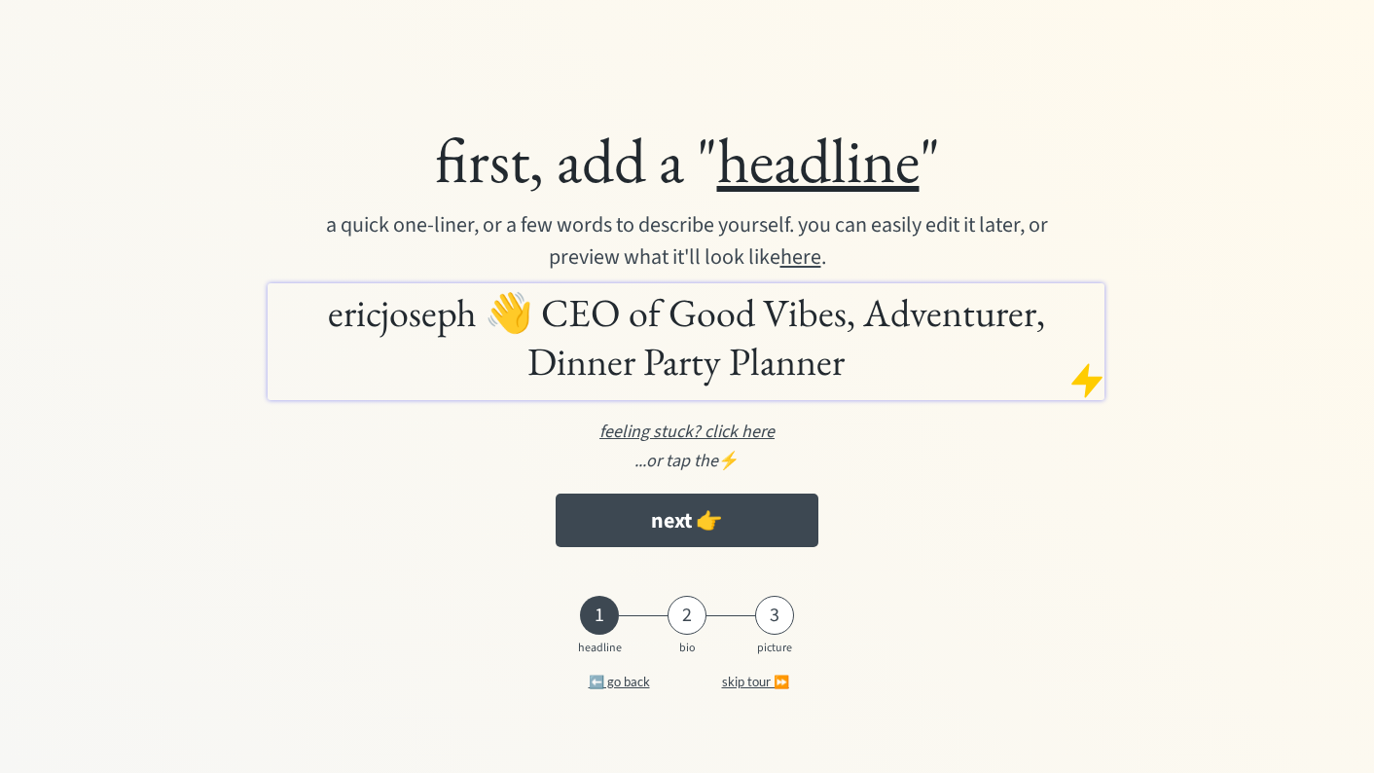
click at [413, 490] on div "first, add a " headline " a quick one-liner, or a few words to describe yoursel…" at bounding box center [687, 338] width 1069 height 455
click at [1095, 387] on div at bounding box center [1087, 380] width 39 height 39
click at [906, 248] on div "a quick one-liner, or a few words to describe yourself. you can easily edit it …" at bounding box center [687, 241] width 786 height 64
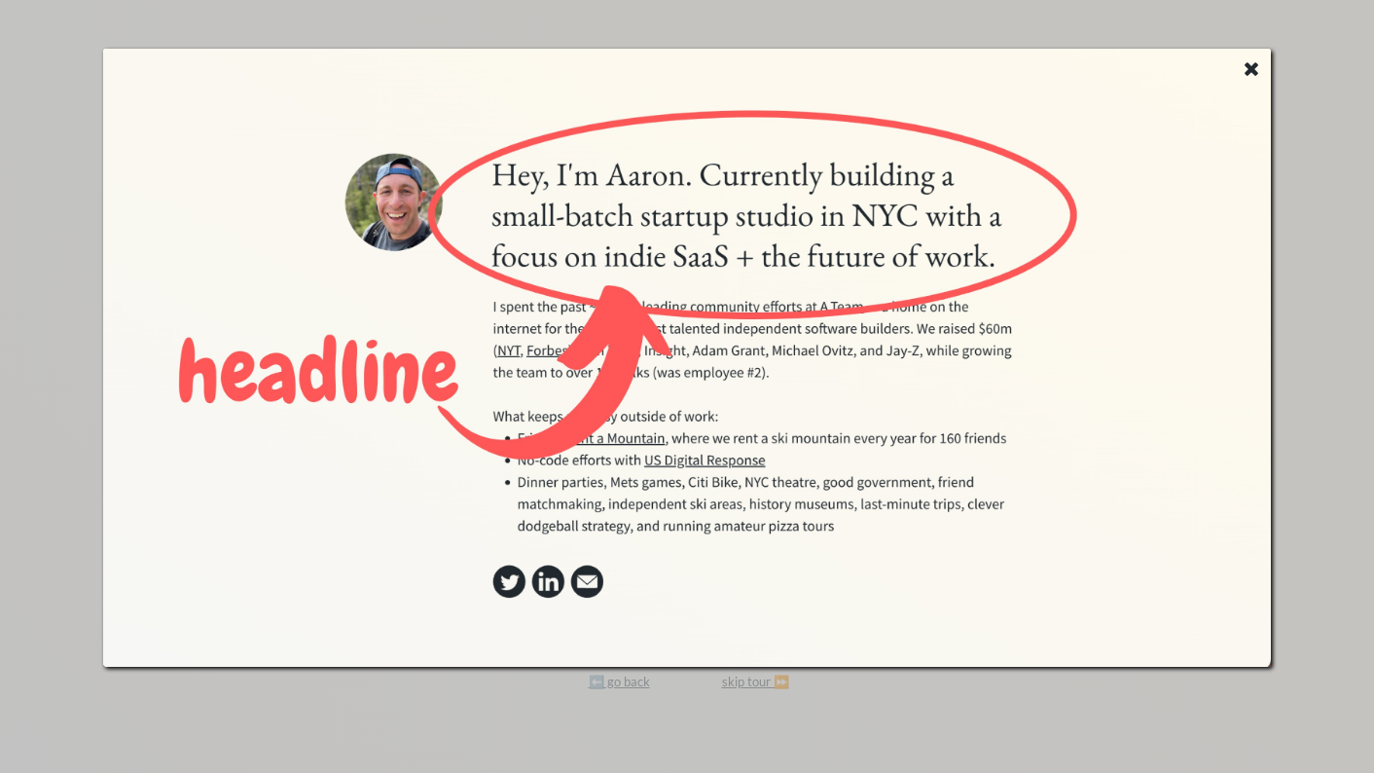
click at [1252, 67] on use at bounding box center [1252, 69] width 14 height 14
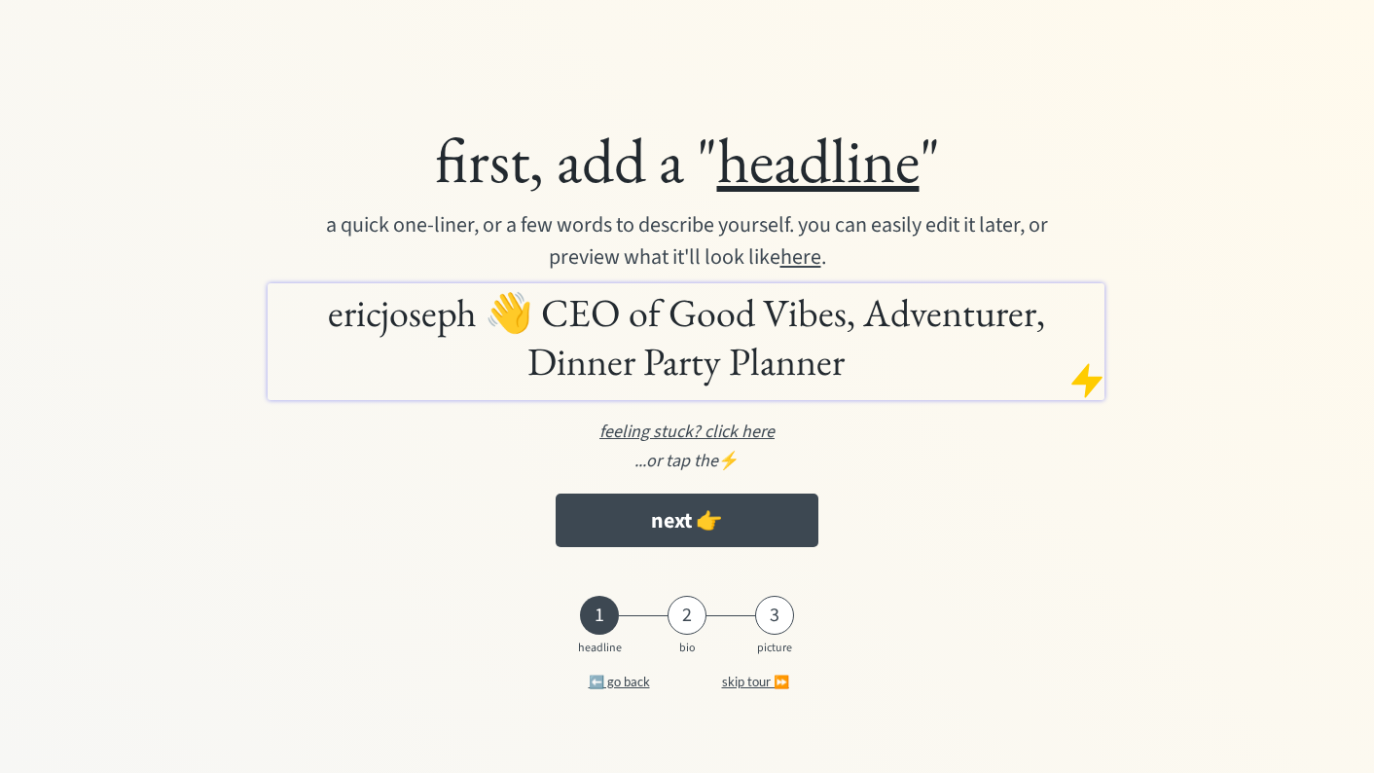
click at [808, 355] on h1 "ericjoseph 👋 CEO of Good Vibes, Adventurer, Dinner Party Planner" at bounding box center [686, 336] width 827 height 97
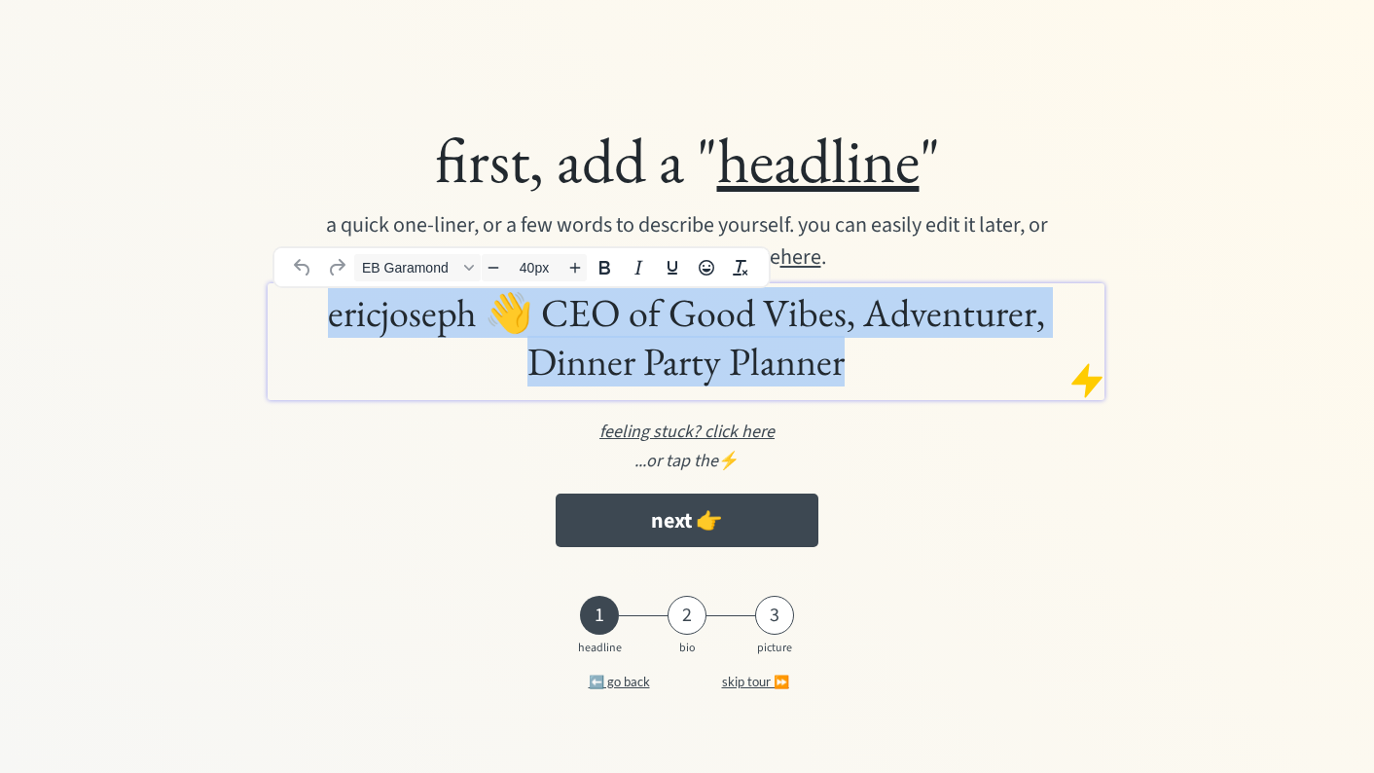
drag, startPoint x: 811, startPoint y: 365, endPoint x: 260, endPoint y: 291, distance: 555.8
click at [260, 291] on div "first, add a " headline " a quick one-liner, or a few words to describe yoursel…" at bounding box center [687, 338] width 1069 height 455
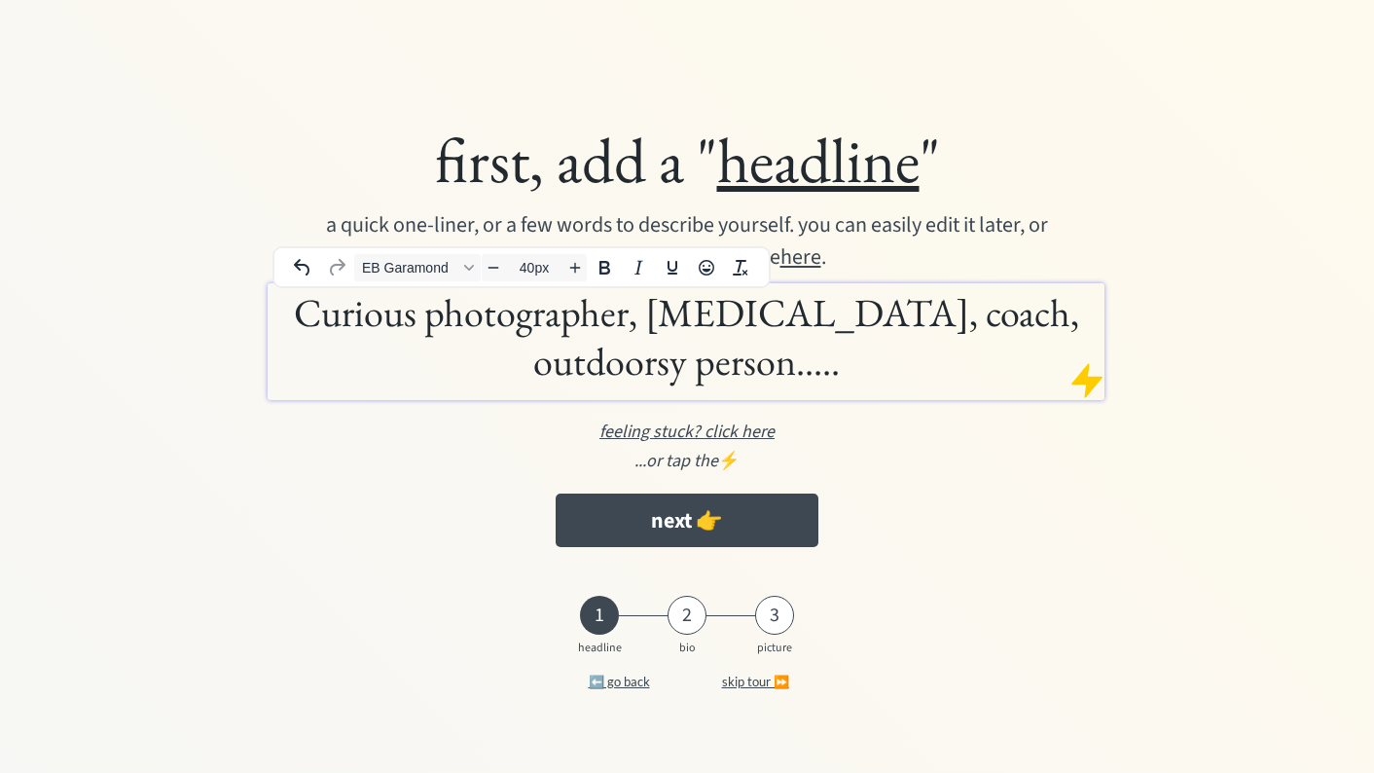
click at [751, 439] on u "feeling stuck? click here" at bounding box center [687, 431] width 175 height 24
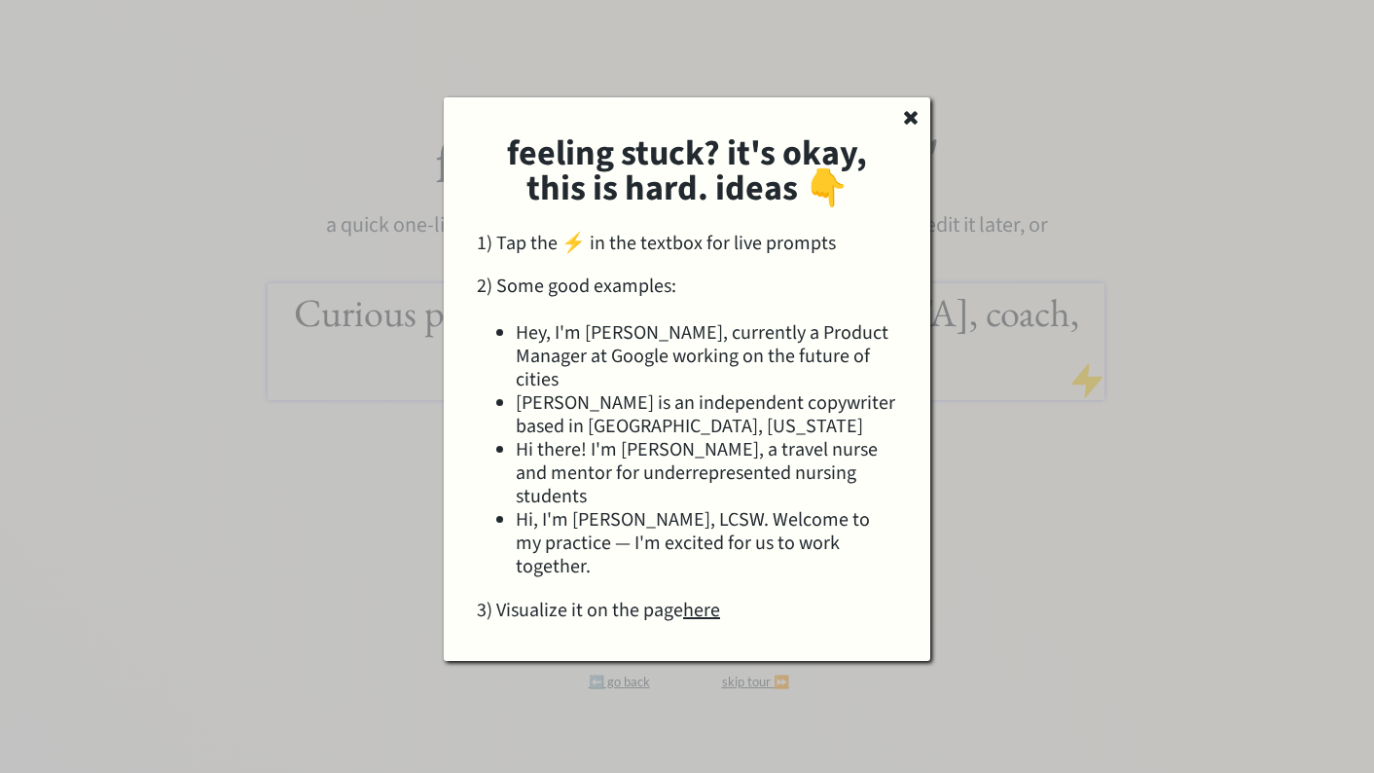
click at [706, 597] on u "here" at bounding box center [701, 610] width 37 height 27
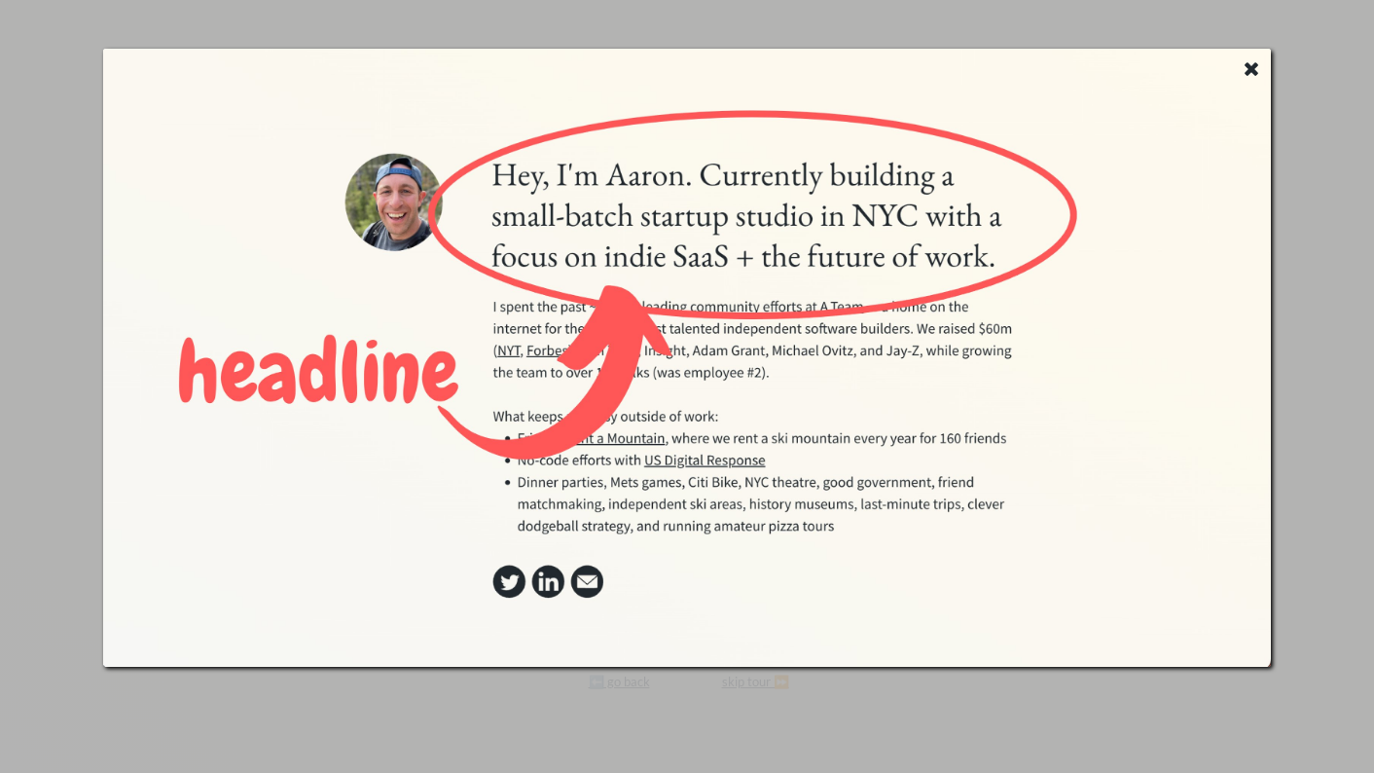
click at [1255, 62] on icon at bounding box center [1251, 67] width 19 height 19
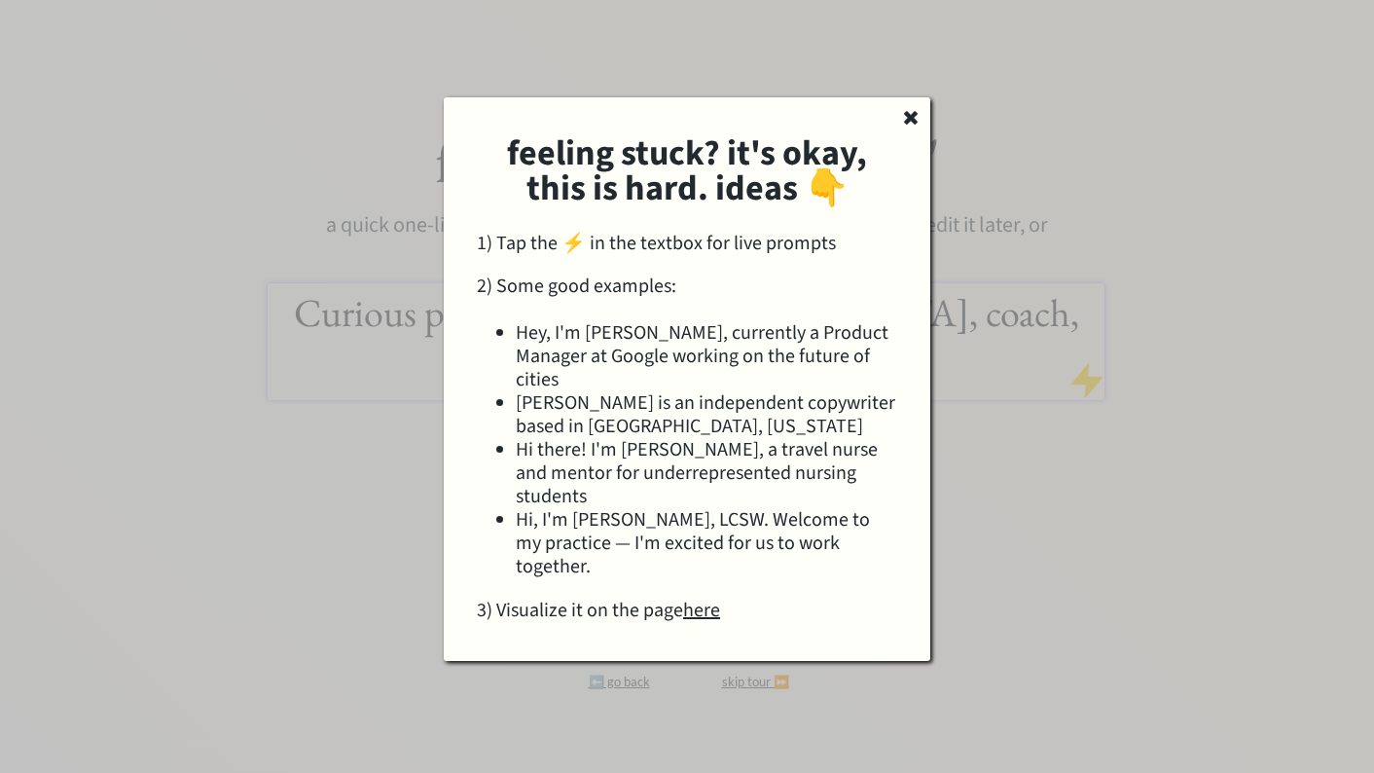
click at [907, 115] on use at bounding box center [911, 118] width 14 height 14
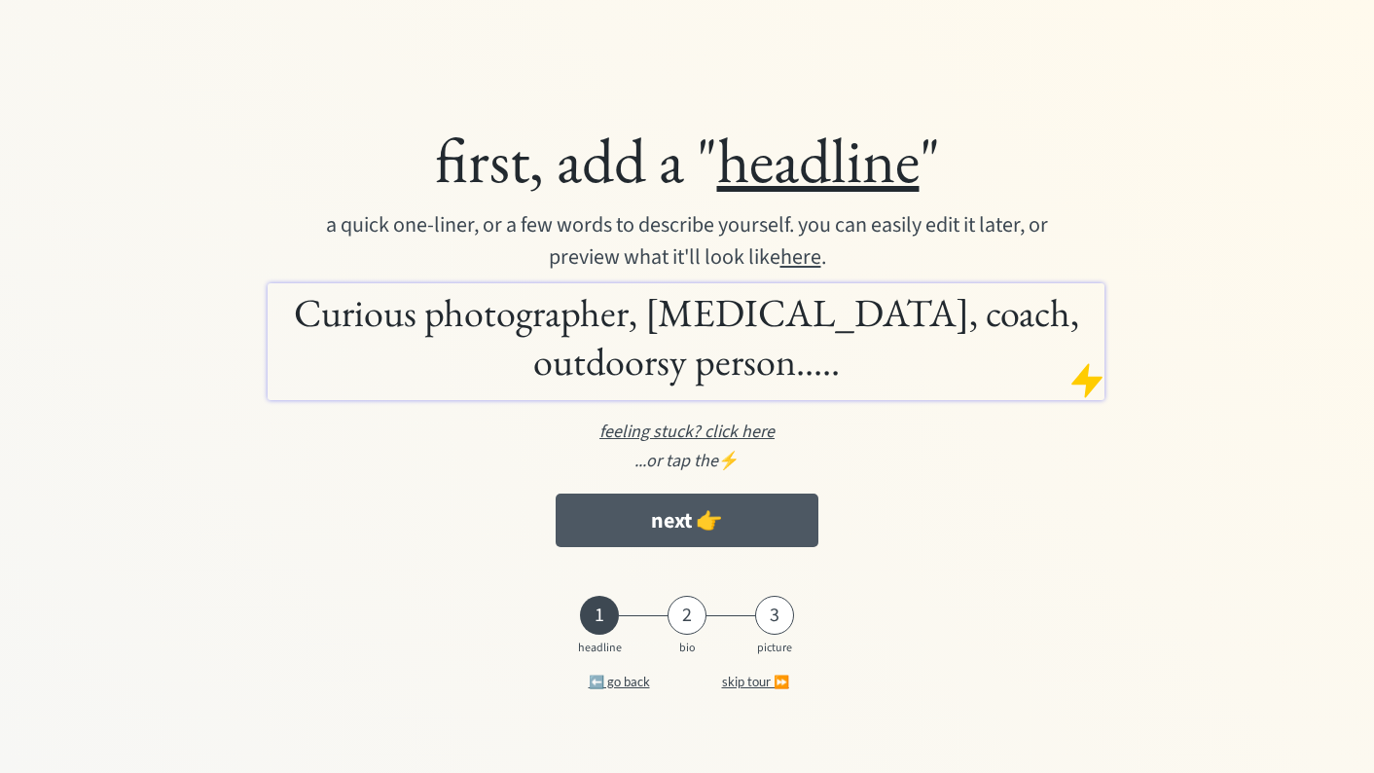
click at [690, 523] on button "next 👉" at bounding box center [687, 520] width 262 height 54
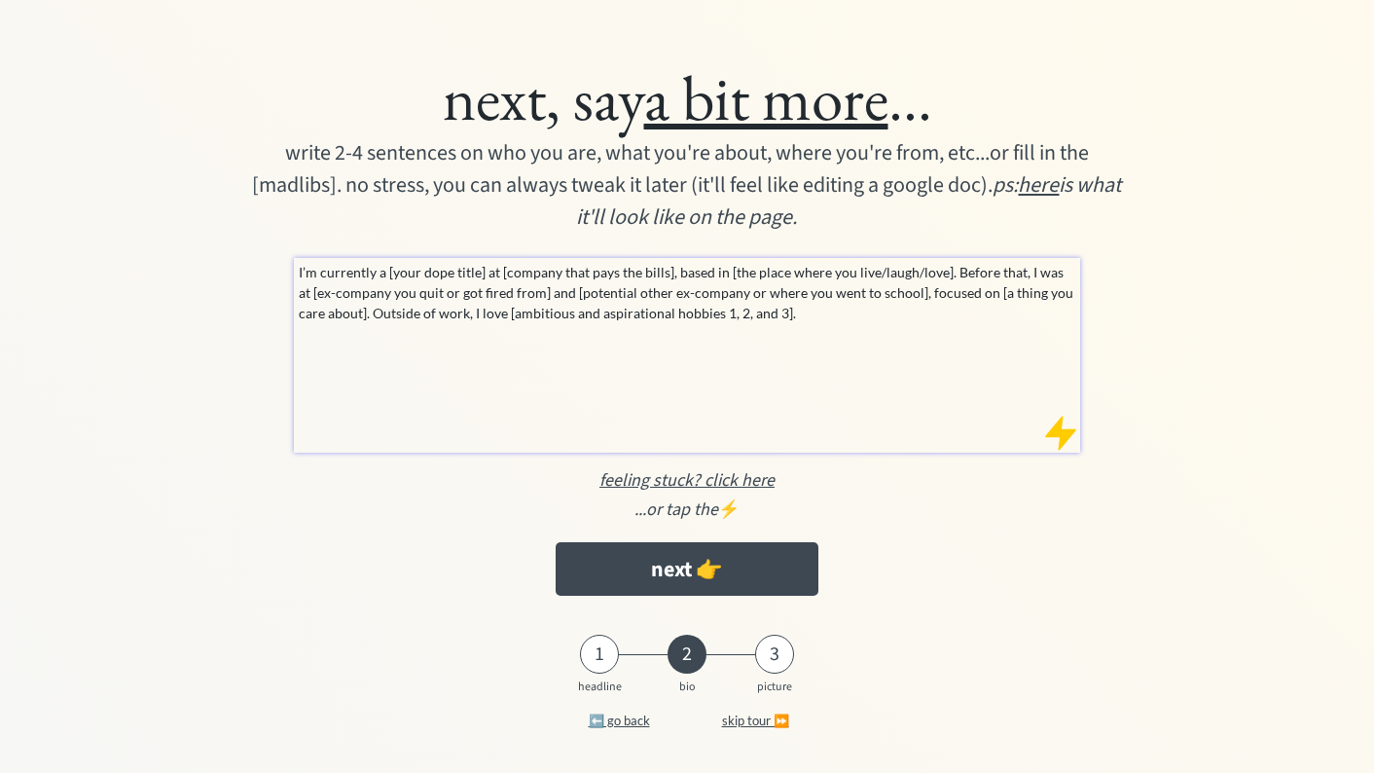
click at [300, 269] on p "I’m currently a [your dope title] at [company that pays the bills], based in [t…" at bounding box center [688, 292] width 778 height 61
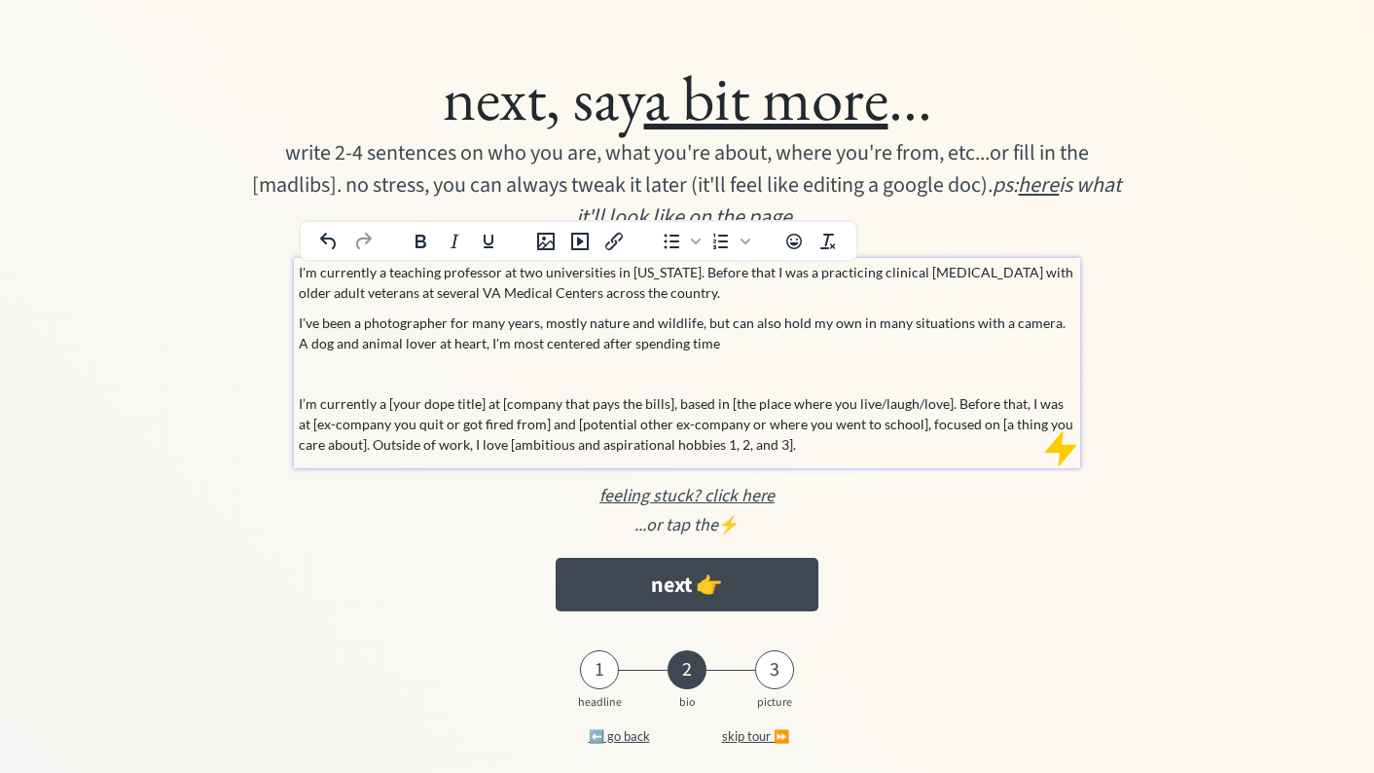
drag, startPoint x: 1053, startPoint y: 324, endPoint x: 1053, endPoint y: 339, distance: 14.6
click at [1053, 339] on p "I've been a photographer for many years, mostly nature and wildlife, but can al…" at bounding box center [688, 332] width 778 height 41
click at [818, 331] on p "I've been a photographer for many years, mostly nature and wildlife, but can al…" at bounding box center [688, 332] width 778 height 41
drag, startPoint x: 761, startPoint y: 341, endPoint x: 1049, endPoint y: 321, distance: 288.7
click at [1049, 321] on p "I've been a photographer for many years, mostly nature and wildlife, but can al…" at bounding box center [688, 332] width 778 height 41
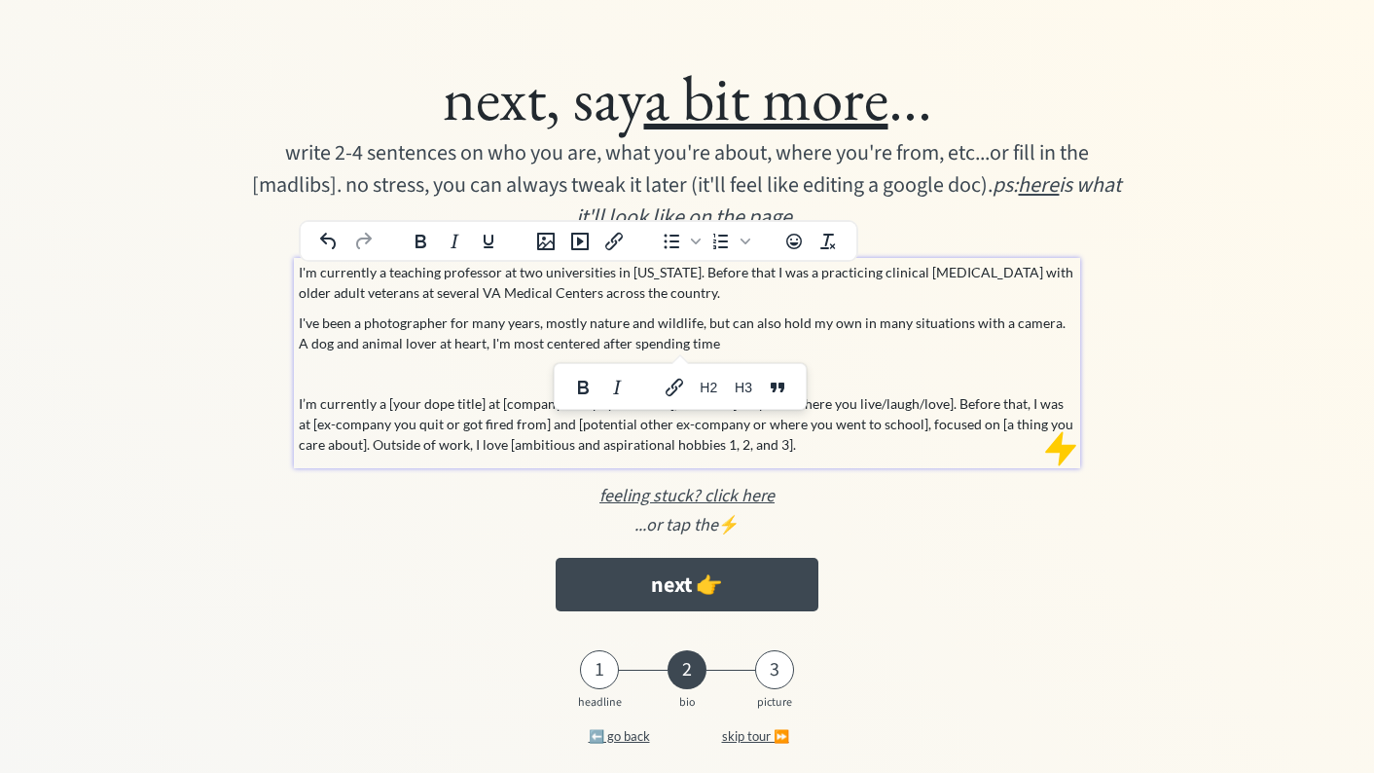
click at [853, 342] on p "I've been a photographer for many years, mostly nature and wildlife, but can al…" at bounding box center [688, 332] width 778 height 41
drag, startPoint x: 718, startPoint y: 346, endPoint x: 478, endPoint y: 343, distance: 240.4
click at [478, 343] on p "I've been a photographer for many years, mostly nature and wildlife, but can al…" at bounding box center [688, 332] width 778 height 41
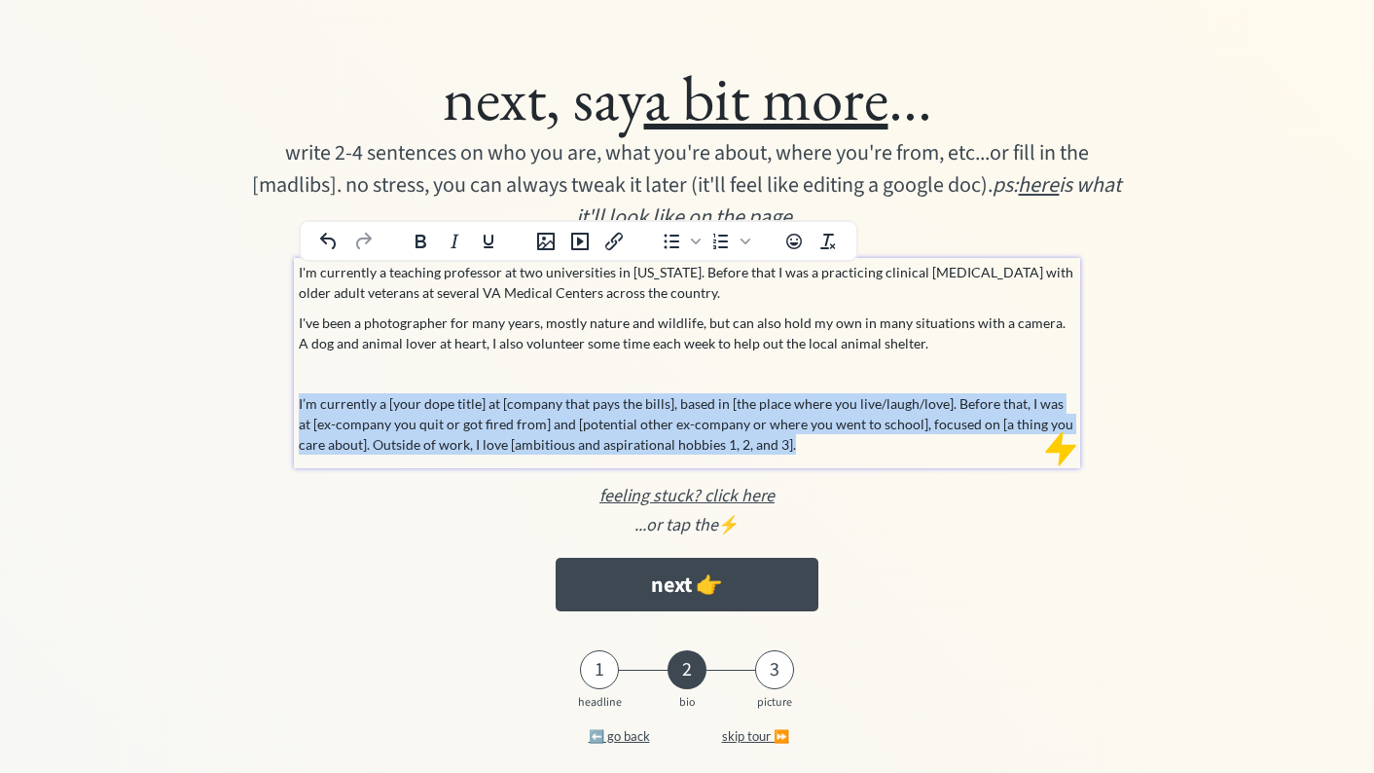
drag, startPoint x: 793, startPoint y: 441, endPoint x: 226, endPoint y: 382, distance: 570.4
click at [225, 382] on div "next, say a bit more ... write 2-4 sentences on who you are, what you're about,…" at bounding box center [687, 335] width 1069 height 572
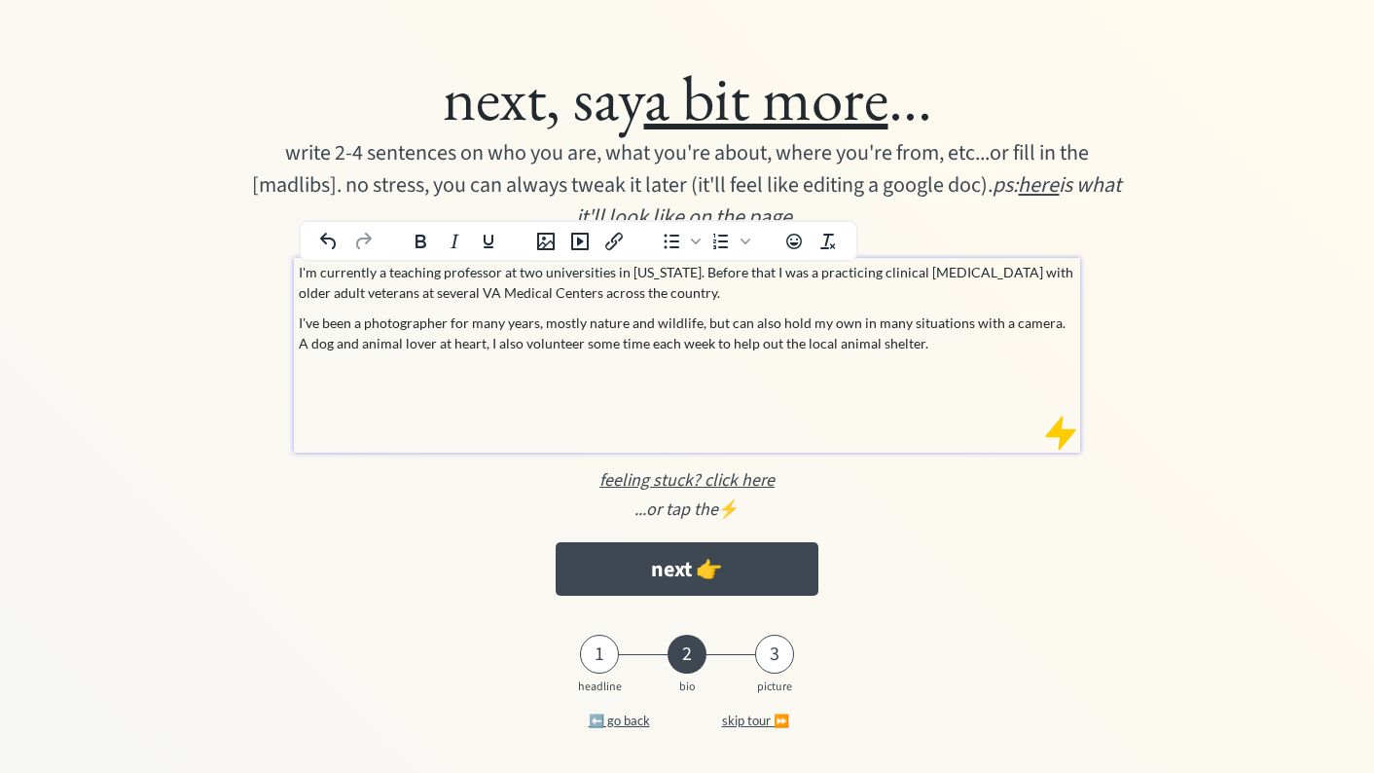
drag, startPoint x: 931, startPoint y: 352, endPoint x: 930, endPoint y: 394, distance: 41.9
click at [930, 394] on div "I'm currently a teaching professor at two universities in [US_STATE]. Before th…" at bounding box center [687, 355] width 786 height 195
click at [709, 570] on button "next 👉" at bounding box center [687, 569] width 262 height 54
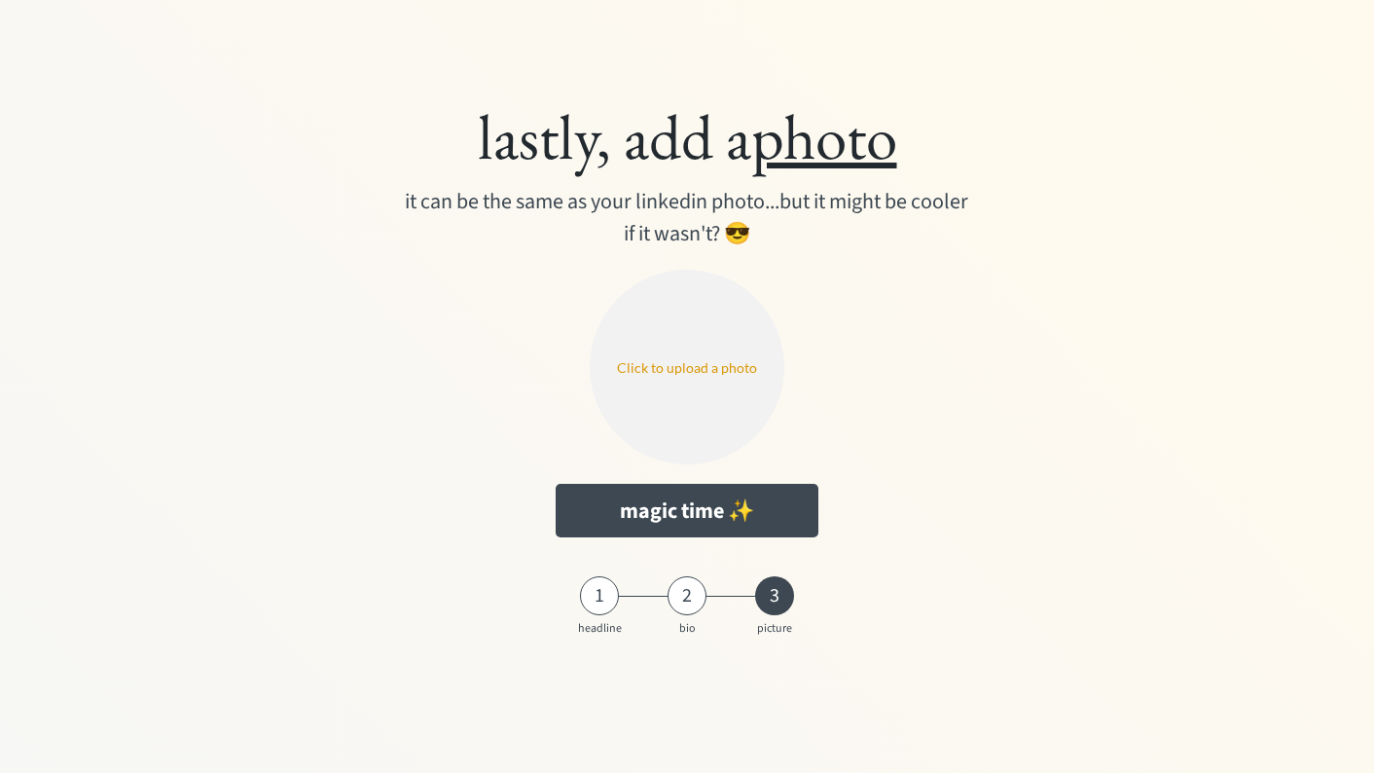
click at [732, 373] on input "file" at bounding box center [687, 367] width 195 height 195
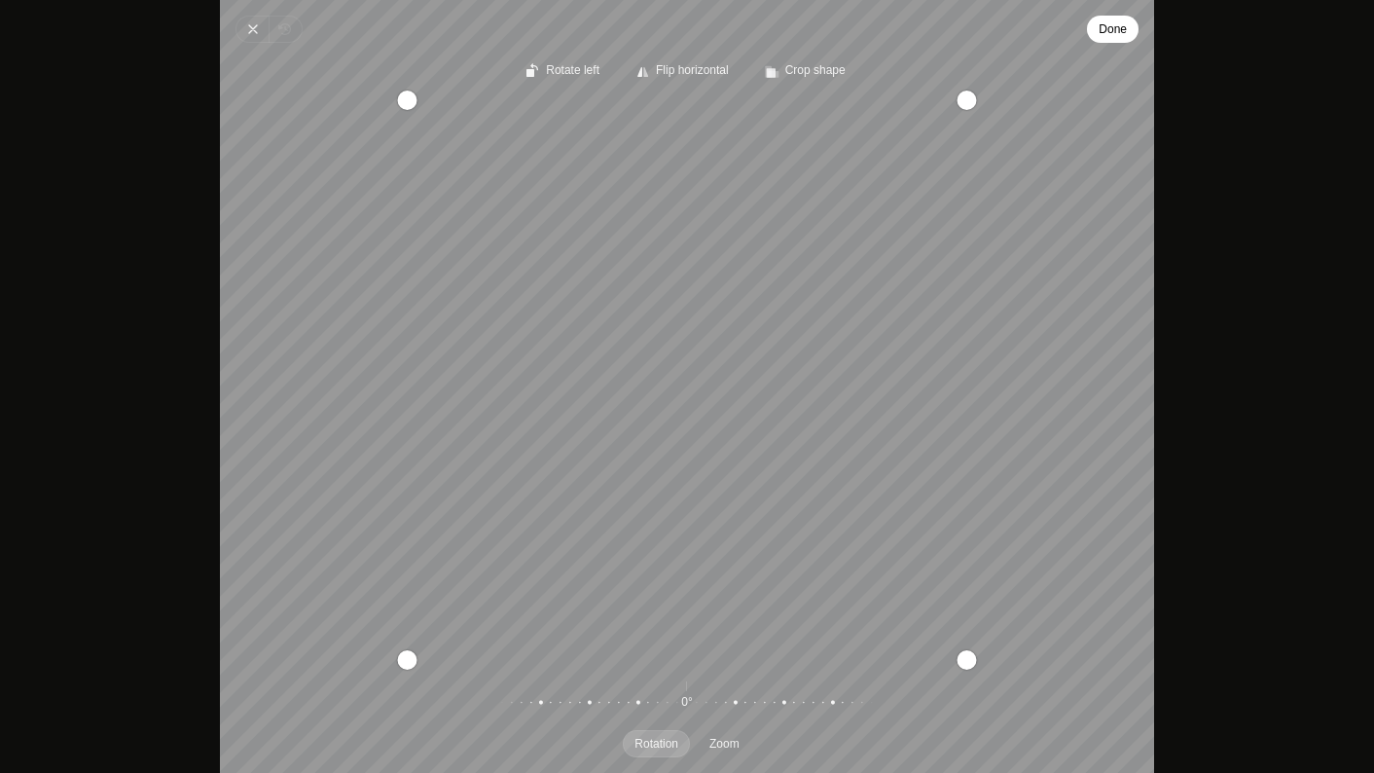
click at [1126, 24] on span "Done" at bounding box center [1113, 29] width 28 height 23
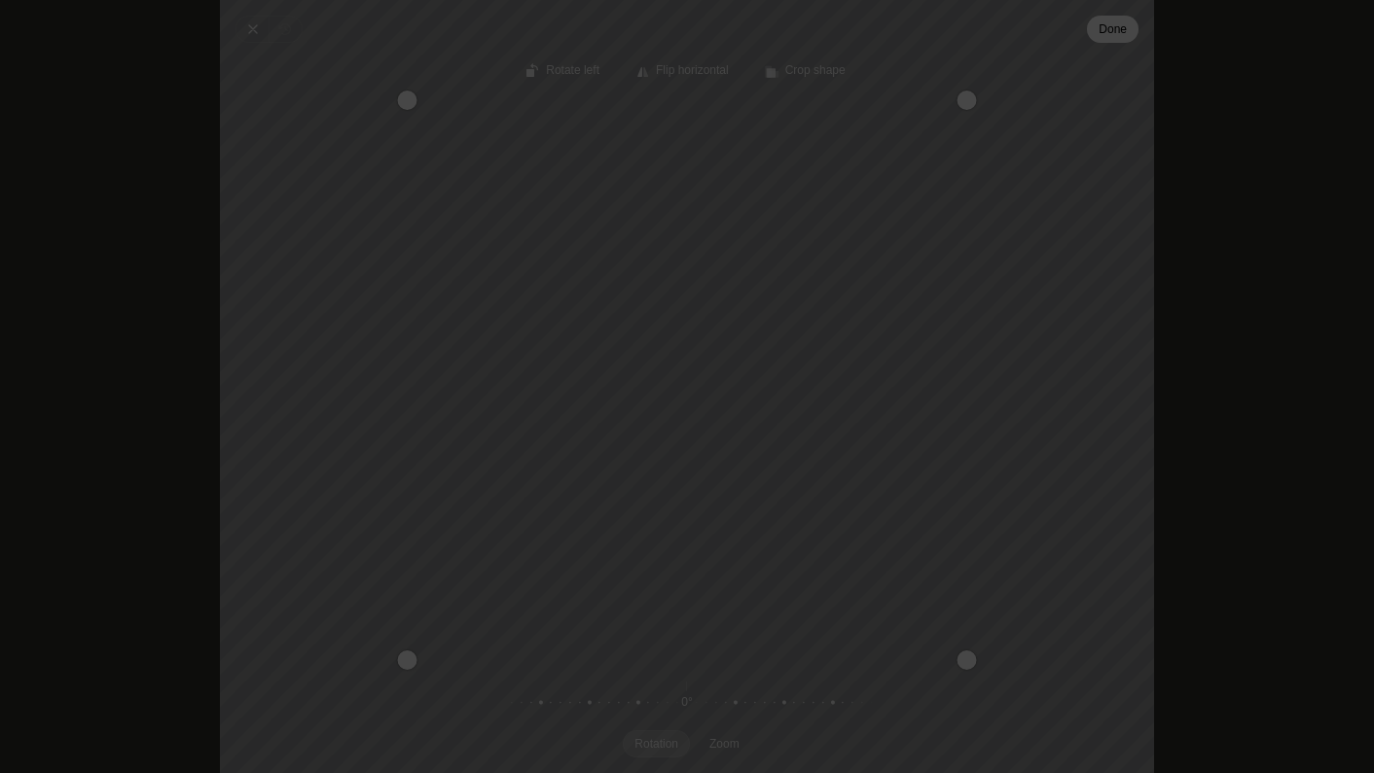
type input "C:\fakepath\78.png"
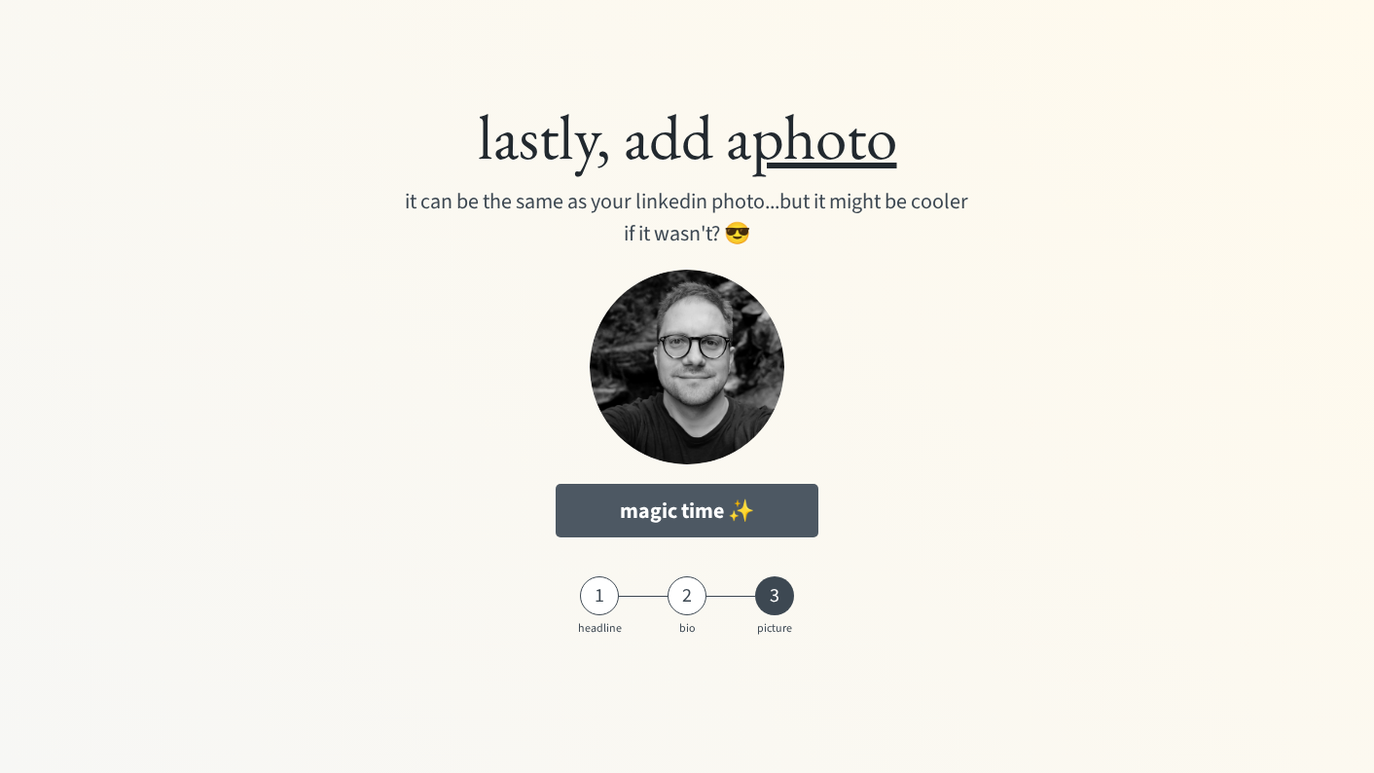
click at [695, 495] on button "magic time ✨" at bounding box center [687, 511] width 262 height 54
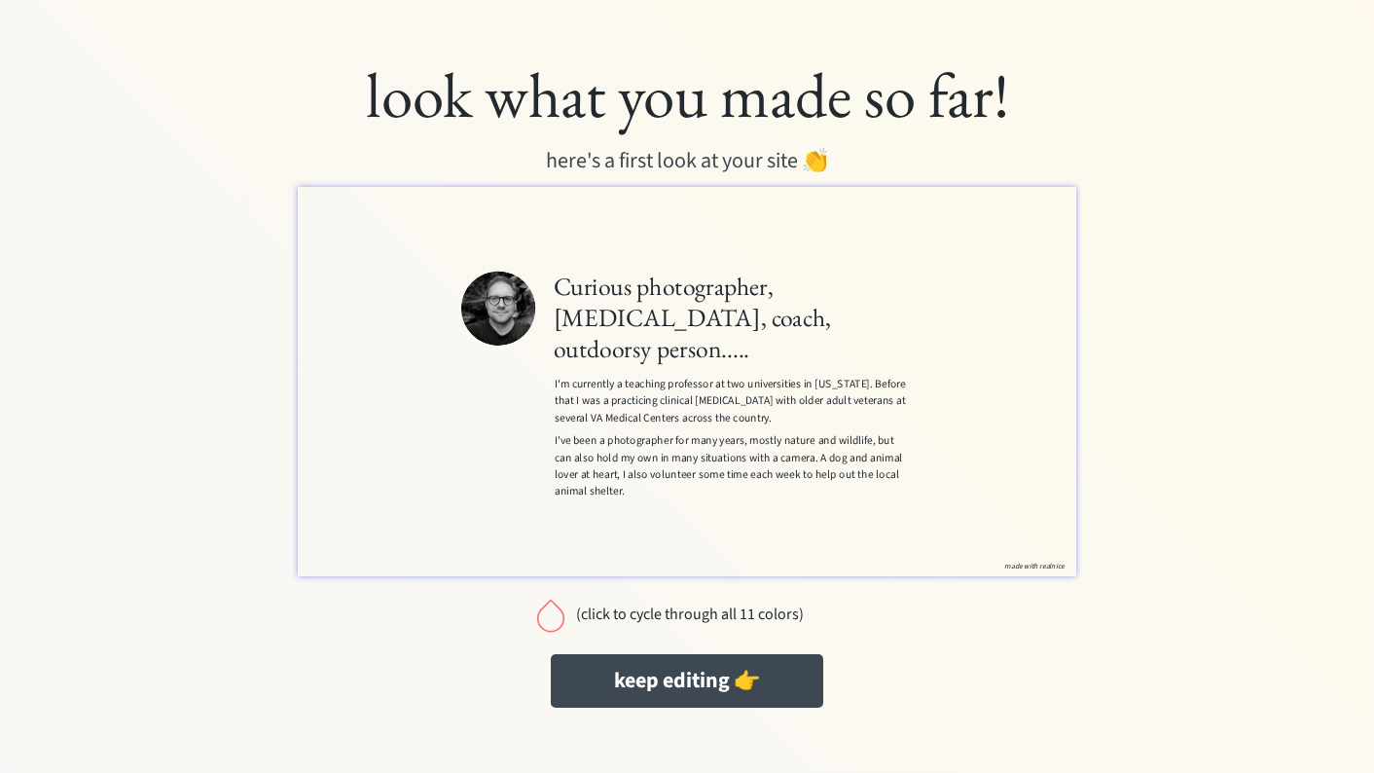
click at [561, 617] on div at bounding box center [550, 615] width 39 height 39
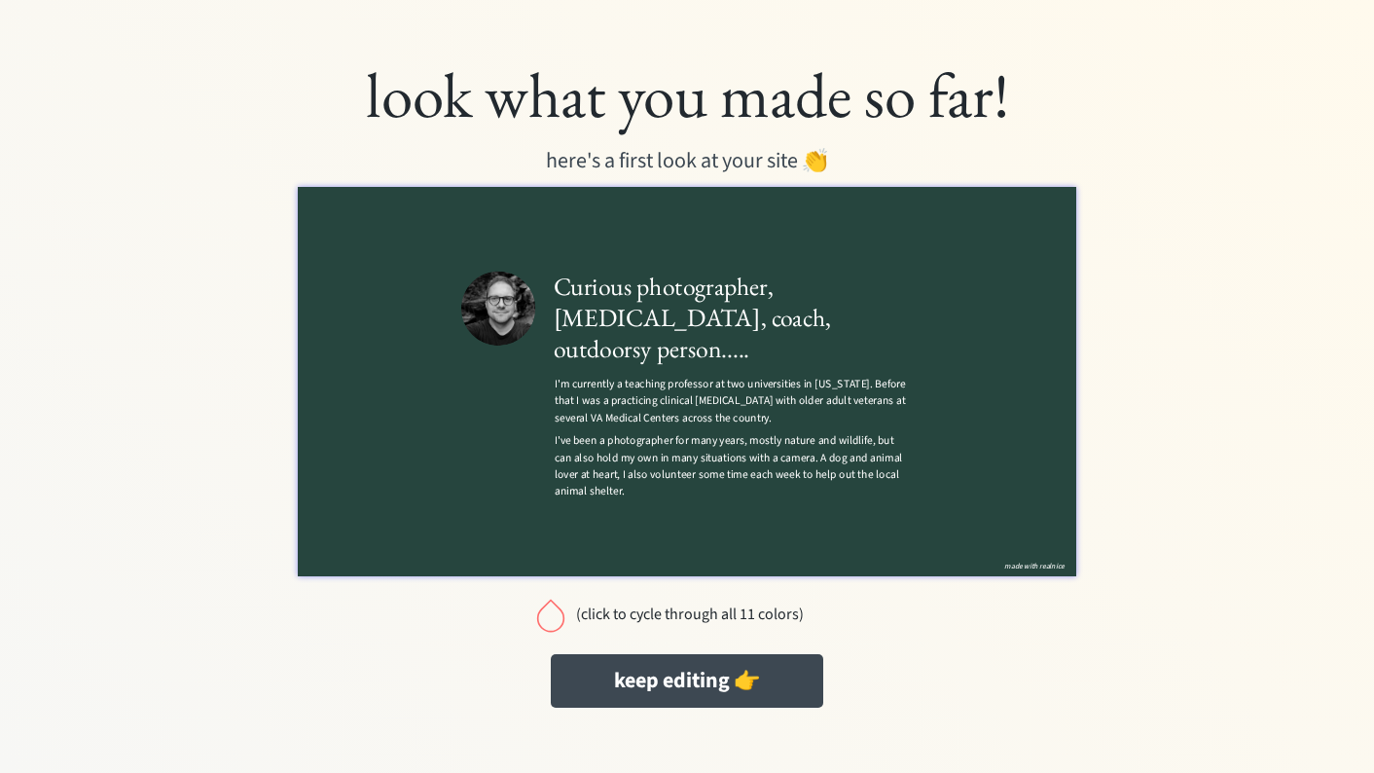
click at [558, 617] on div at bounding box center [550, 615] width 39 height 39
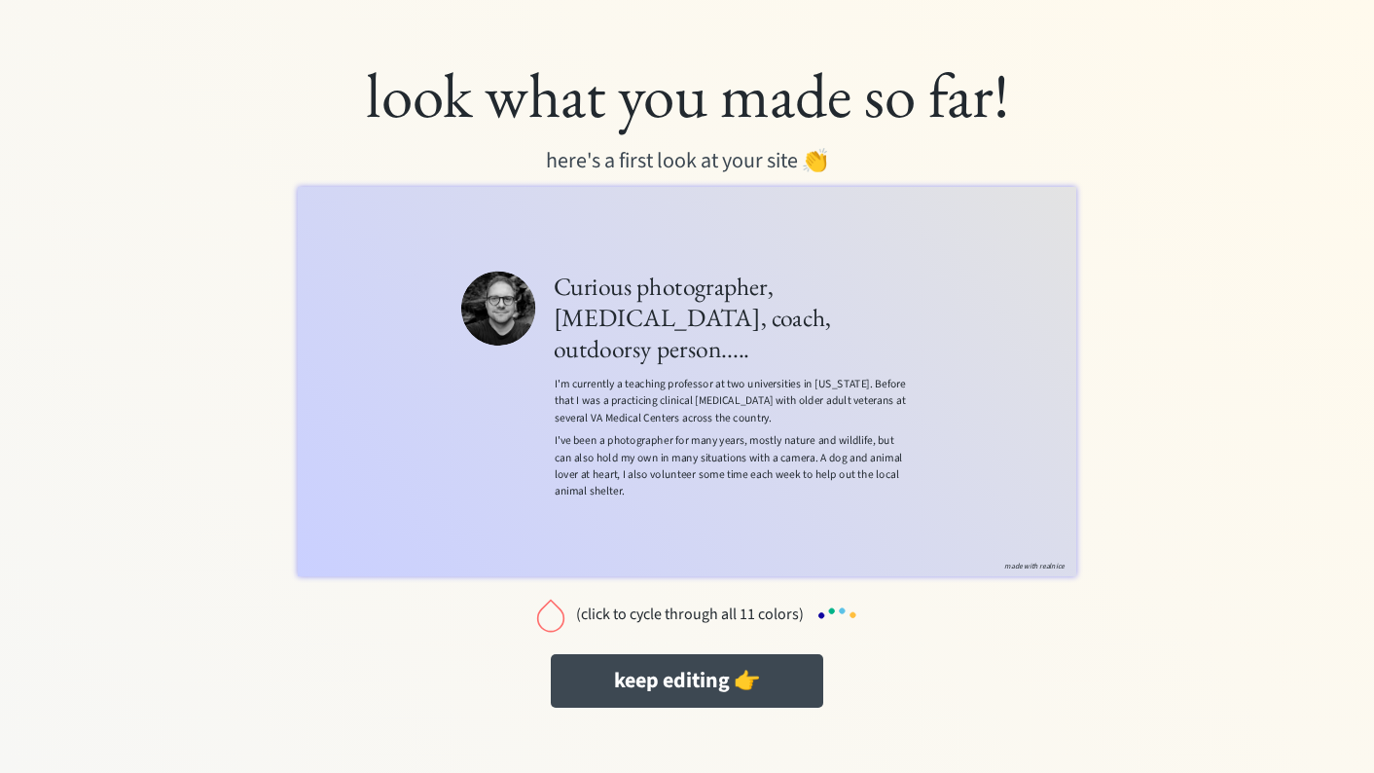
click at [558, 617] on div at bounding box center [550, 615] width 39 height 39
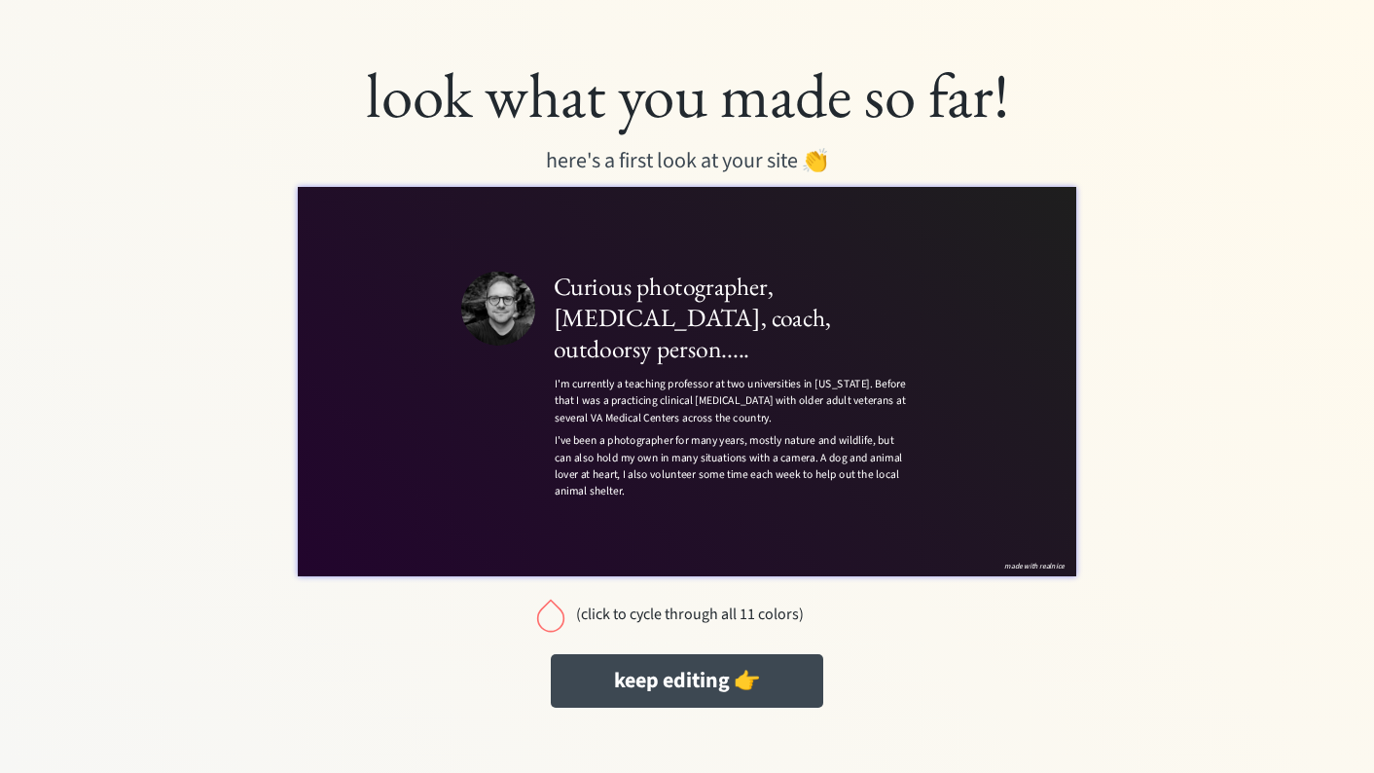
click at [558, 617] on div at bounding box center [550, 615] width 39 height 39
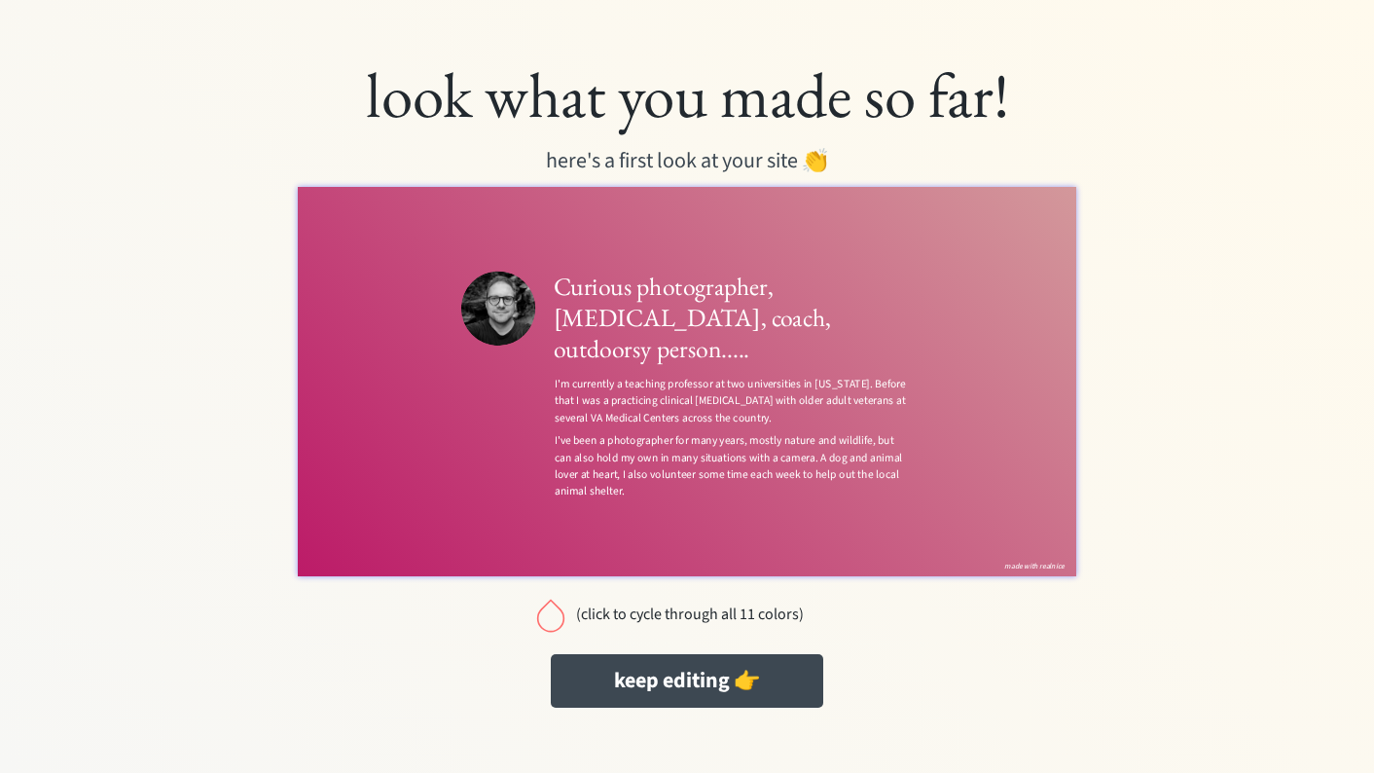
click at [558, 617] on div at bounding box center [550, 615] width 39 height 39
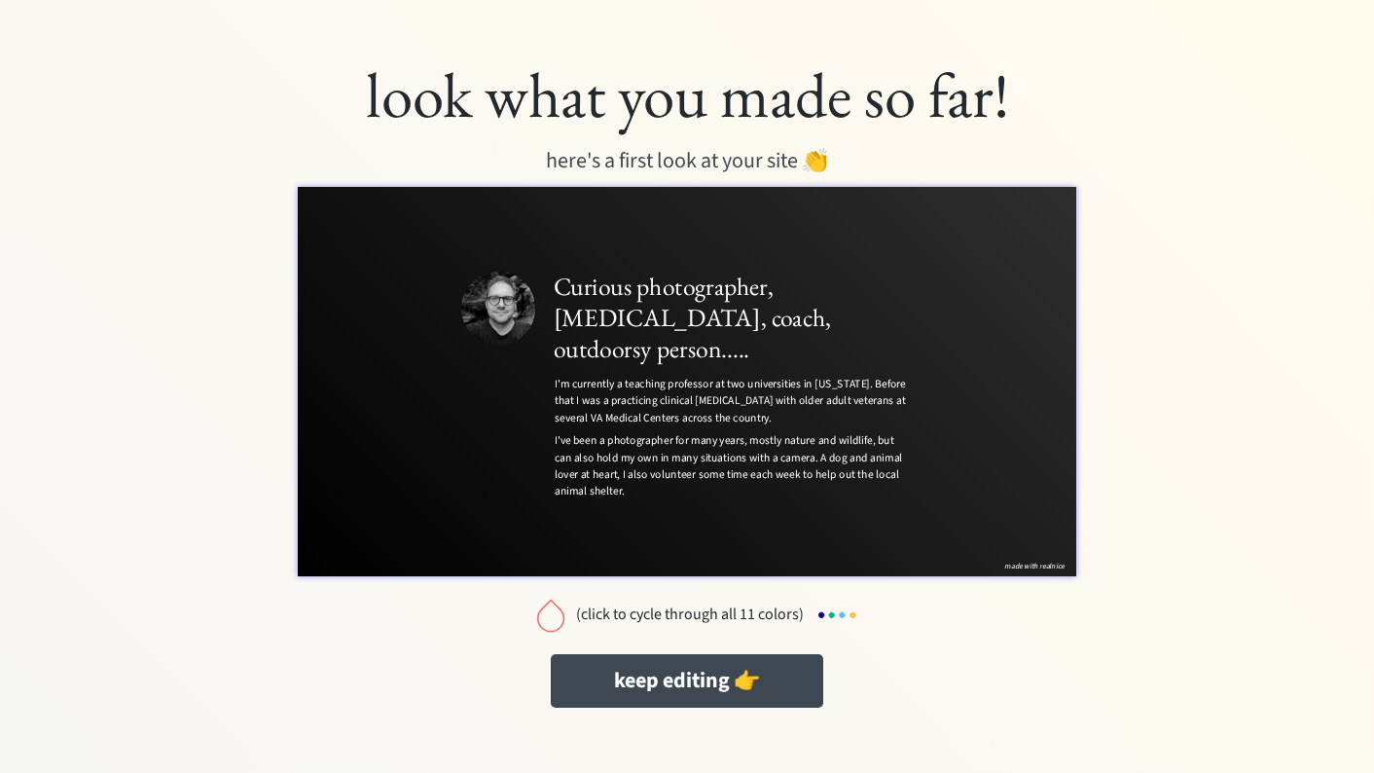
click at [558, 617] on div at bounding box center [550, 615] width 39 height 39
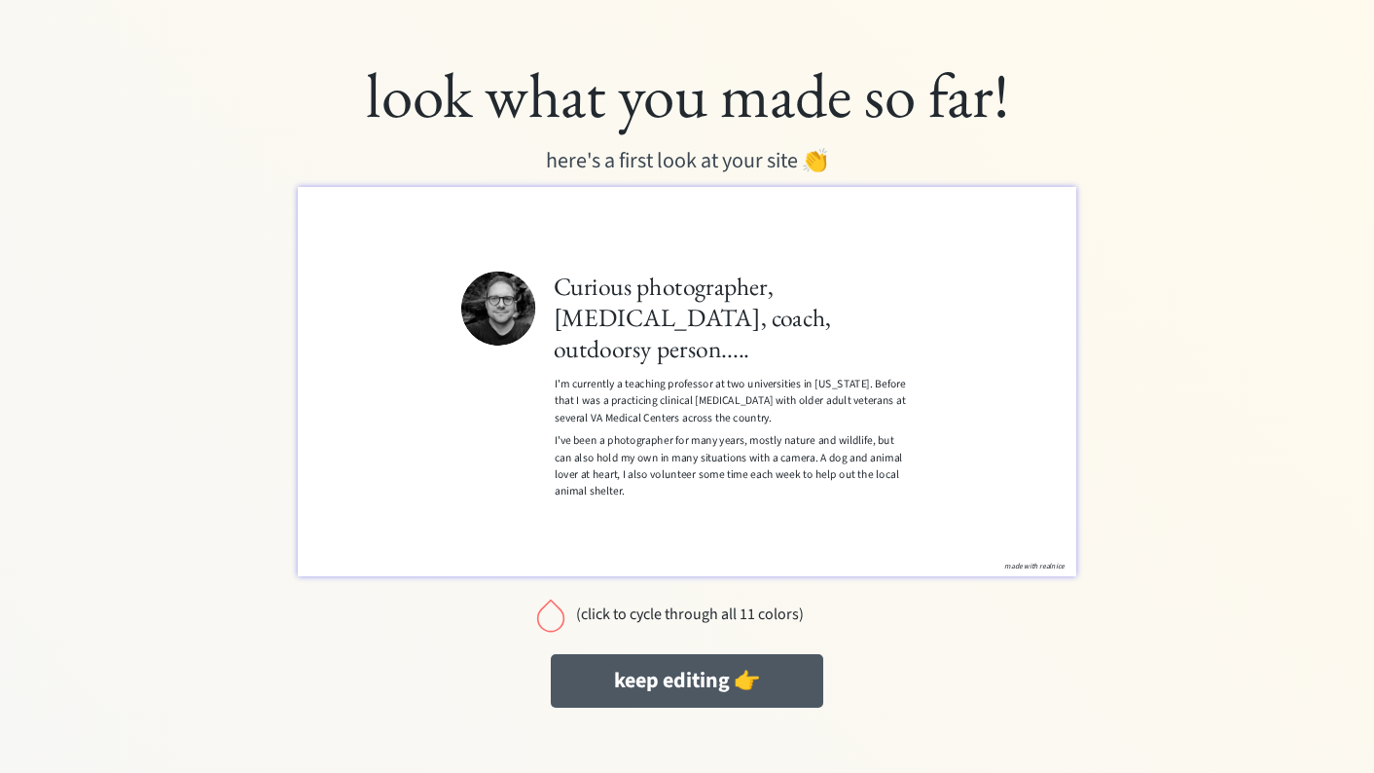
click at [673, 681] on button "keep editing 👉" at bounding box center [687, 681] width 273 height 54
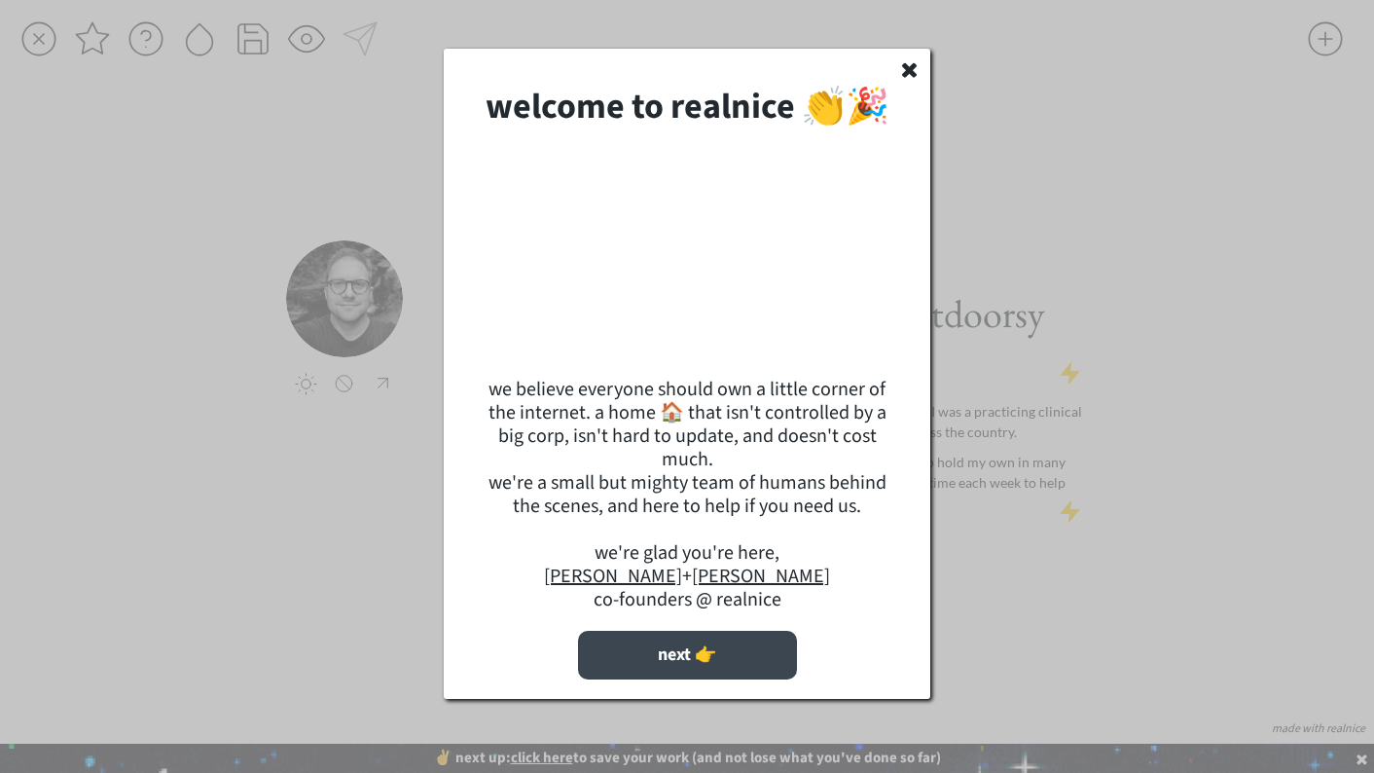
click at [684, 674] on button "next 👉" at bounding box center [687, 655] width 219 height 49
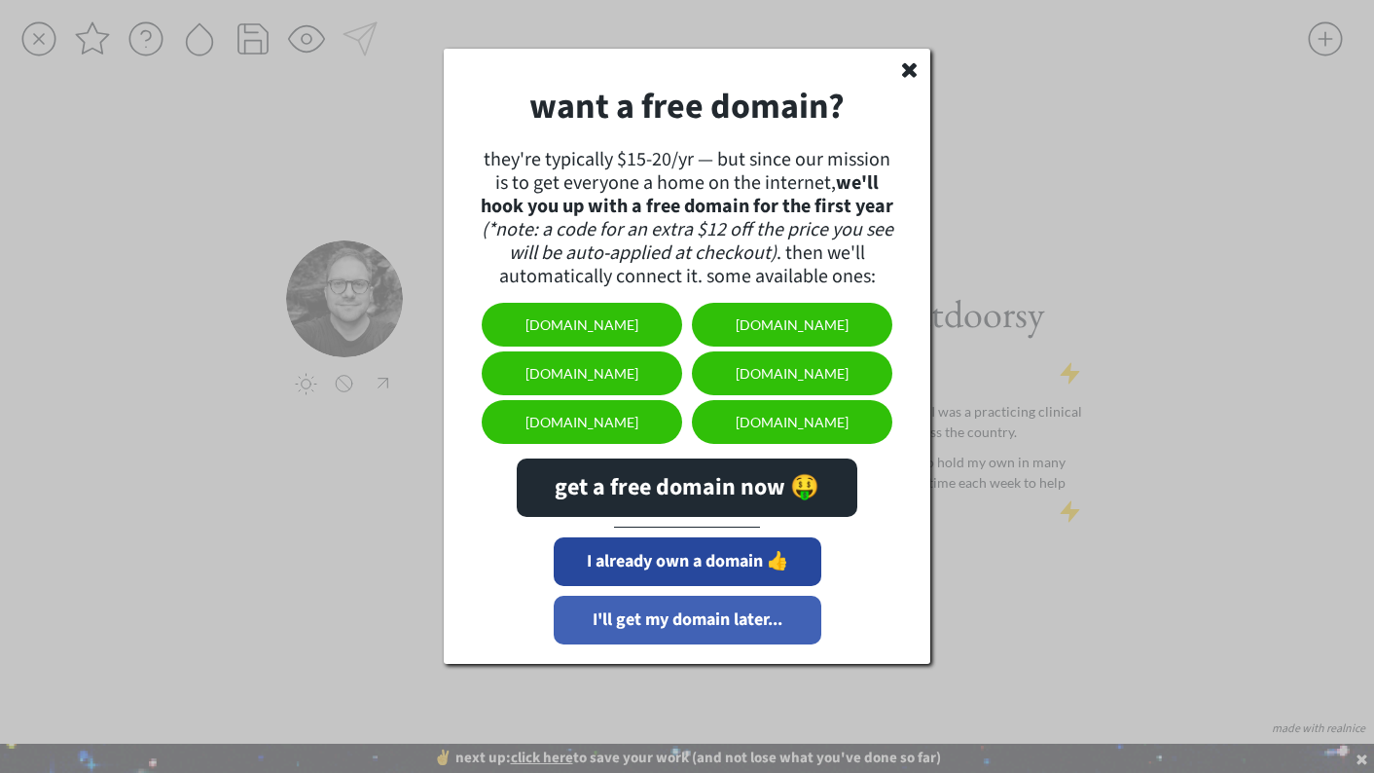
click at [646, 613] on button "I'll get my domain later..." at bounding box center [688, 620] width 268 height 49
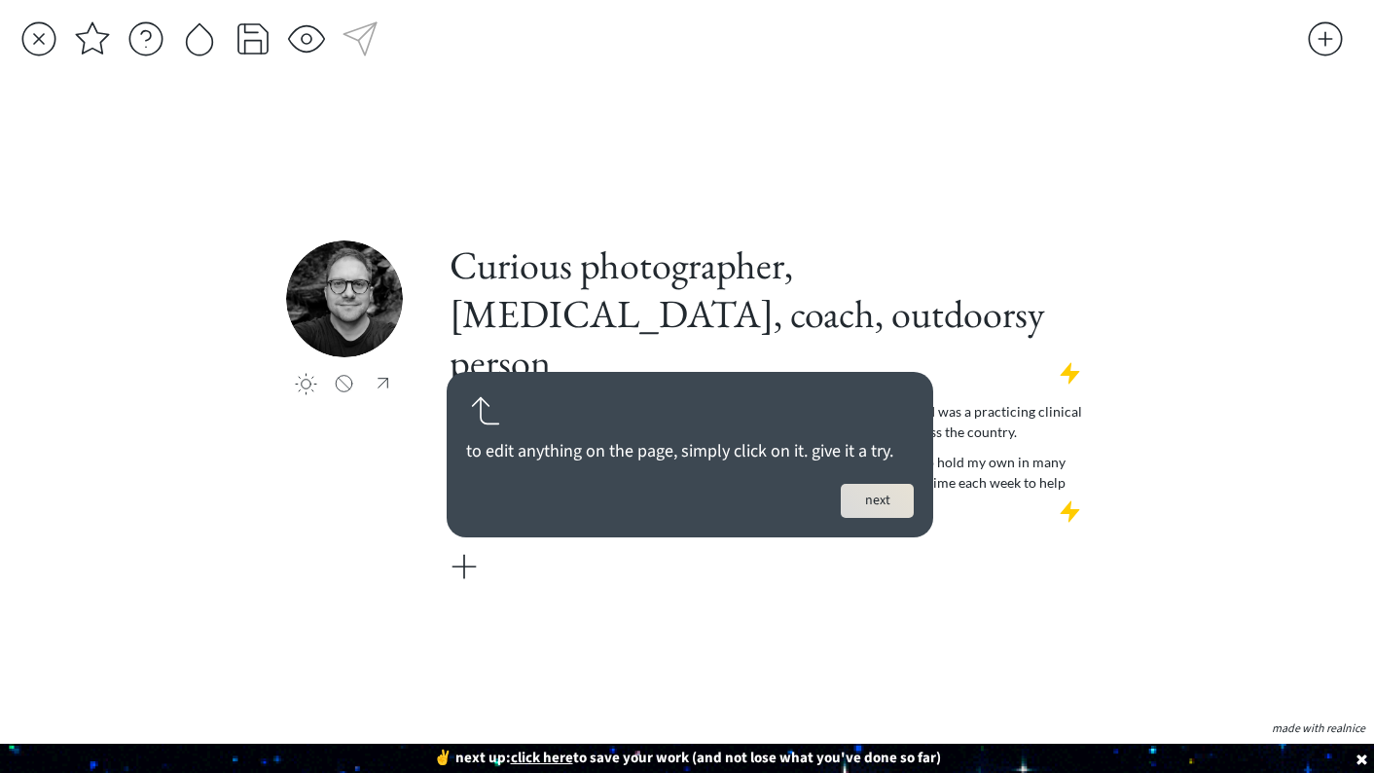
click at [875, 510] on button "next" at bounding box center [877, 501] width 73 height 34
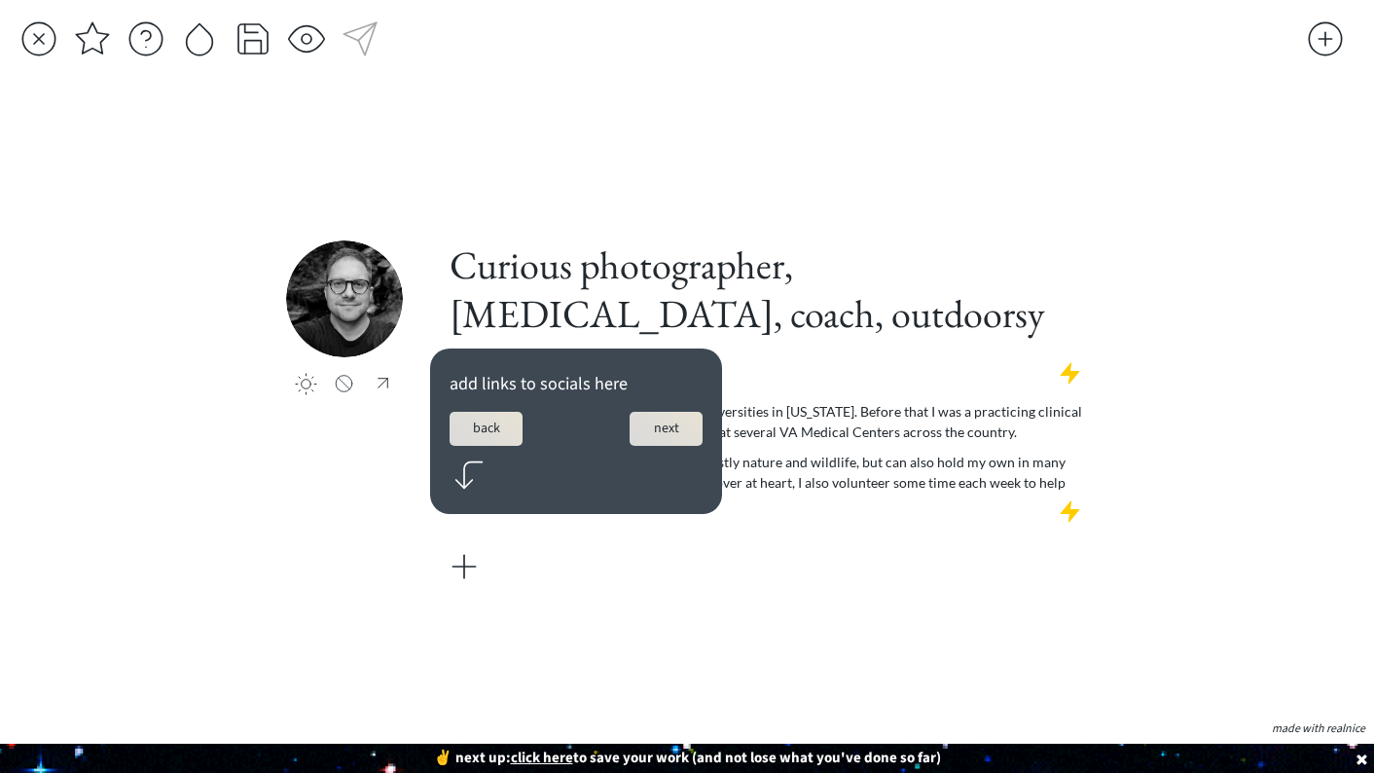
click at [666, 429] on button "next" at bounding box center [666, 429] width 73 height 34
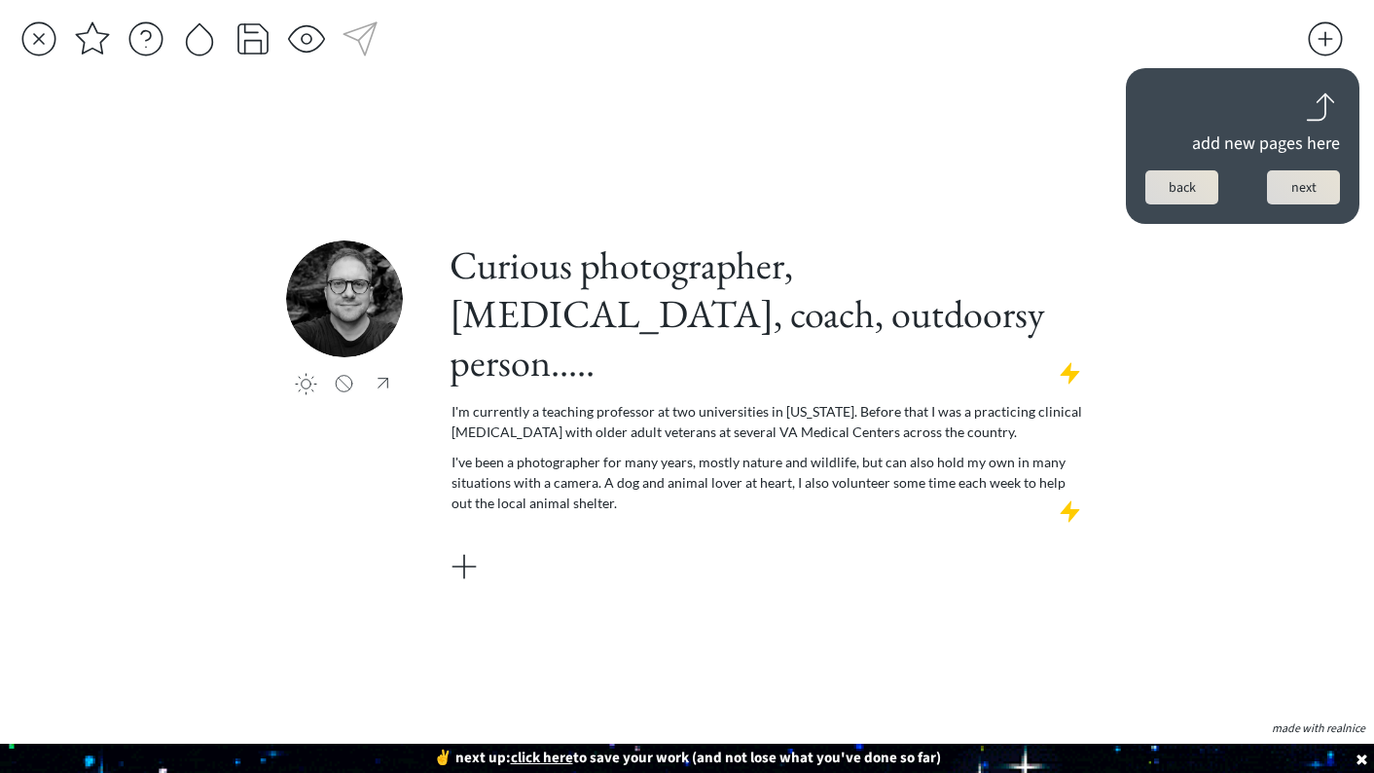
click at [1289, 185] on button "next" at bounding box center [1303, 187] width 73 height 34
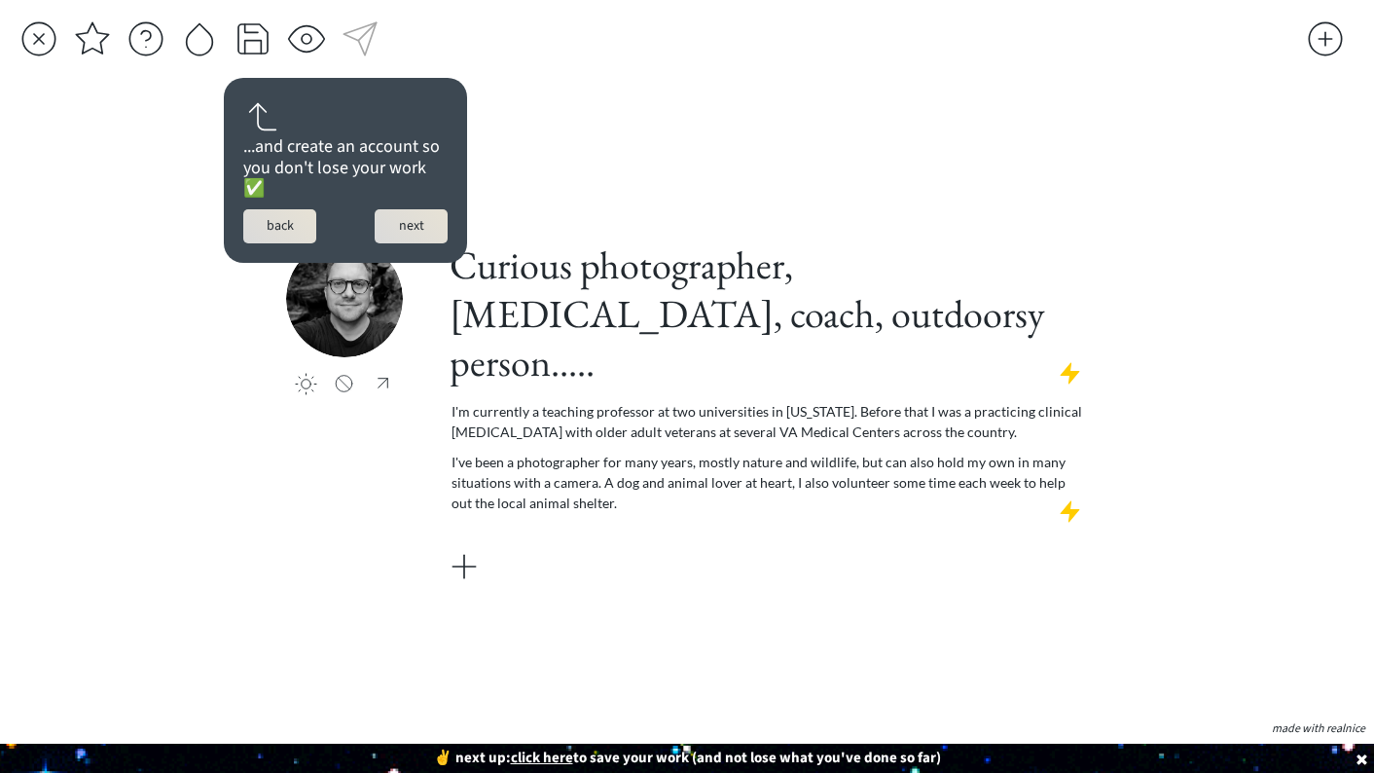
click at [411, 226] on button "next" at bounding box center [411, 226] width 73 height 34
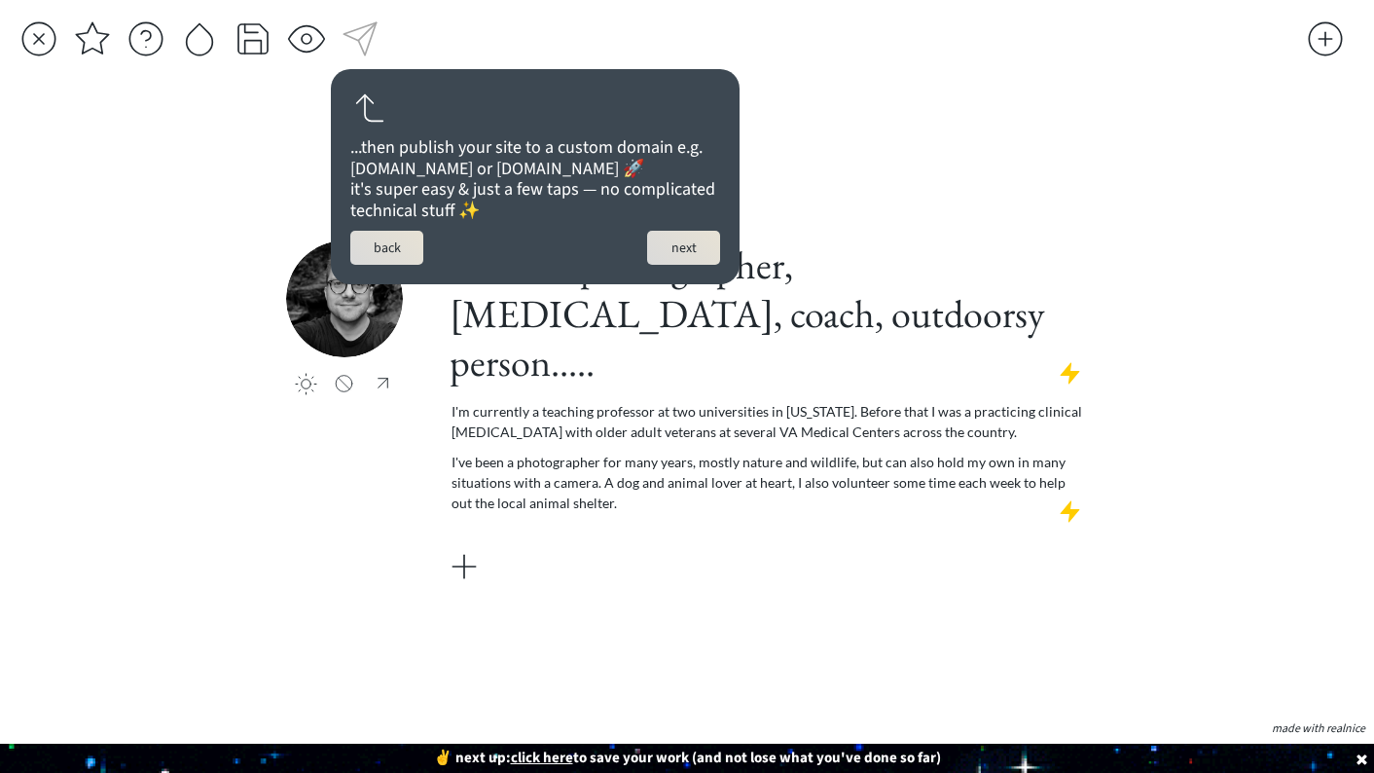
click at [687, 264] on button "next" at bounding box center [683, 248] width 73 height 34
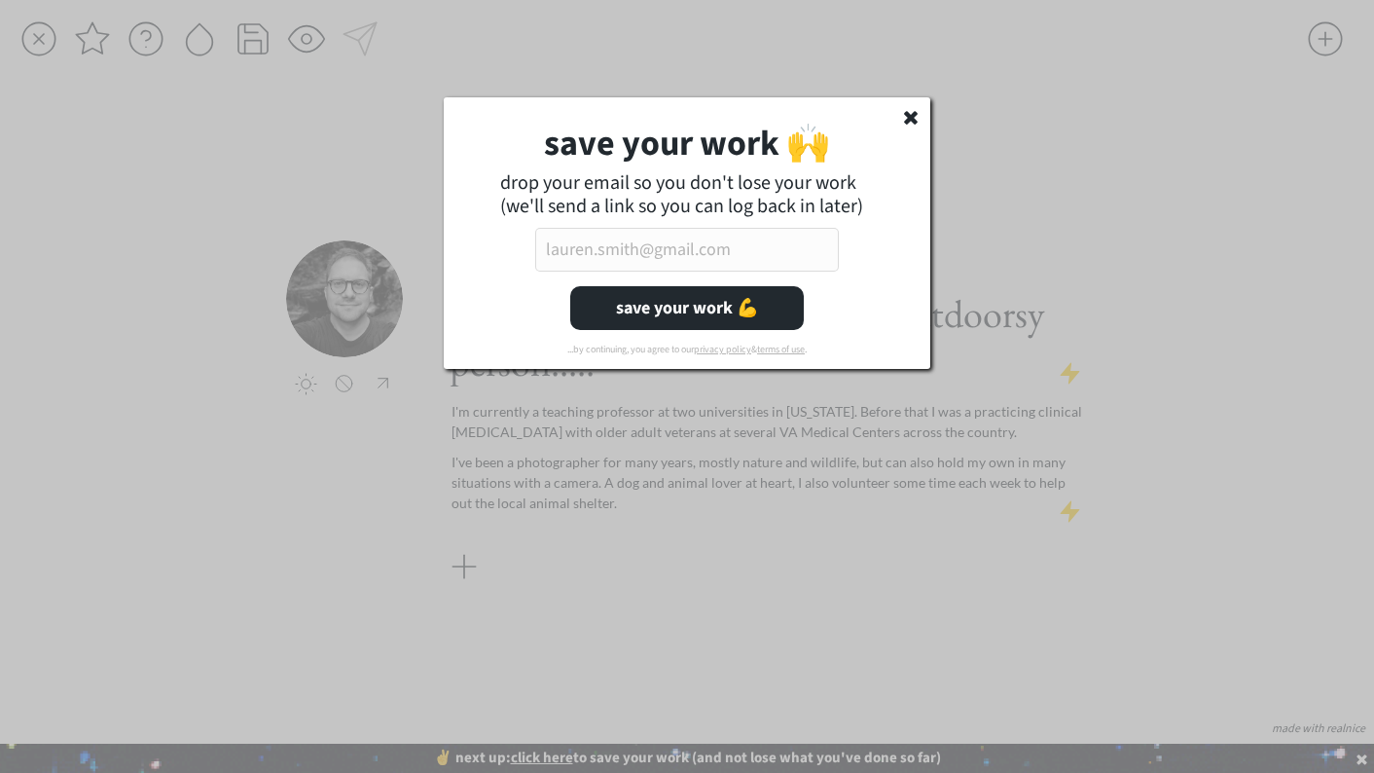
click at [687, 264] on input "email" at bounding box center [687, 250] width 304 height 44
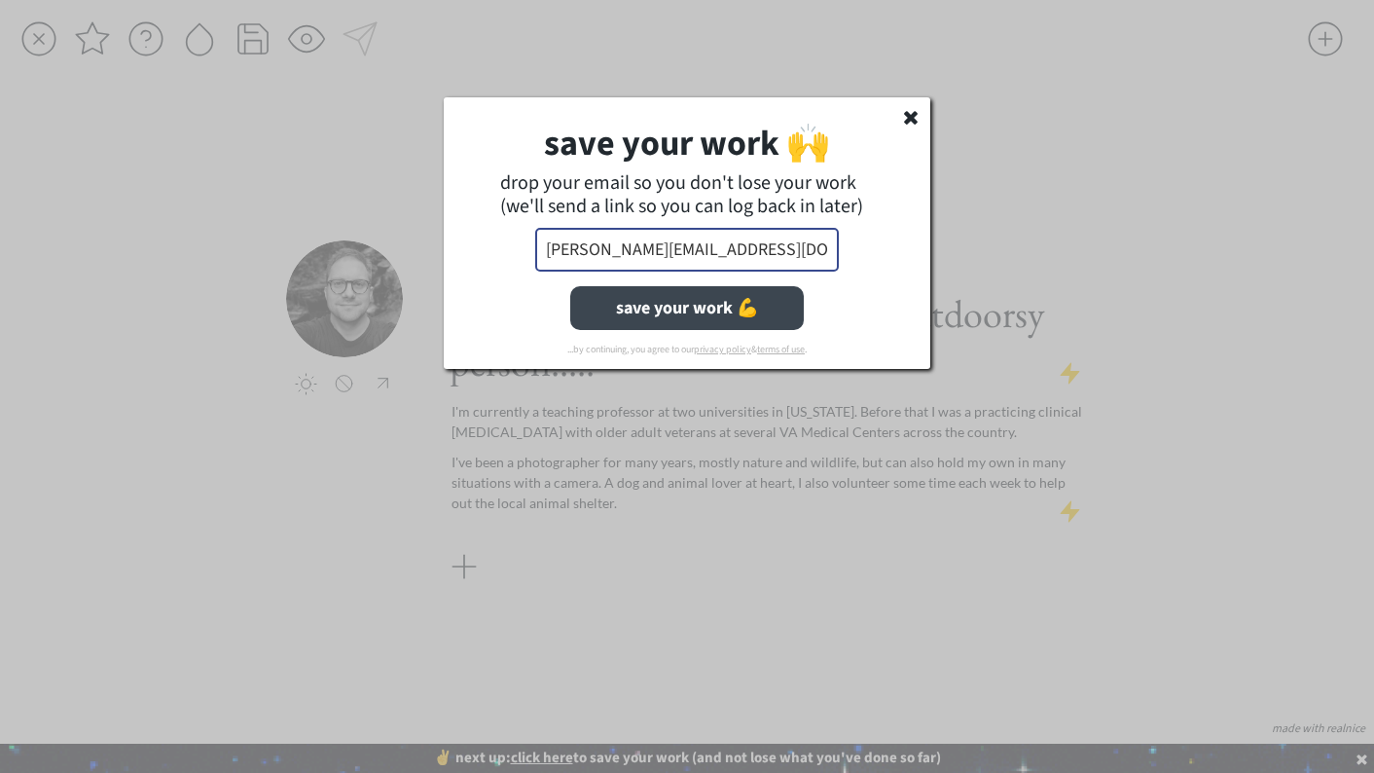
type input "[PERSON_NAME][EMAIL_ADDRESS][DOMAIN_NAME]"
click at [700, 316] on button "save your work 💪" at bounding box center [687, 308] width 234 height 44
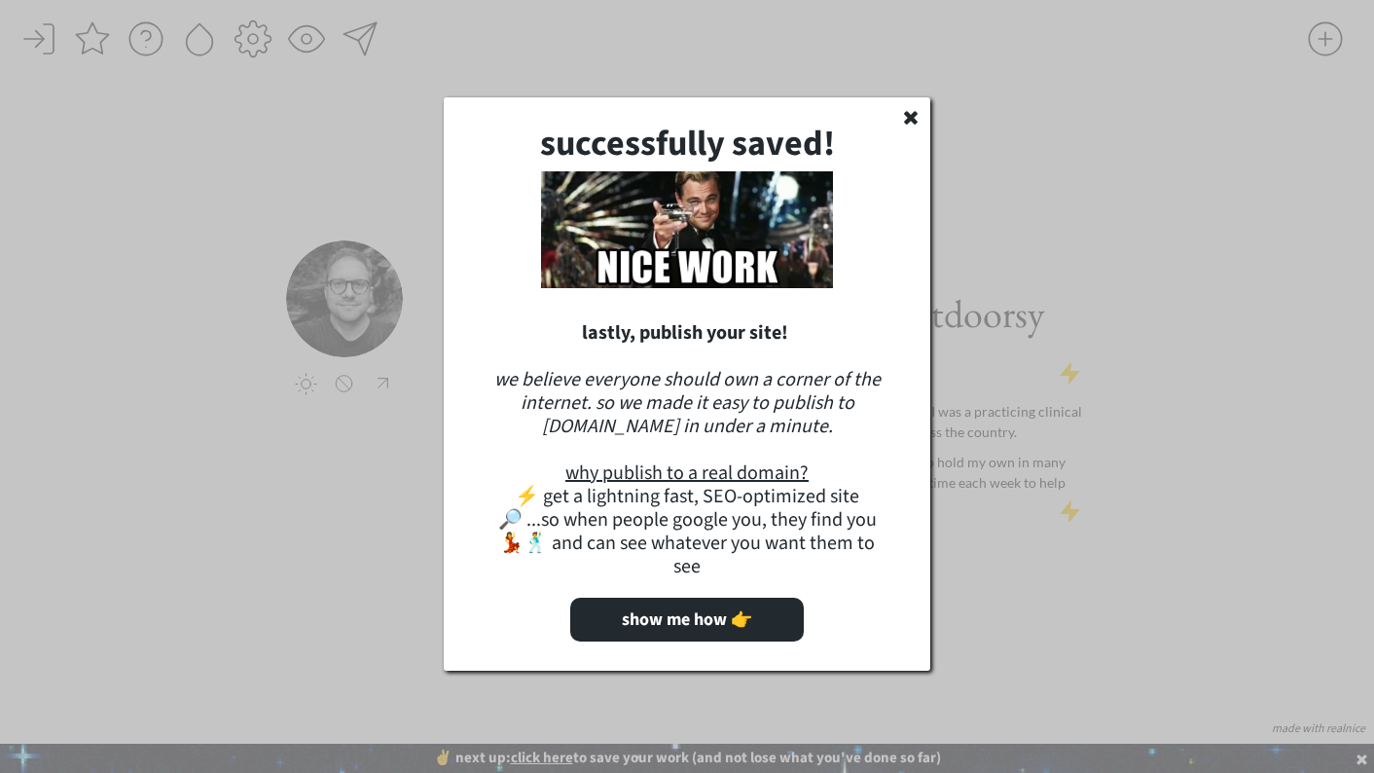
click at [730, 474] on u "why publish to a real domain?" at bounding box center [686, 472] width 243 height 27
click at [776, 598] on button "show me how 👉" at bounding box center [687, 620] width 234 height 44
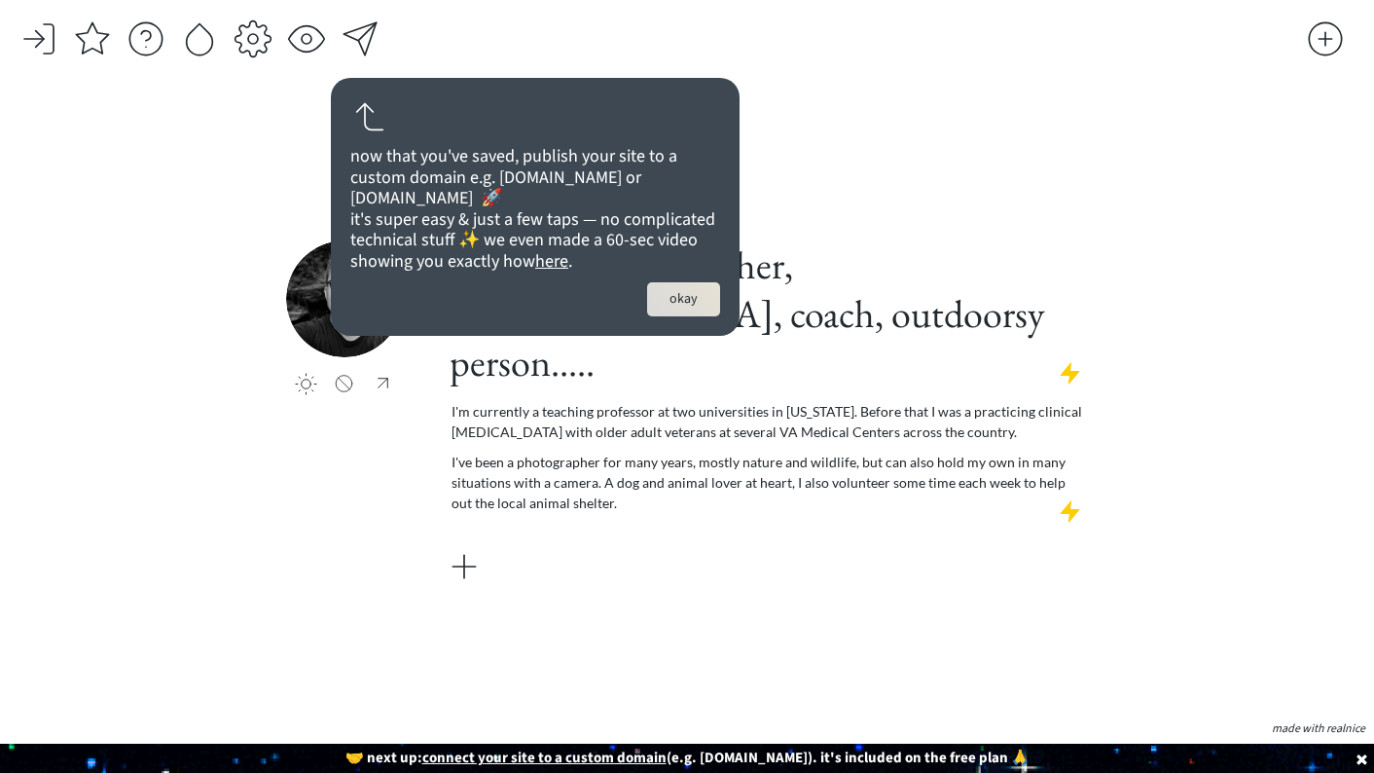
click at [681, 316] on button "okay" at bounding box center [683, 299] width 73 height 34
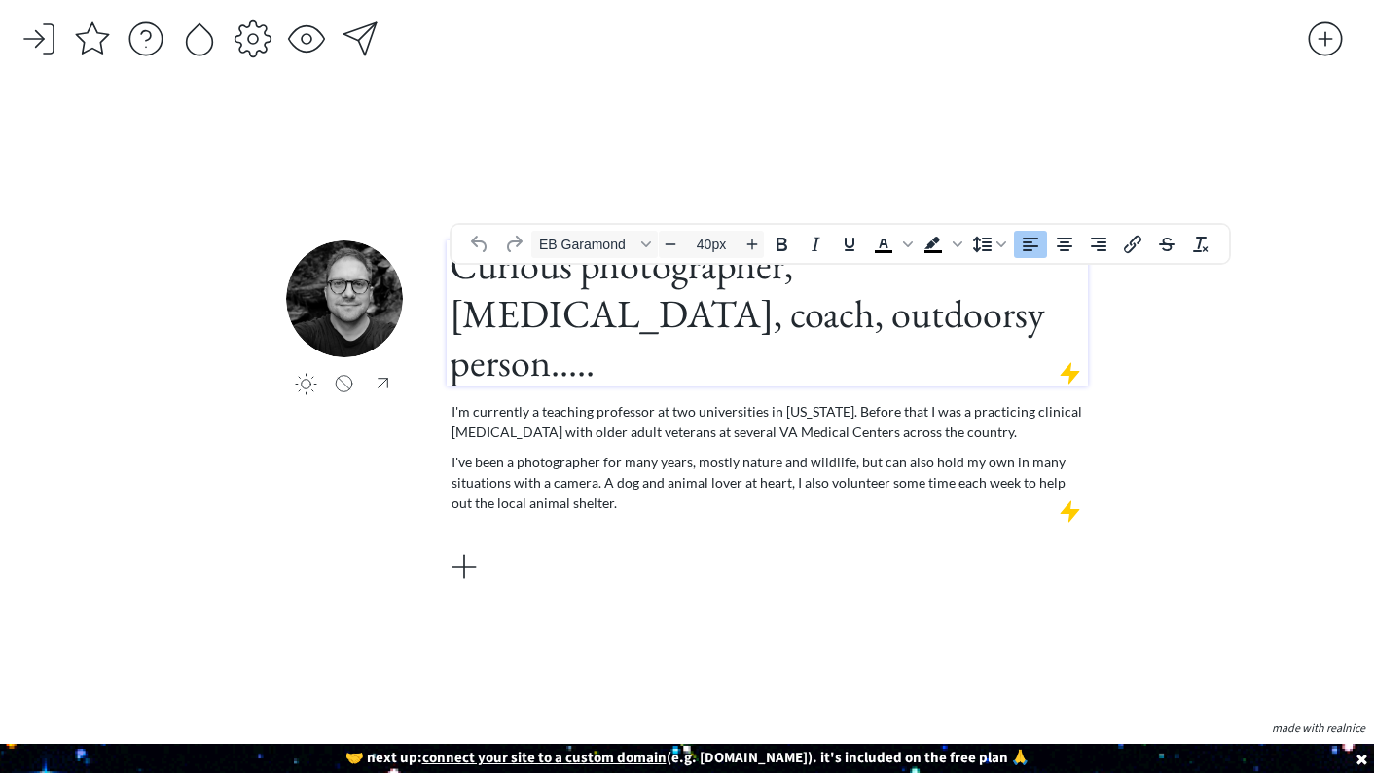
click at [582, 295] on h1 "Curious photographer, [MEDICAL_DATA], coach, outdoorsy person....." at bounding box center [768, 313] width 636 height 146
click at [1001, 291] on h1 "Curious minded photographer, [MEDICAL_DATA], coach, outdoorsy person....." at bounding box center [768, 313] width 636 height 146
click at [964, 420] on div "I'm currently a teaching professor at two universities in [US_STATE]. Before th…" at bounding box center [768, 457] width 633 height 112
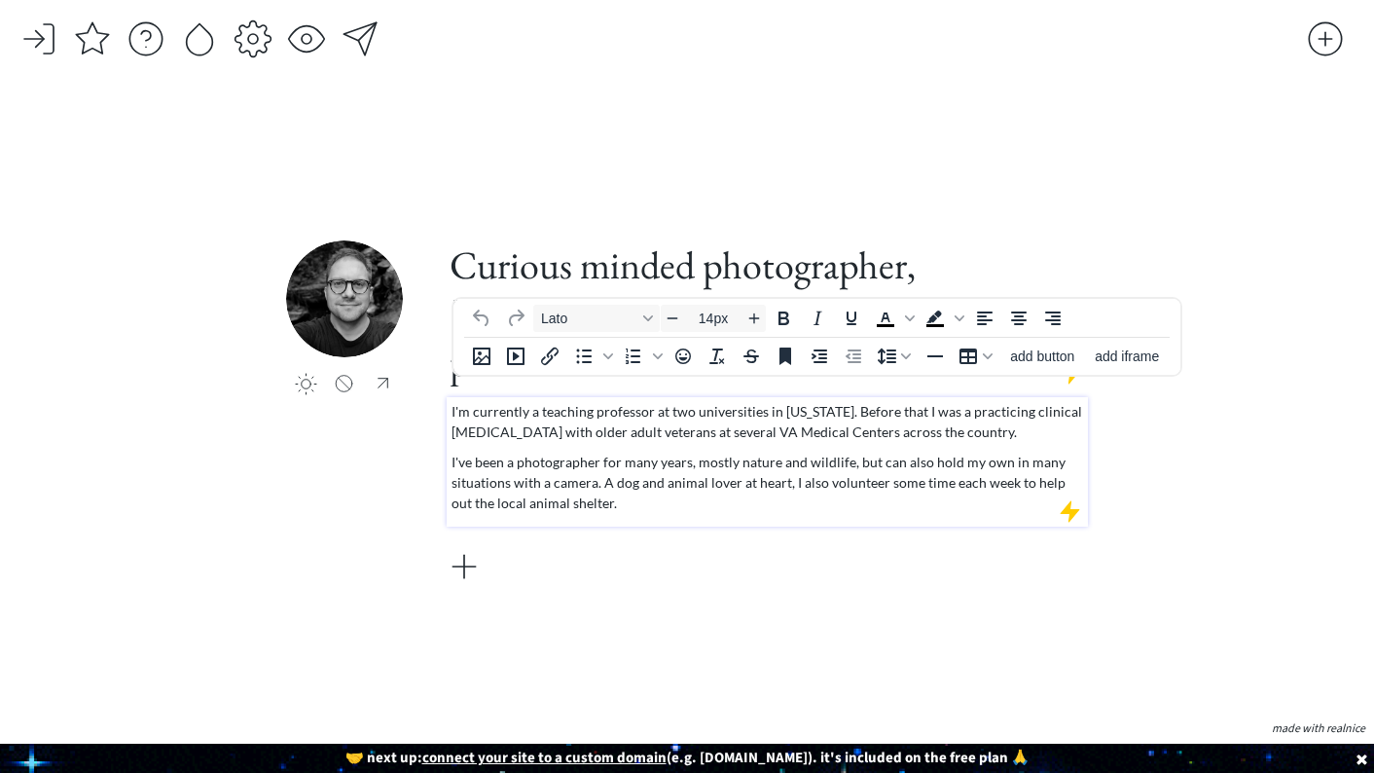
click at [1264, 266] on div "saving... click to upload a picture Curious minded photographer, [MEDICAL_DATA]…" at bounding box center [687, 386] width 1374 height 773
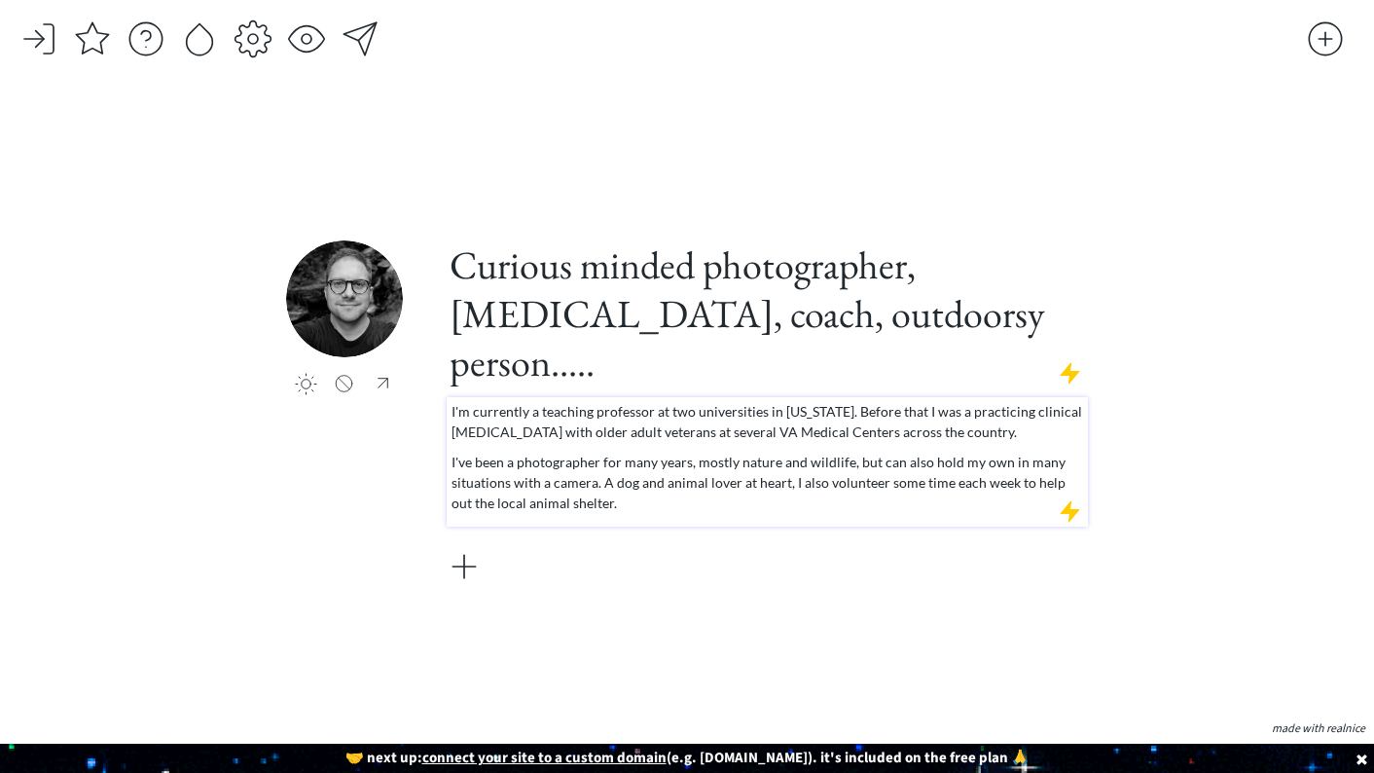
click at [769, 405] on p "I'm currently a teaching professor at two universities in [US_STATE]. Before th…" at bounding box center [768, 421] width 633 height 41
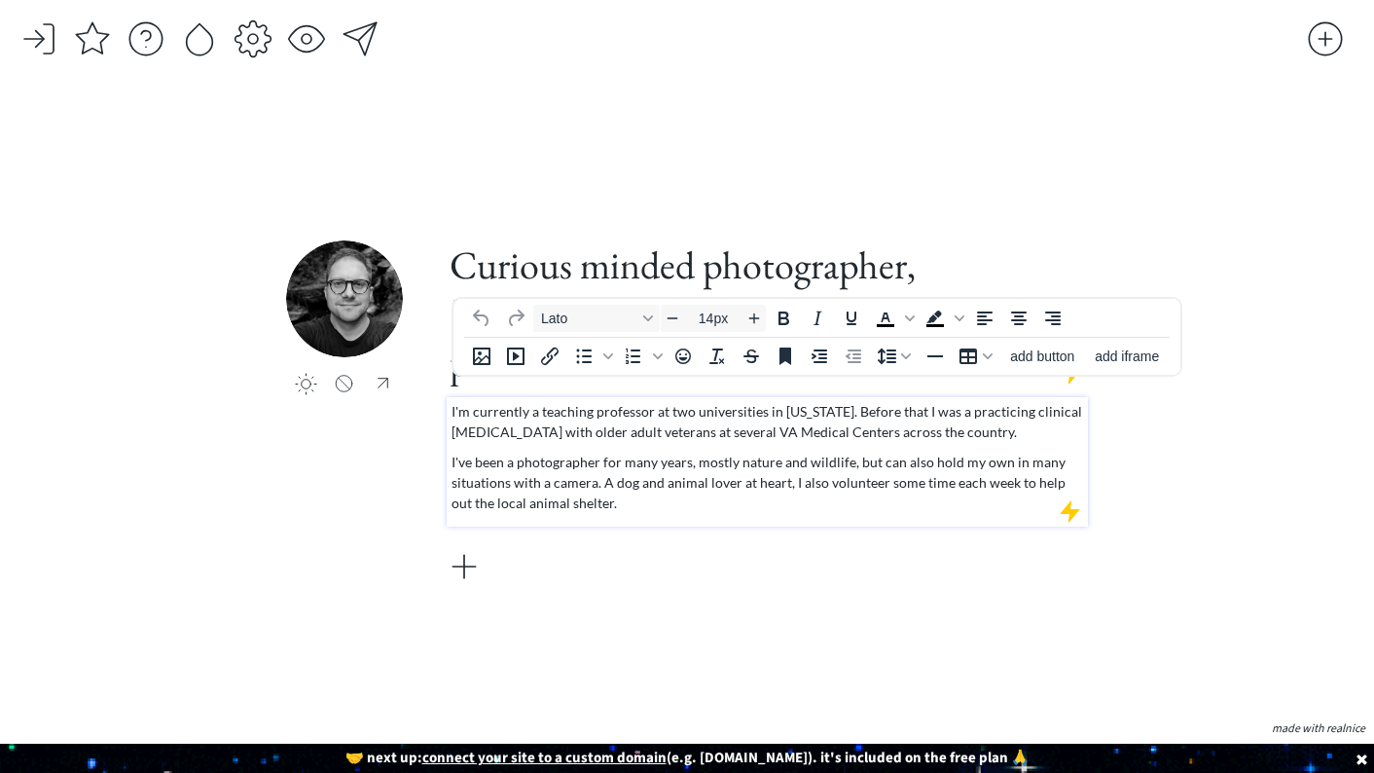
click at [651, 401] on p "I'm currently a teaching professor at two universities in [US_STATE]. Before th…" at bounding box center [768, 421] width 633 height 41
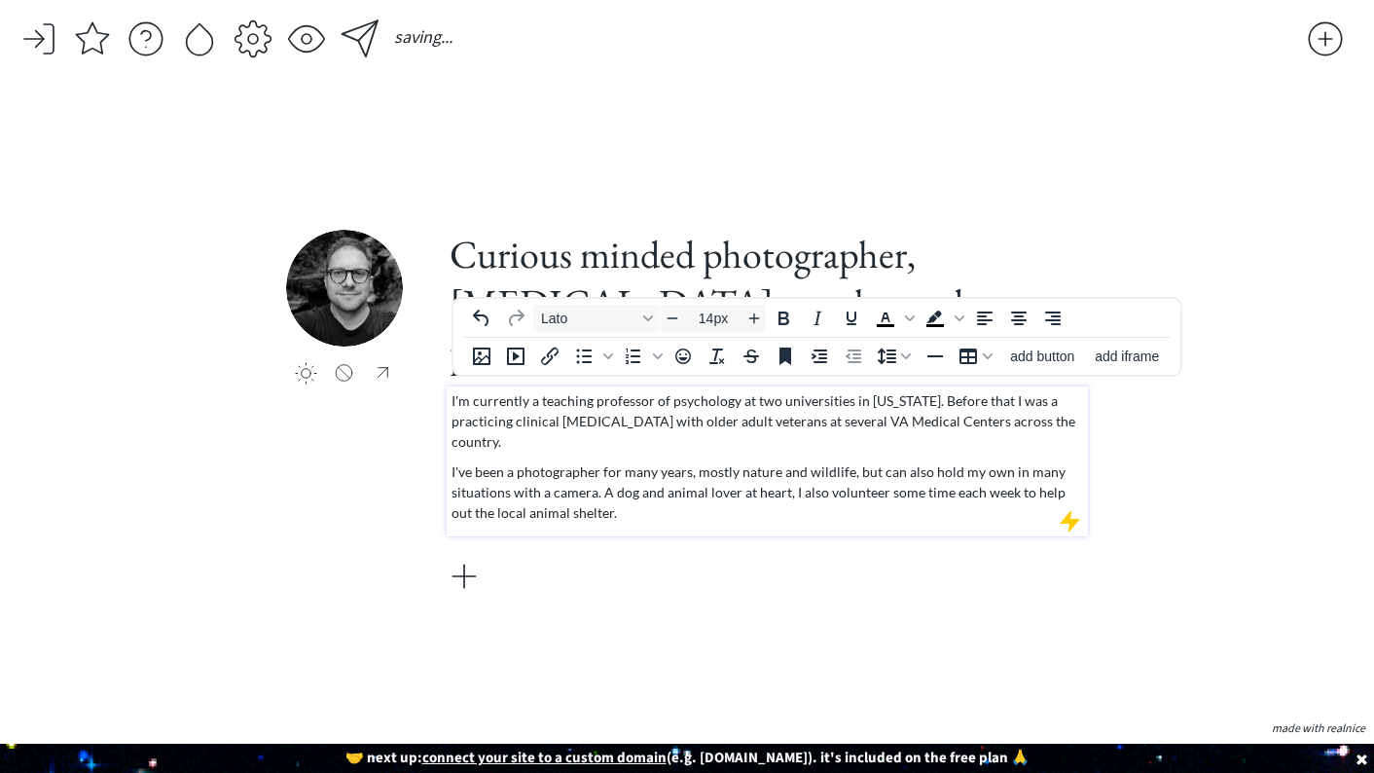
click at [953, 468] on p "I've been a photographer for many years, mostly nature and wildlife, but can al…" at bounding box center [768, 491] width 633 height 61
click at [937, 390] on p "I'm currently a teaching professor of psychology at two universities in [US_STA…" at bounding box center [768, 420] width 633 height 61
click at [663, 483] on p "I've been a photographer for many years, mostly nature and wildlife, but can al…" at bounding box center [768, 491] width 633 height 61
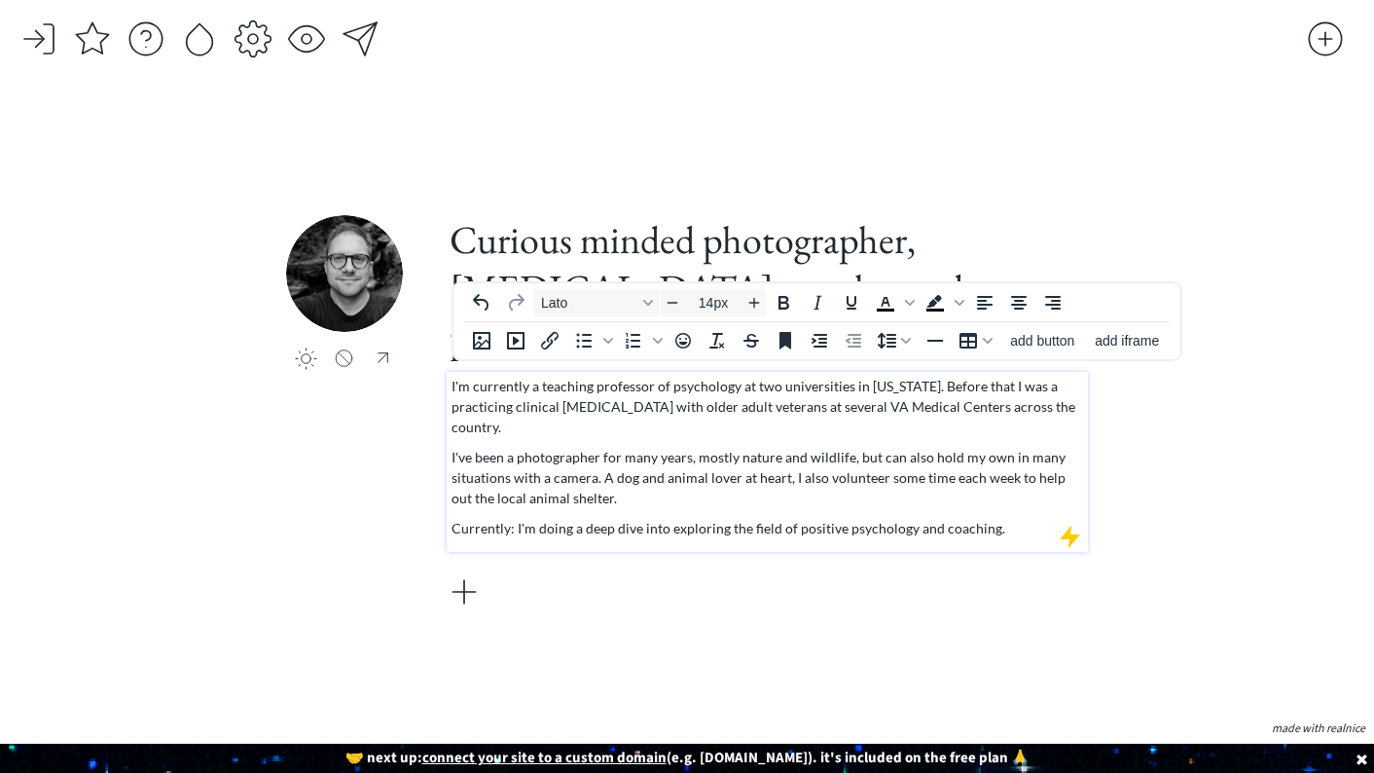
click at [514, 518] on p "Currently: I'm doing a deep dive into exploring the field of positive psycholog…" at bounding box center [768, 528] width 633 height 20
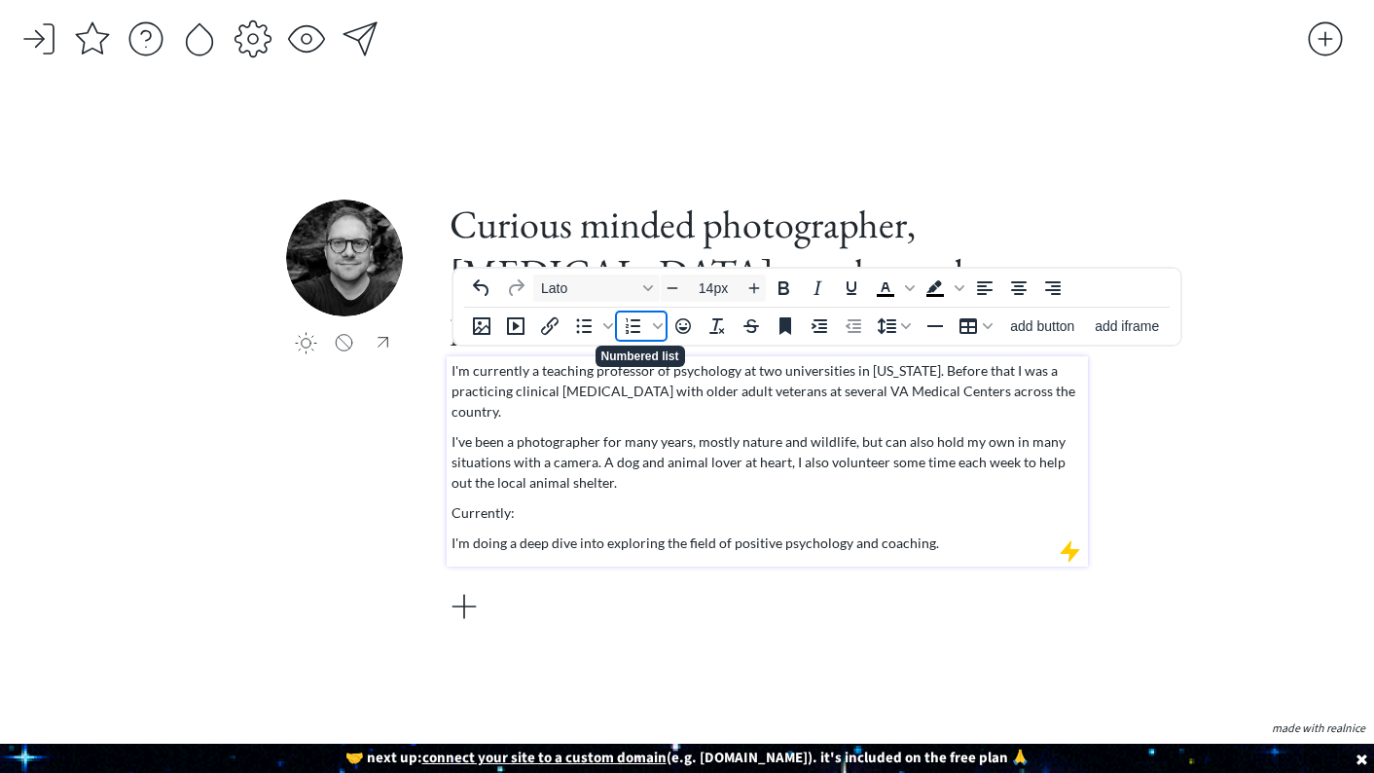
click at [632, 330] on icon "Numbered list" at bounding box center [633, 326] width 15 height 16
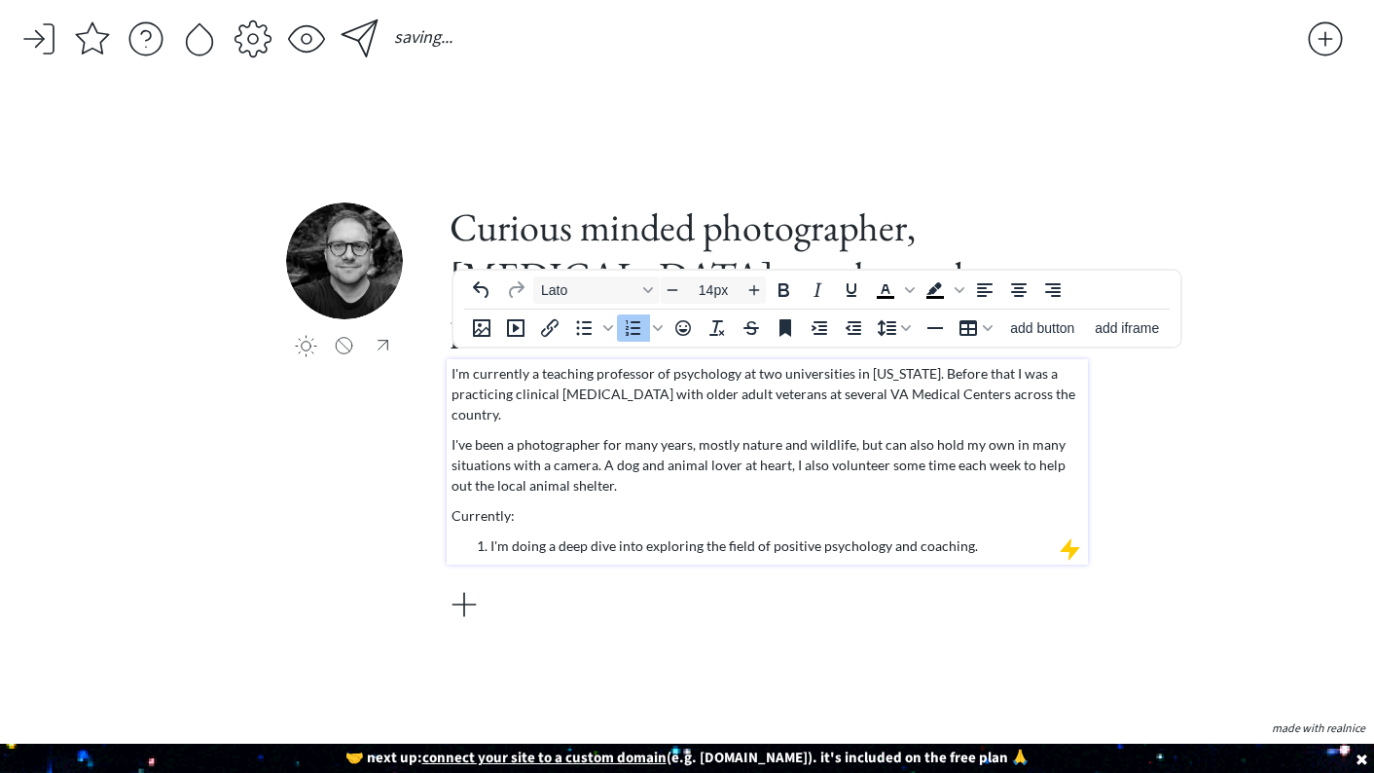
click at [996, 535] on li "I'm doing a deep dive into exploring the field of positive psychology and coach…" at bounding box center [788, 545] width 594 height 20
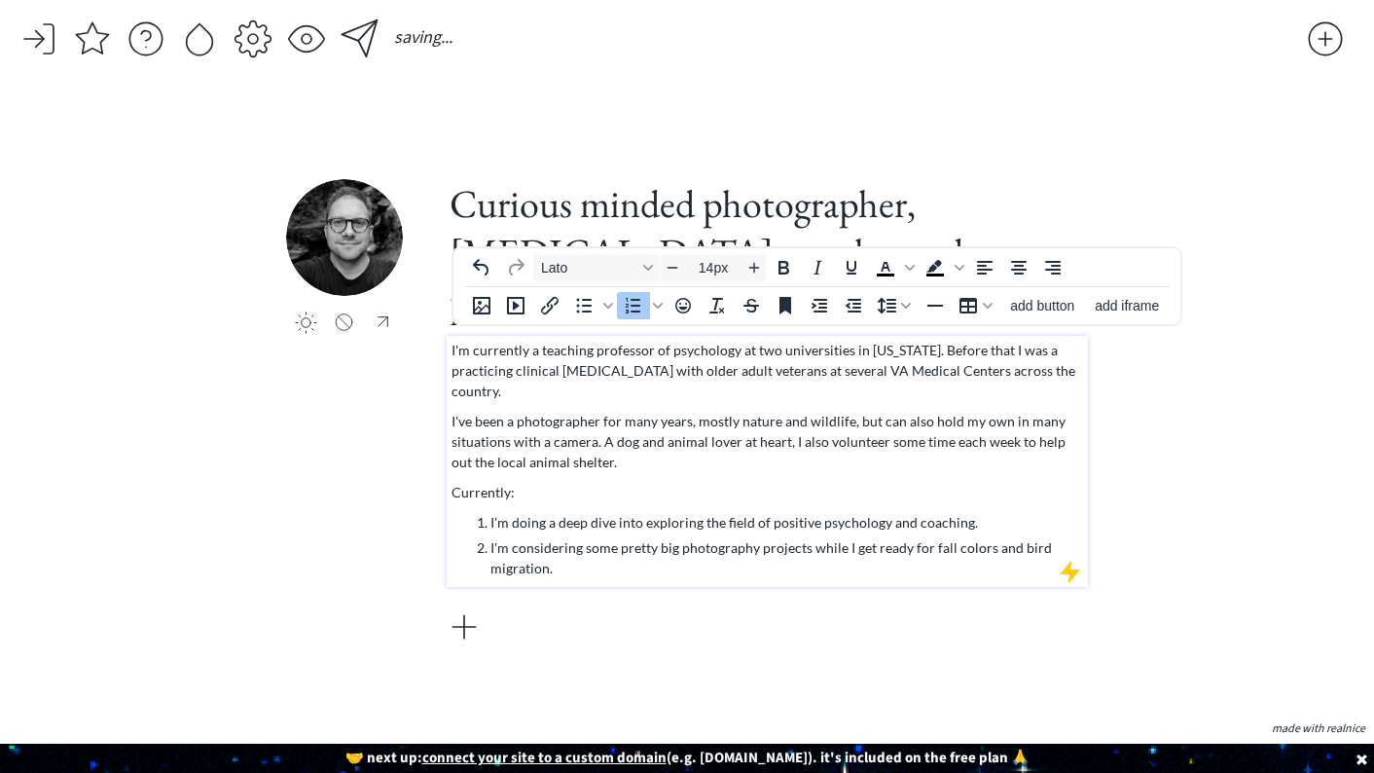
click at [1254, 497] on div "saving... click to upload a picture Curious minded photographer, [MEDICAL_DATA]…" at bounding box center [687, 386] width 1374 height 773
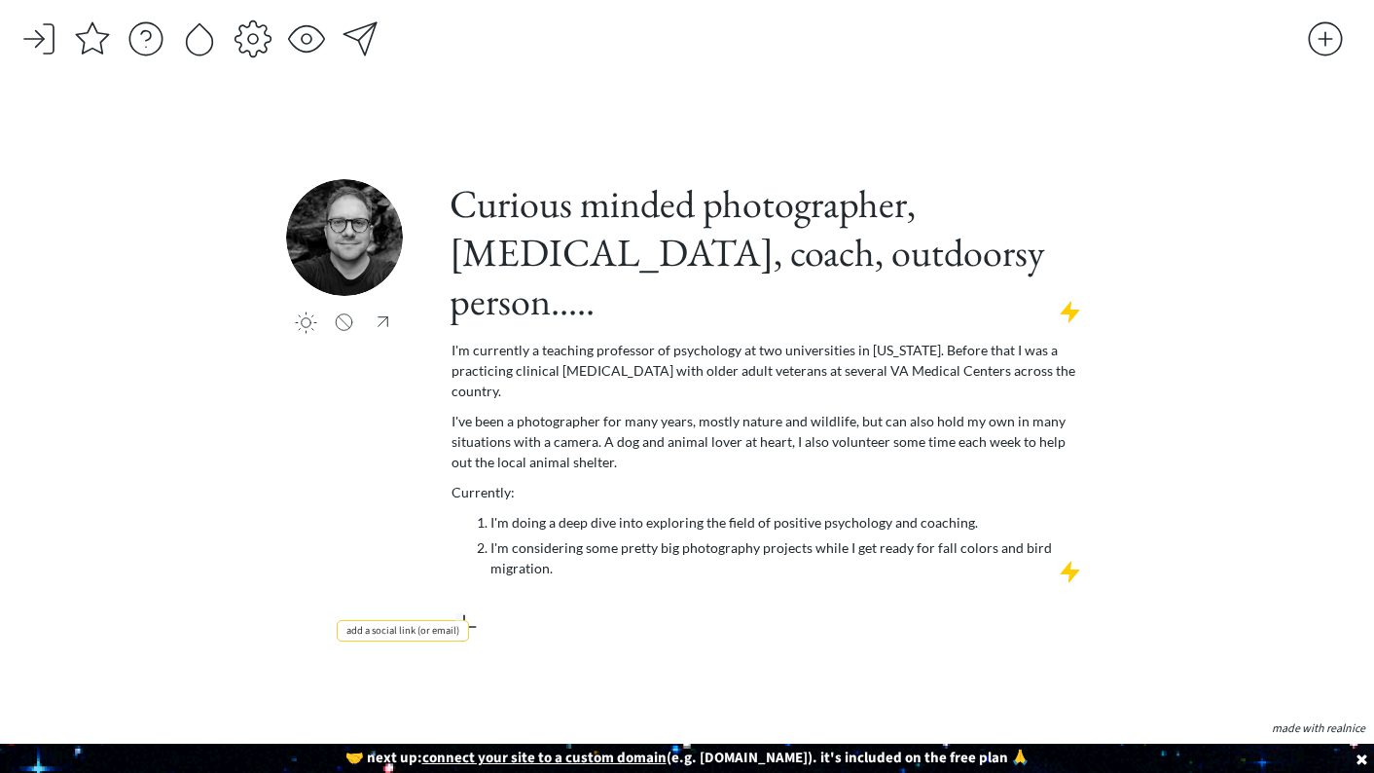
click at [463, 607] on div at bounding box center [464, 626] width 39 height 39
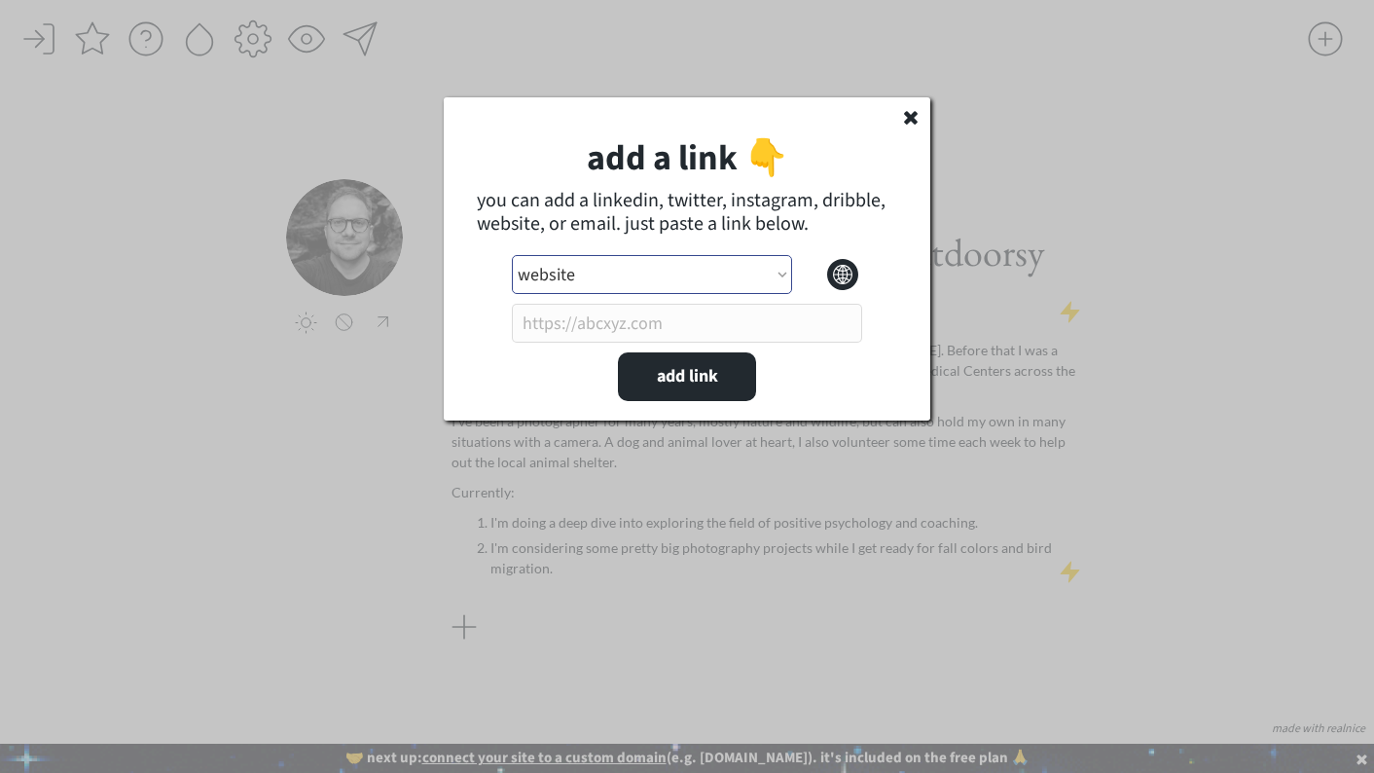
select select ""instagram""
click at [669, 310] on input "input" at bounding box center [687, 323] width 350 height 39
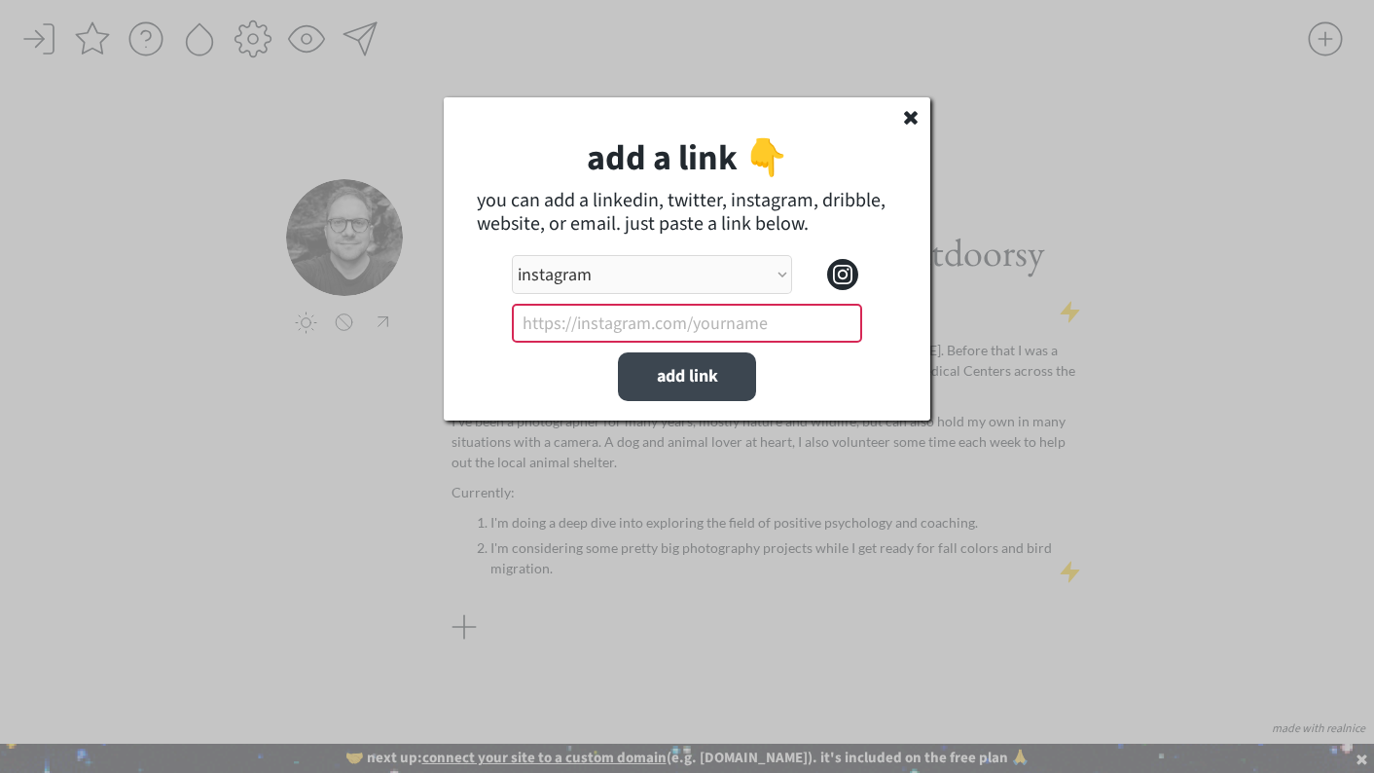
paste input "[URL][DOMAIN_NAME]"
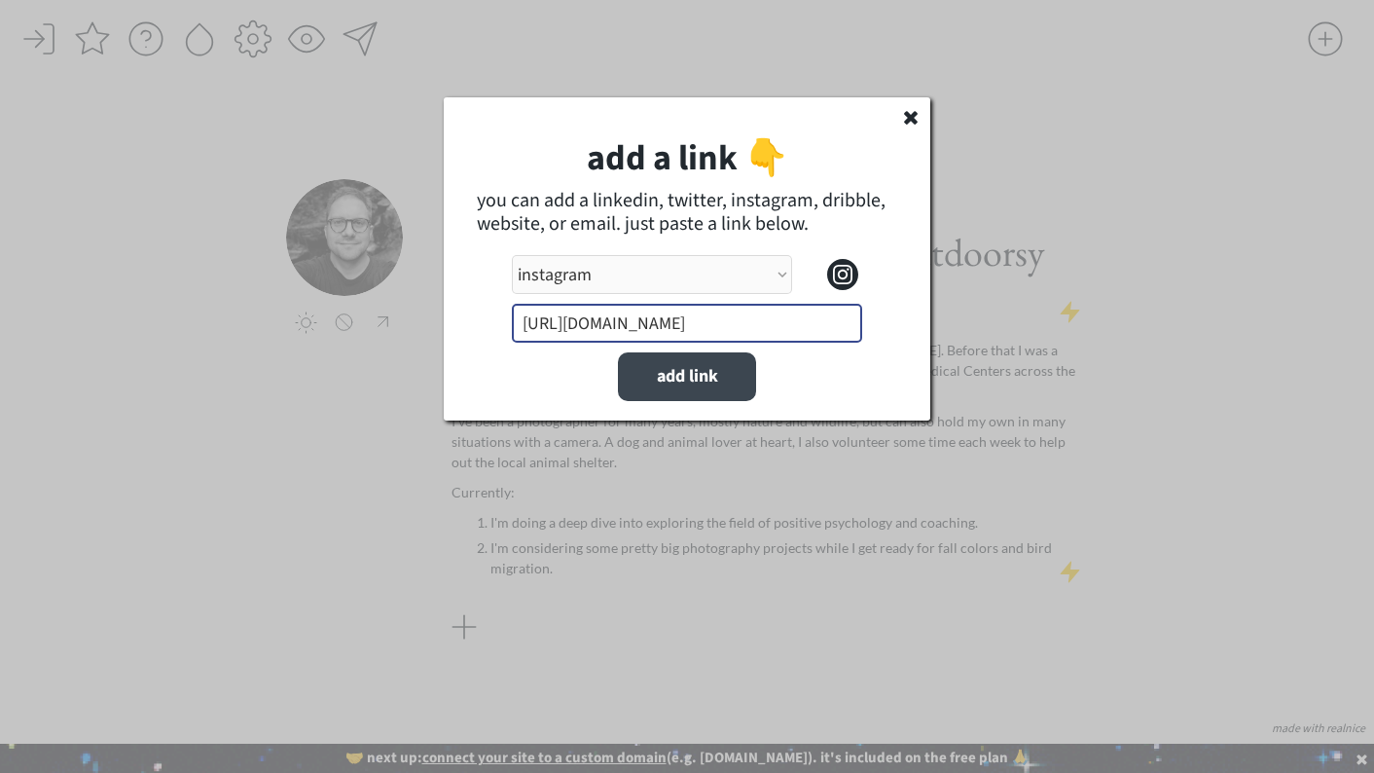
type input "[URL][DOMAIN_NAME]"
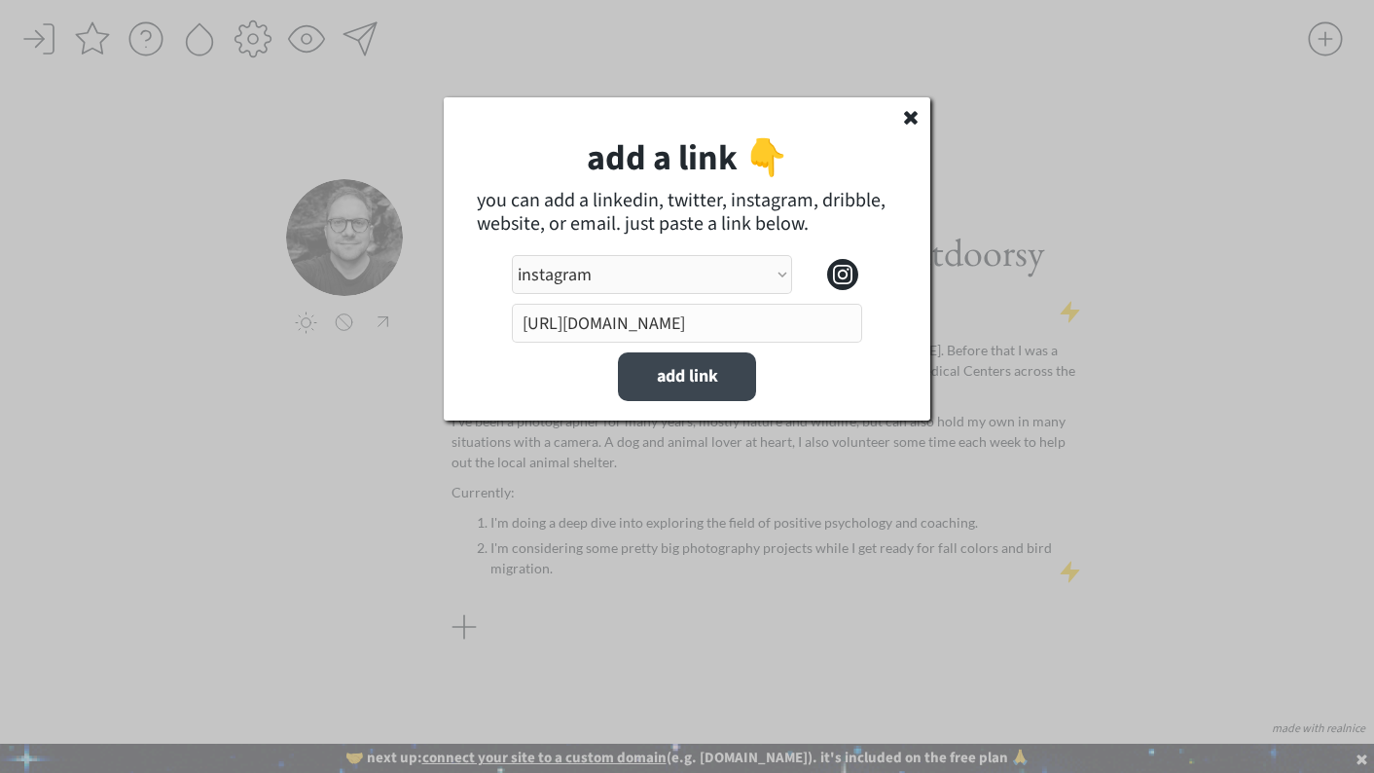
click at [701, 372] on button "add link" at bounding box center [687, 376] width 138 height 49
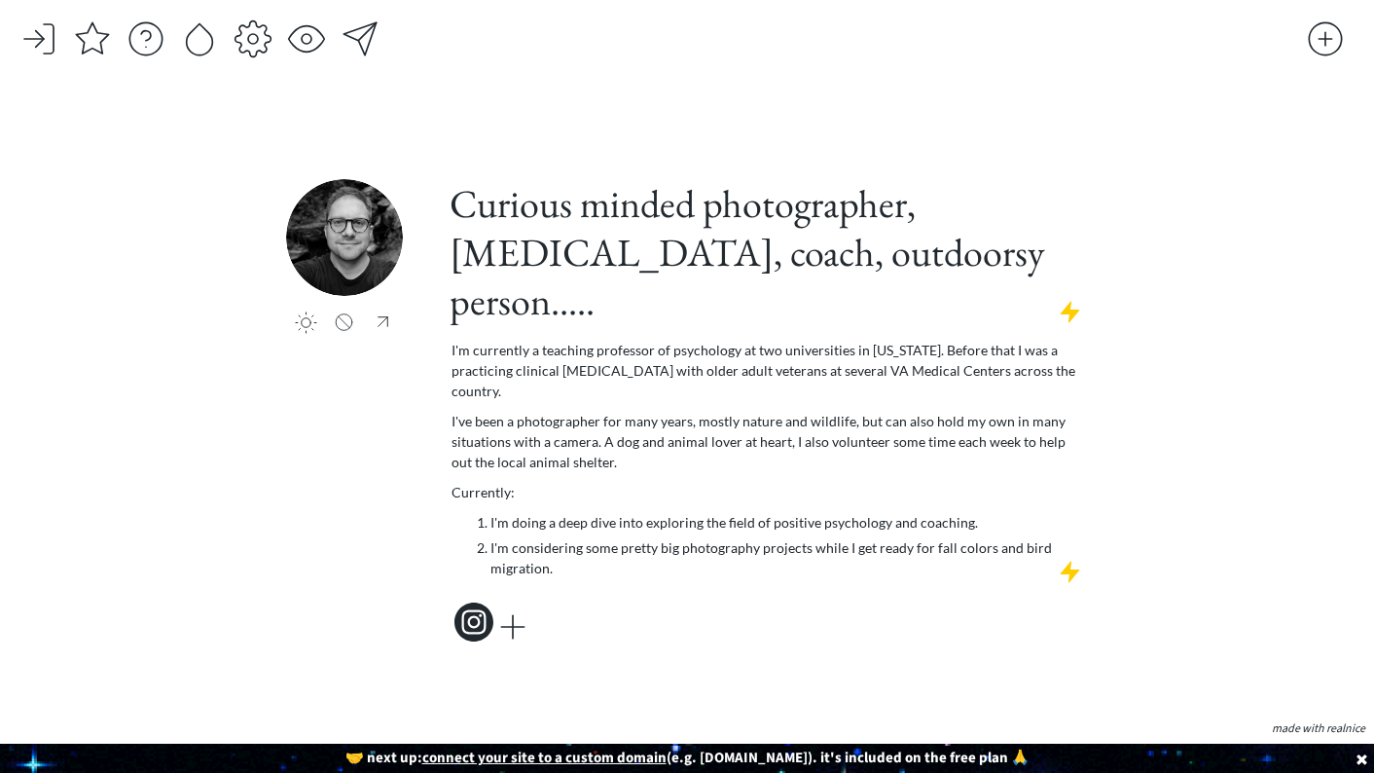
click at [505, 607] on div at bounding box center [512, 626] width 39 height 39
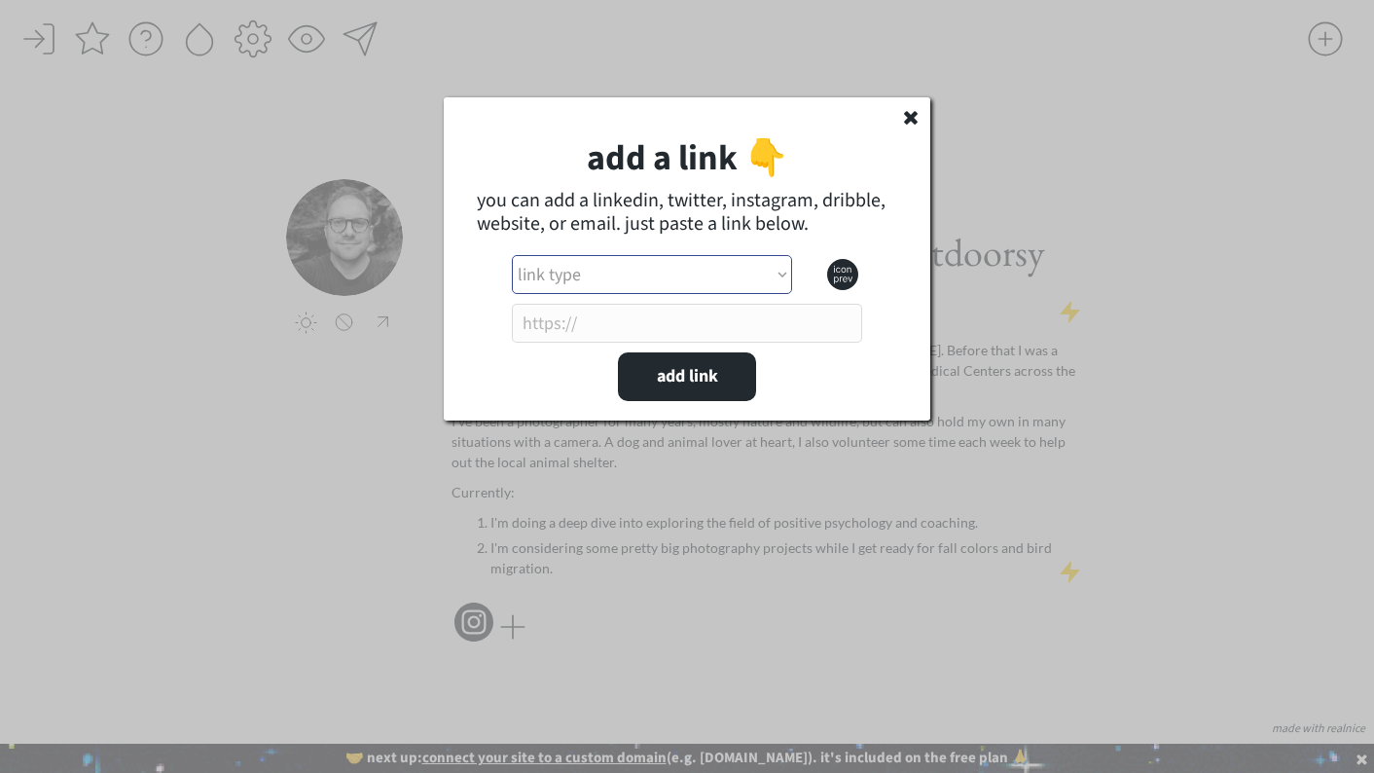
select select ""linkedin""
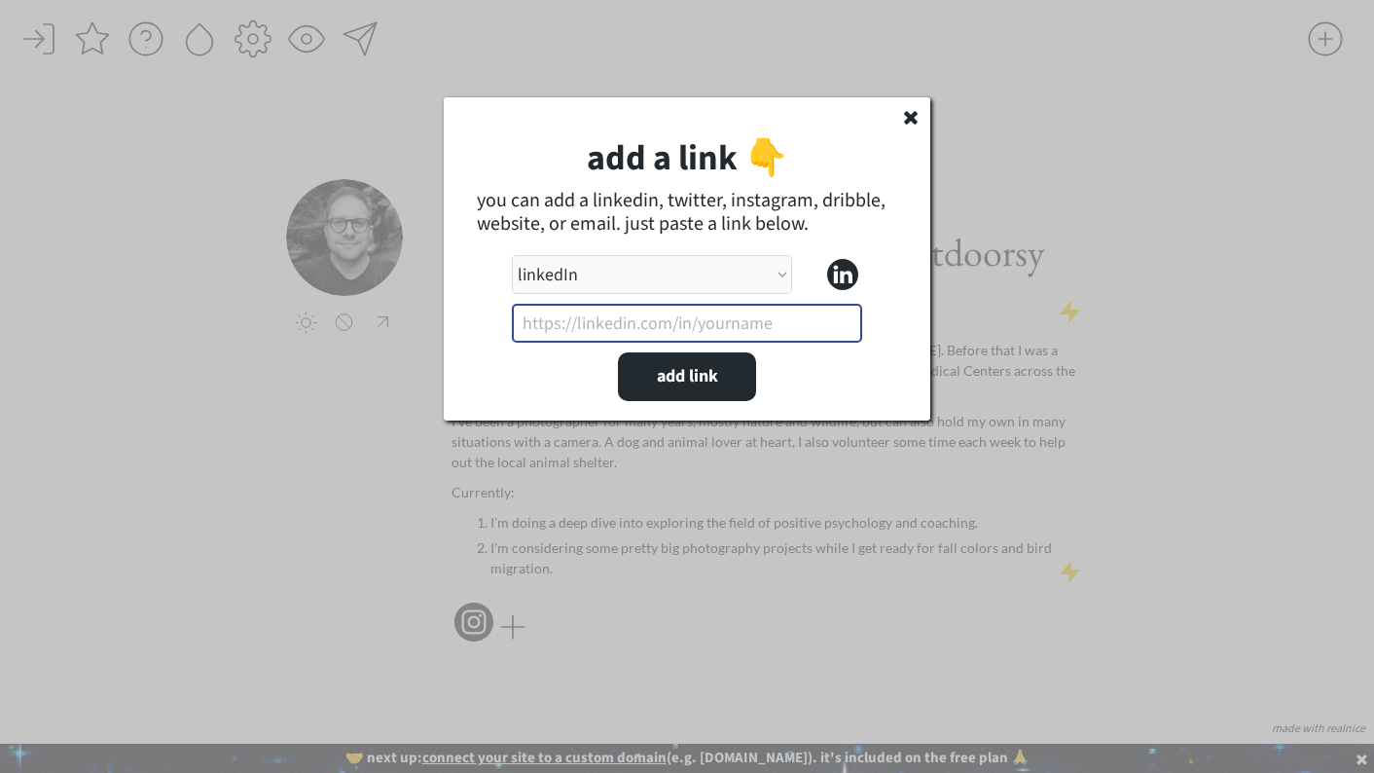
click at [719, 324] on input "input" at bounding box center [687, 323] width 350 height 39
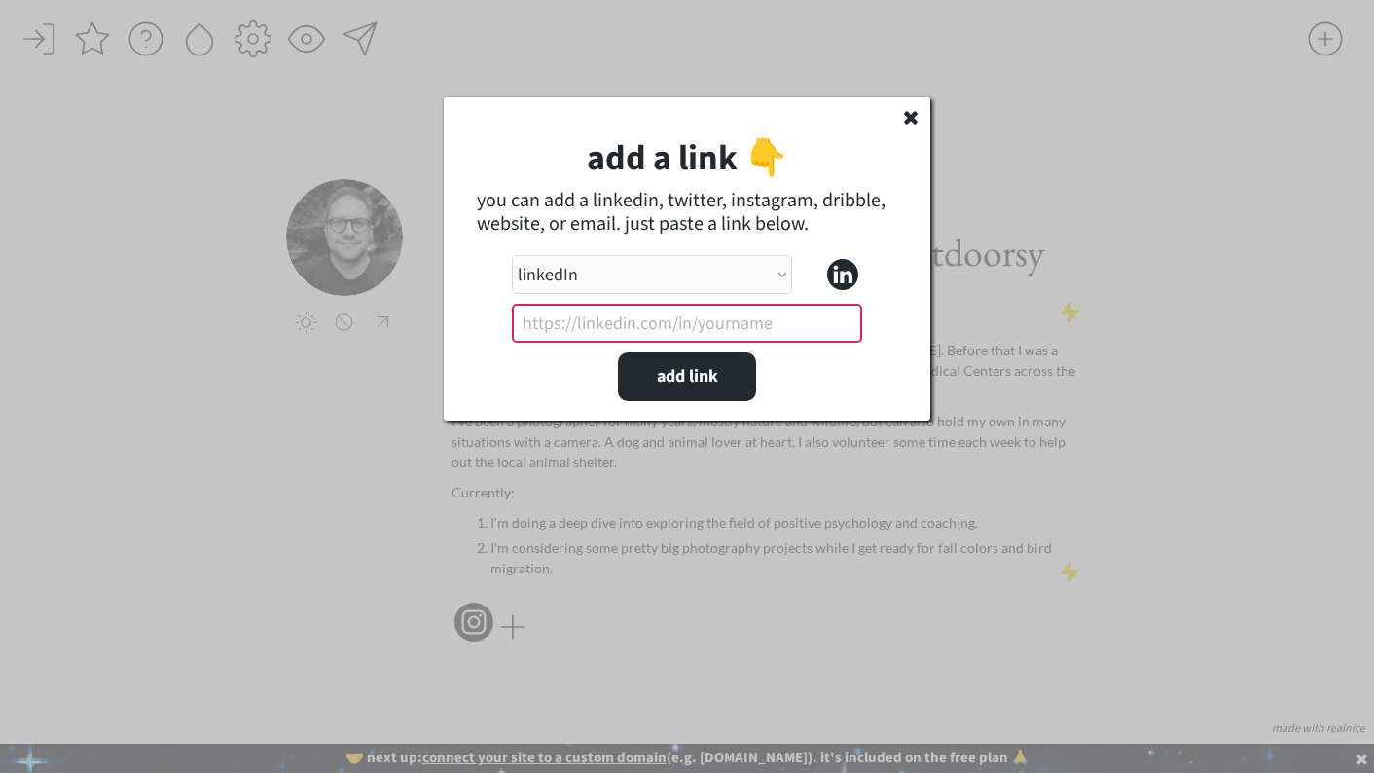
paste input "[URL][DOMAIN_NAME]"
type input "[URL][DOMAIN_NAME]"
click at [626, 374] on button "add link" at bounding box center [687, 376] width 138 height 49
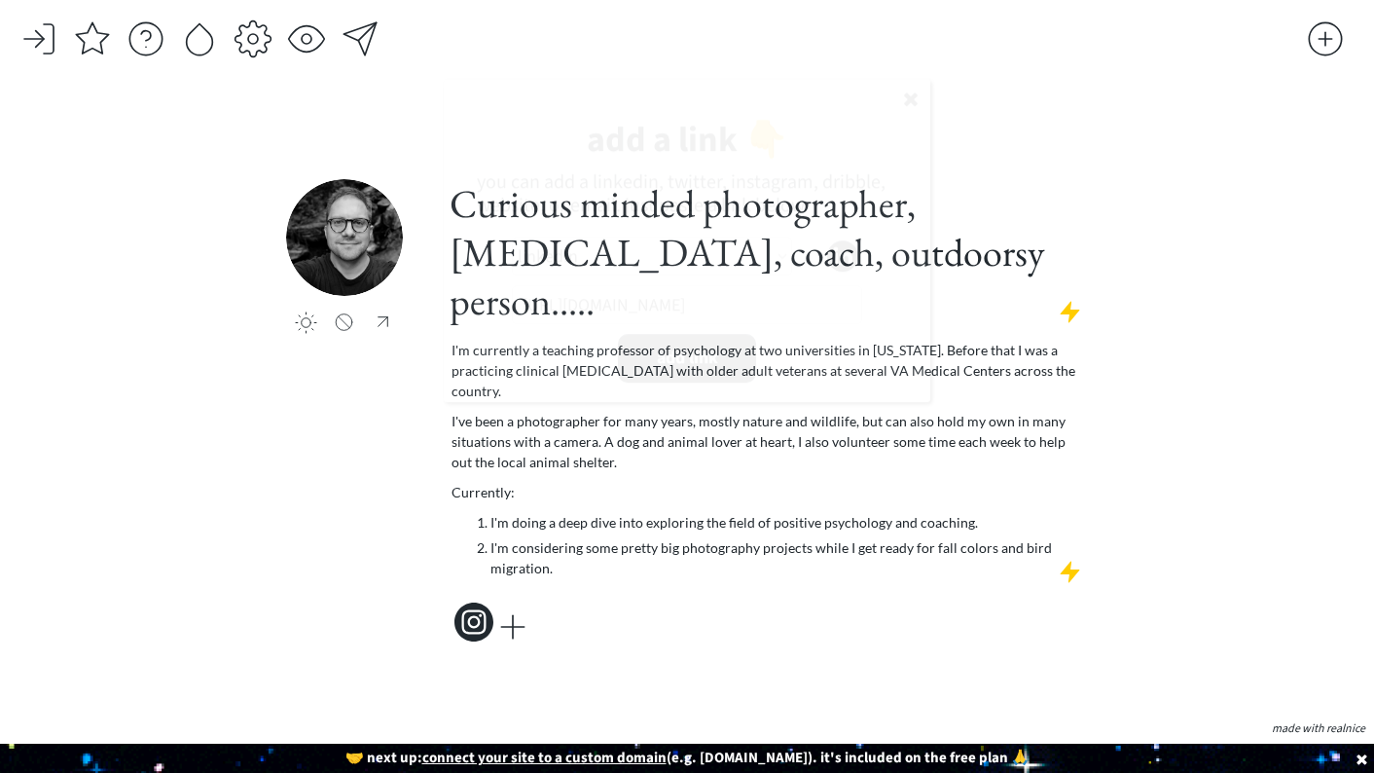
select select ""PLACEHOLDER_1427118222253""
click at [468, 482] on p "Currently:" at bounding box center [768, 492] width 633 height 20
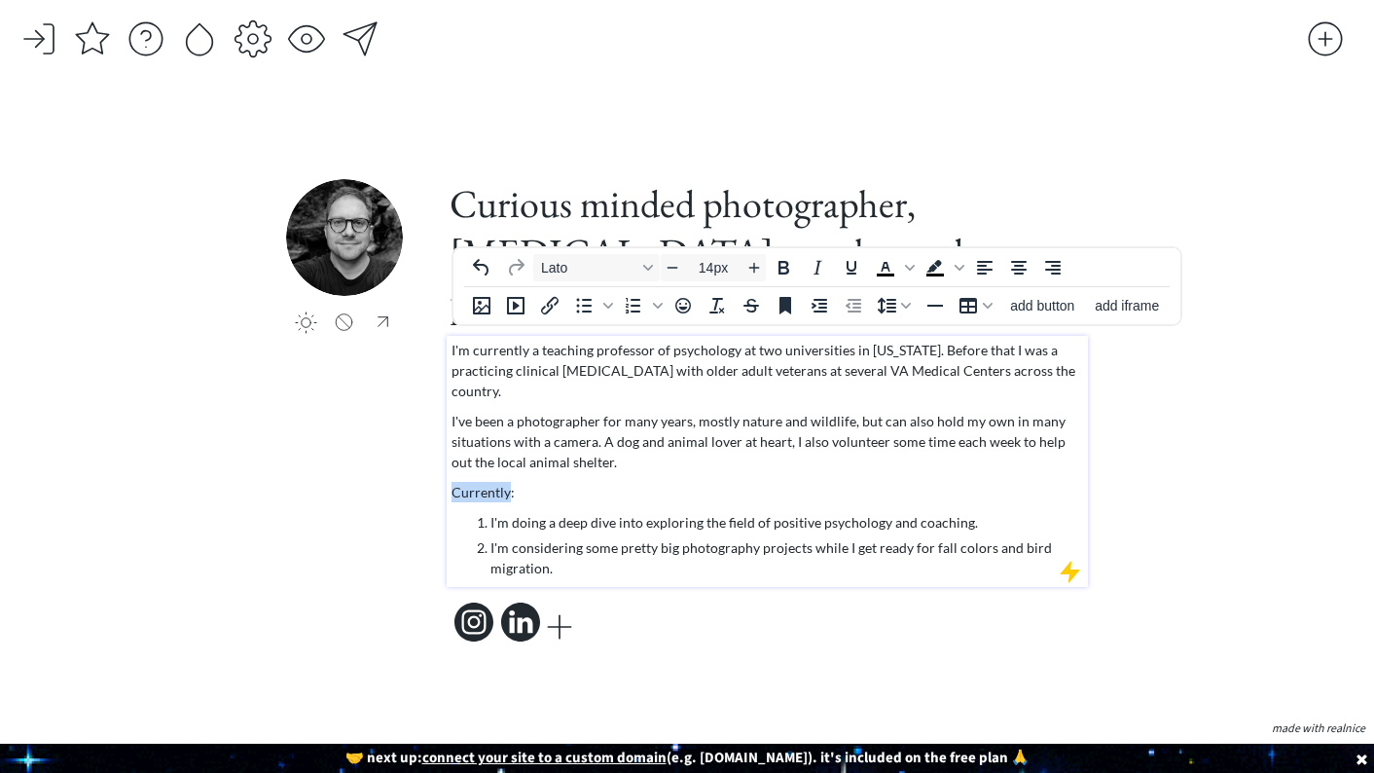
click at [468, 482] on p "Currently:" at bounding box center [768, 492] width 633 height 20
click at [680, 570] on div "Curious minded photographer, [MEDICAL_DATA], coach, outdoorsy person..... I'm c…" at bounding box center [767, 413] width 641 height 468
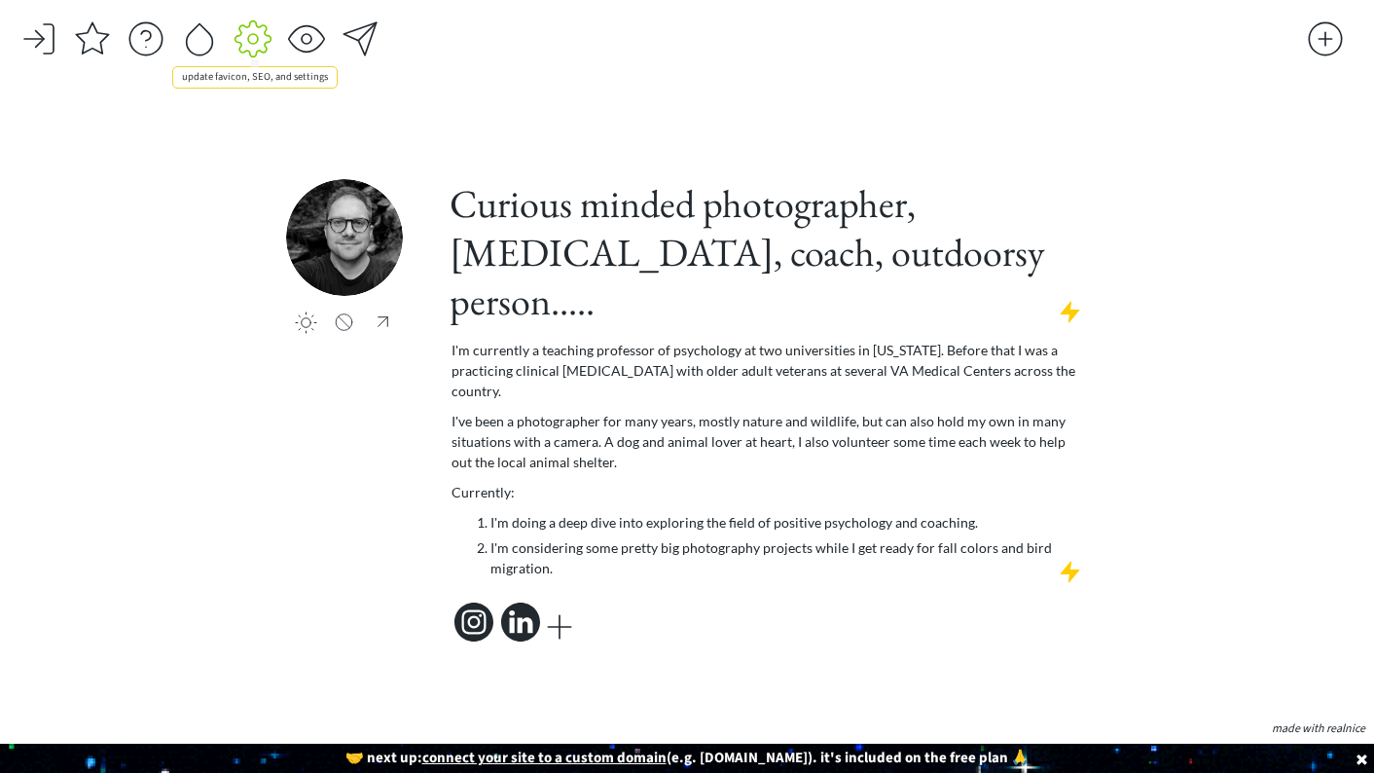
click at [259, 32] on div at bounding box center [253, 38] width 39 height 39
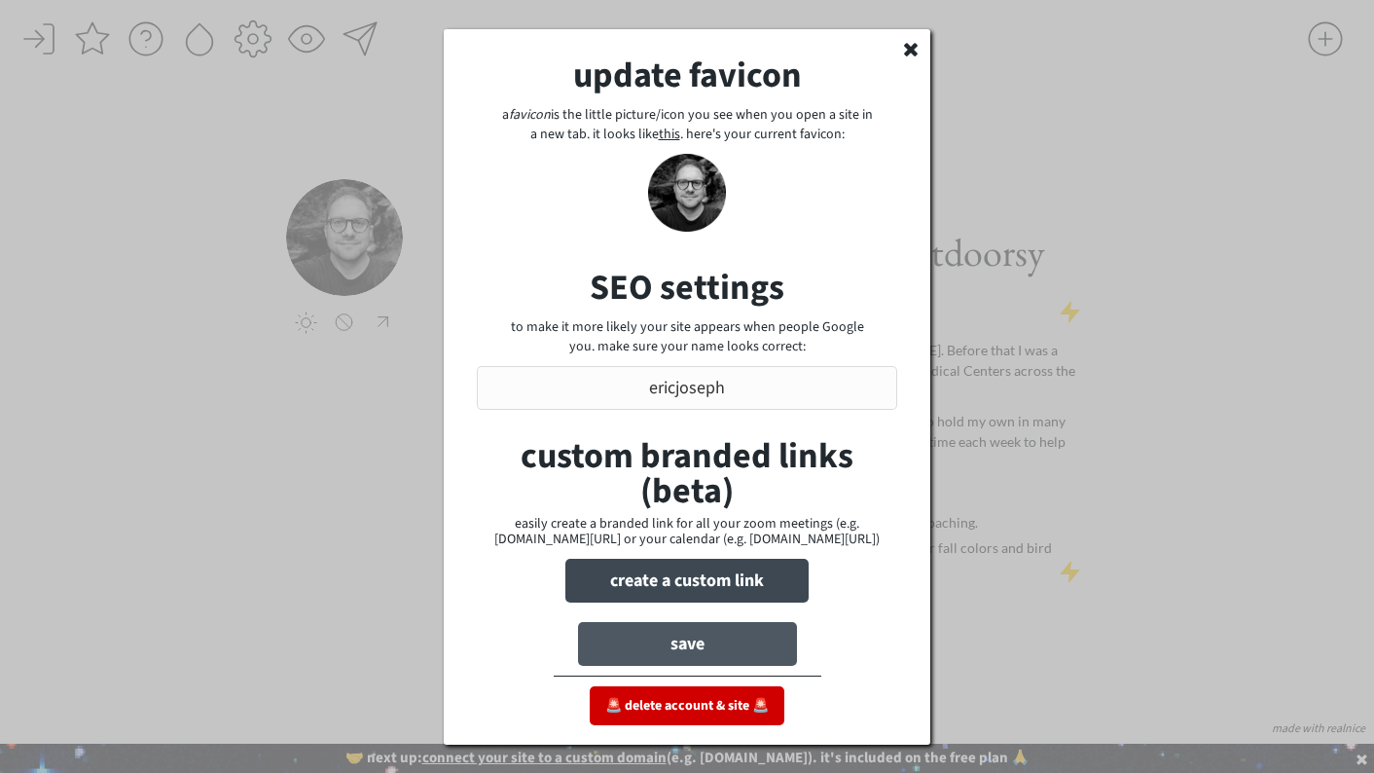
click at [719, 639] on button "save" at bounding box center [687, 644] width 219 height 44
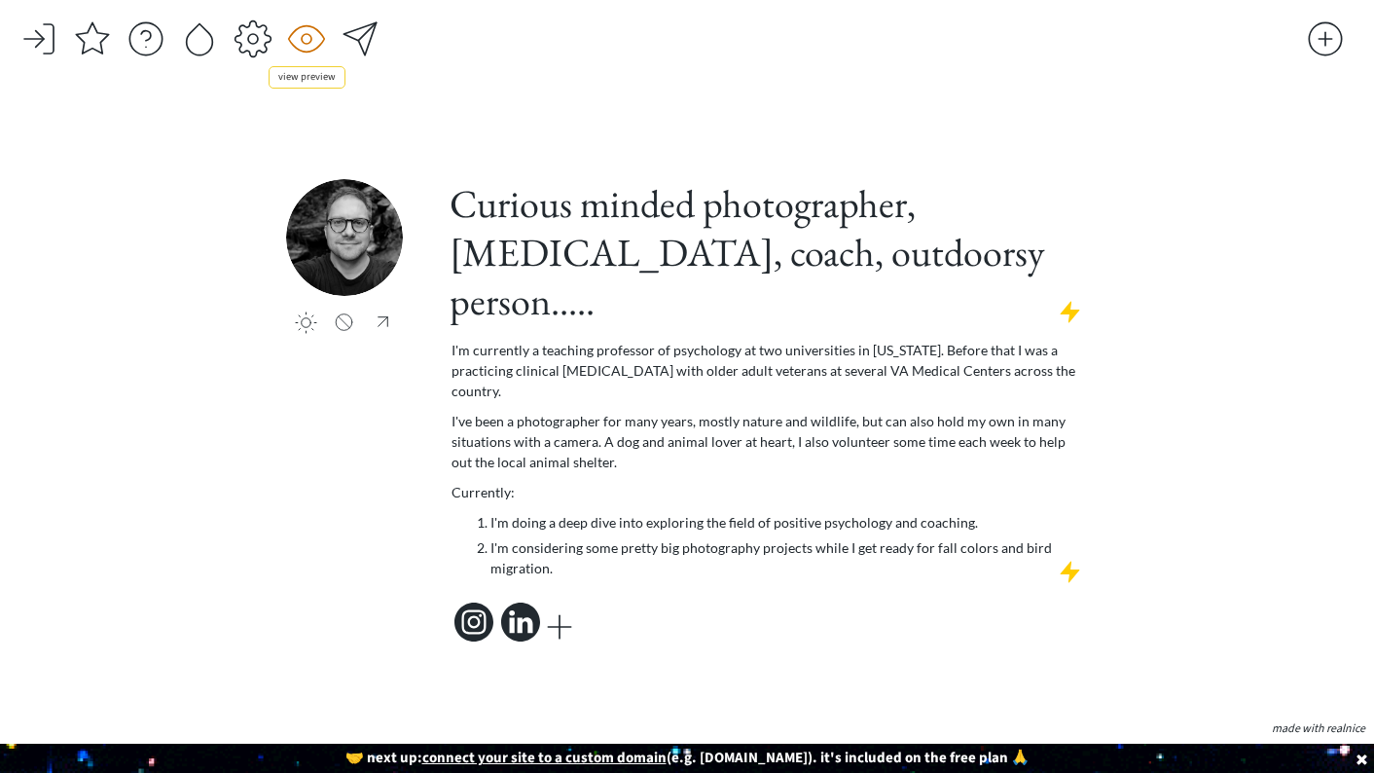
click at [301, 38] on div at bounding box center [306, 38] width 39 height 39
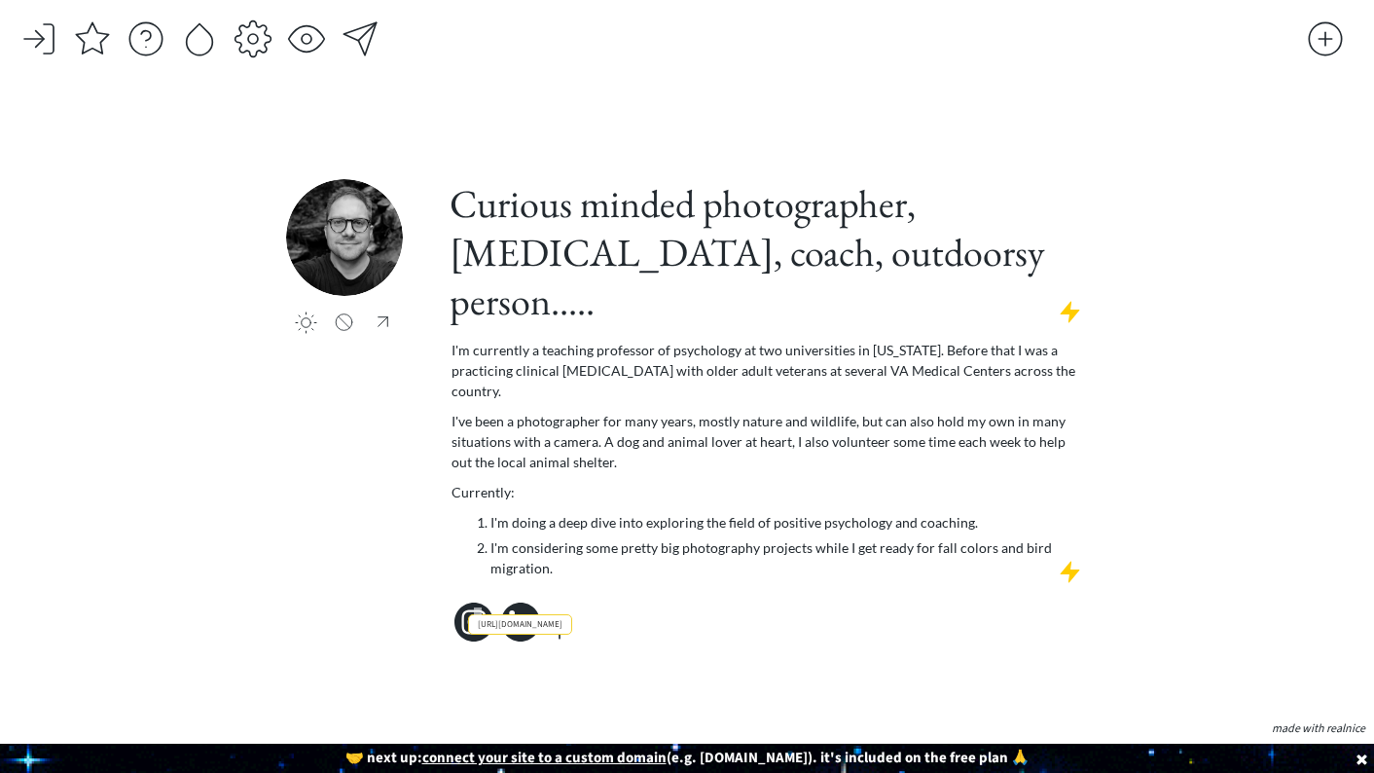
click at [476, 602] on icon at bounding box center [474, 621] width 39 height 39
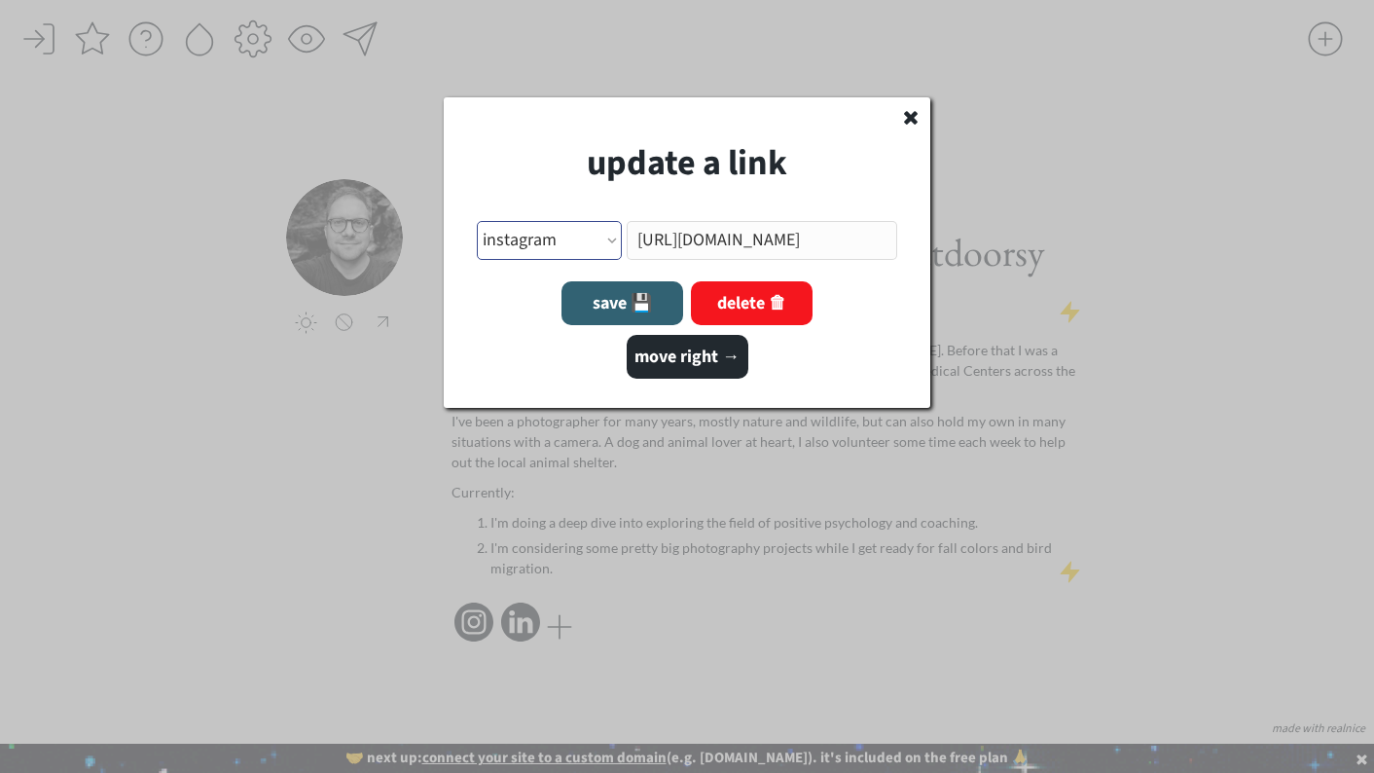
select select ""website_alt_1""
click at [603, 312] on button "save 💾" at bounding box center [623, 303] width 122 height 44
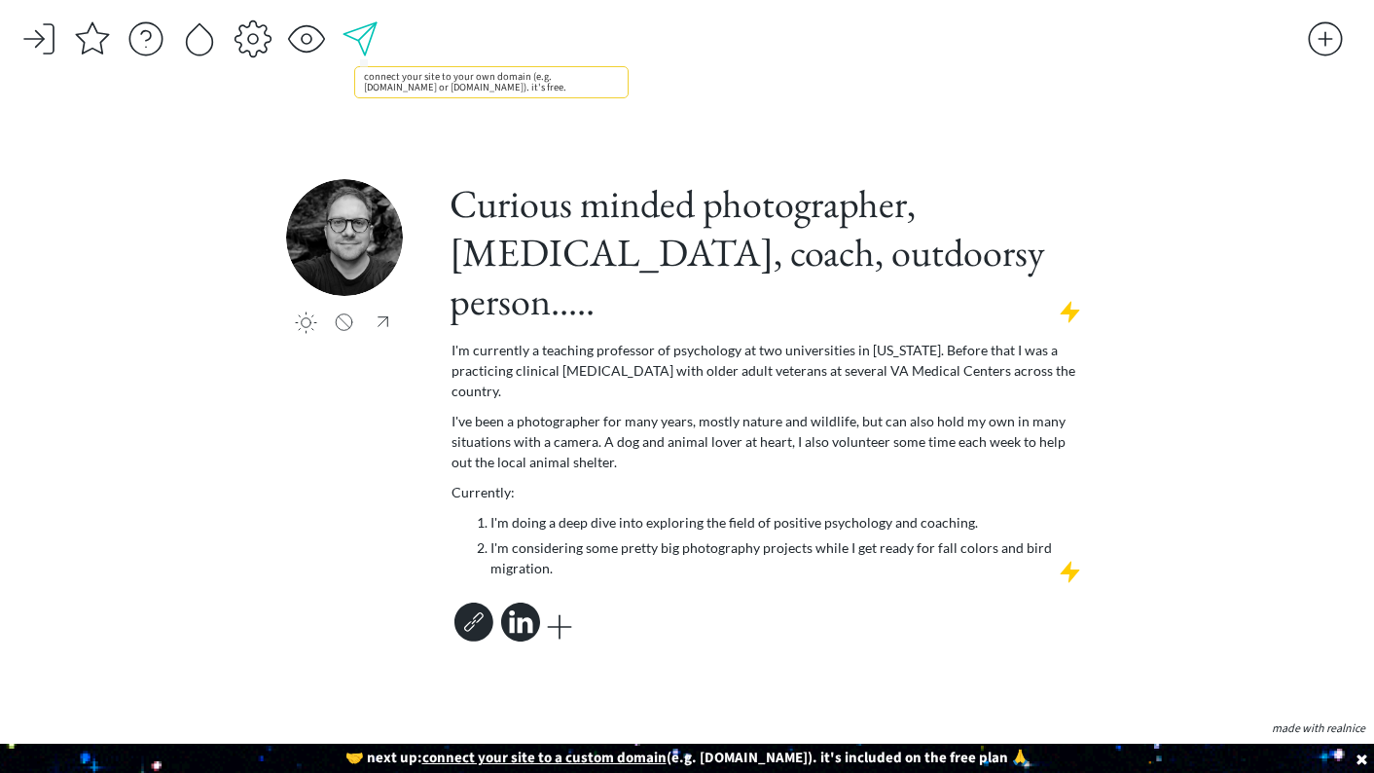
click at [366, 35] on div at bounding box center [360, 38] width 39 height 39
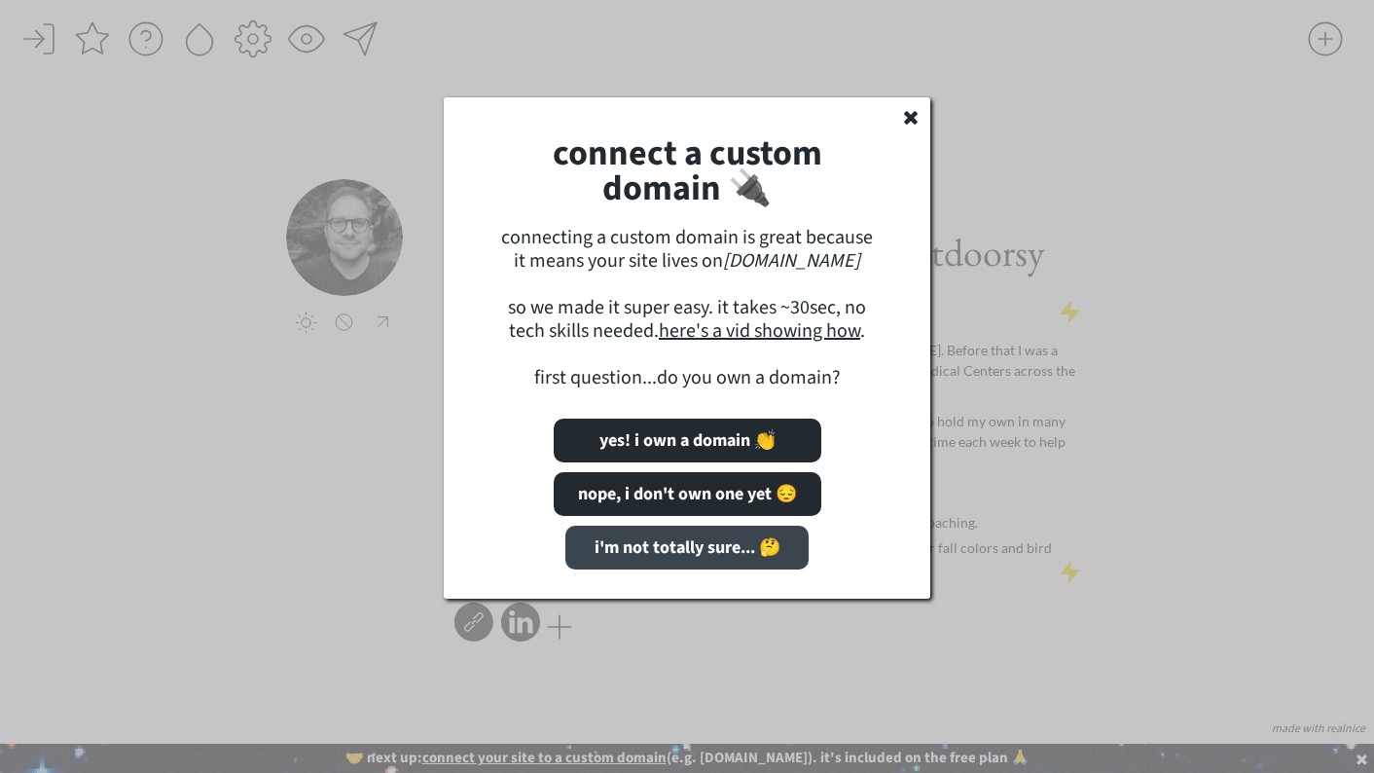
click at [614, 555] on button "i'm not totally sure... 🤔" at bounding box center [686, 548] width 243 height 44
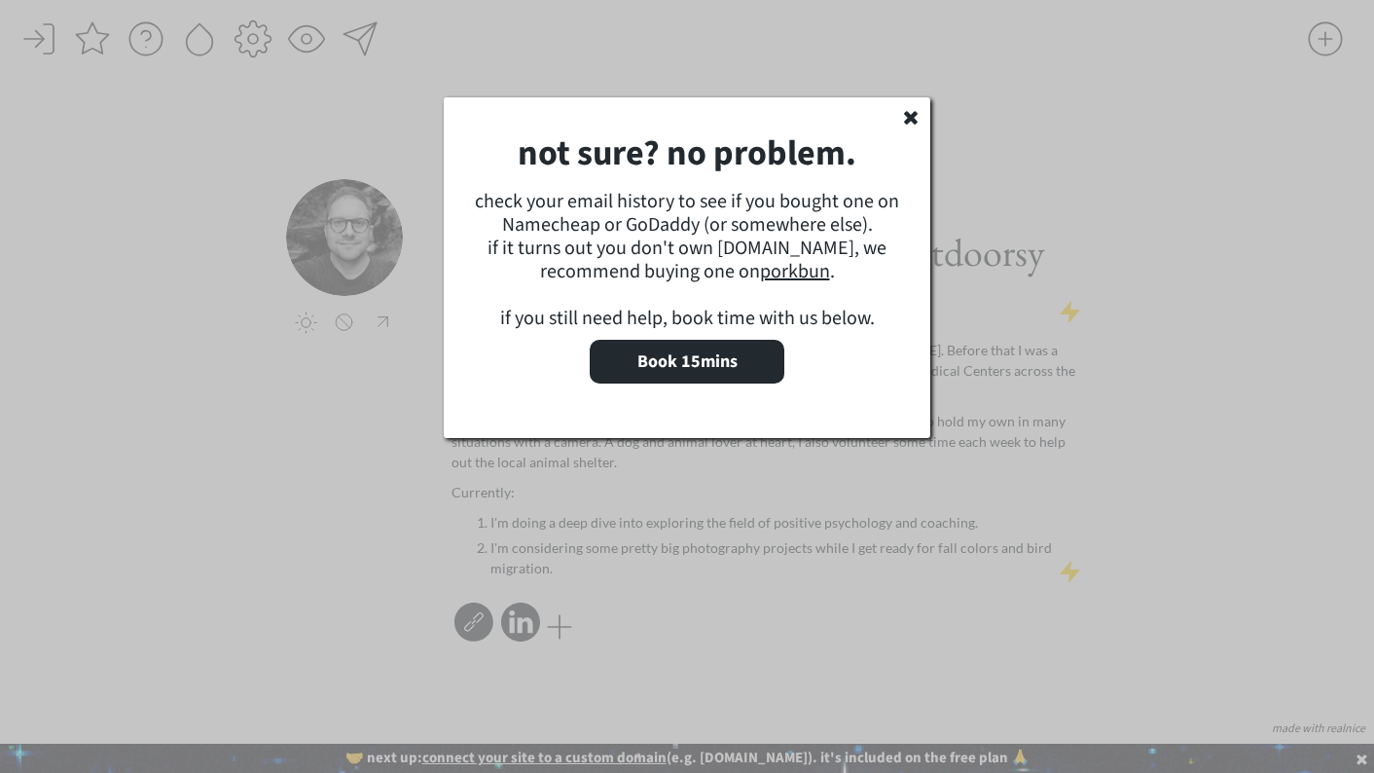
click at [910, 124] on icon at bounding box center [910, 116] width 19 height 19
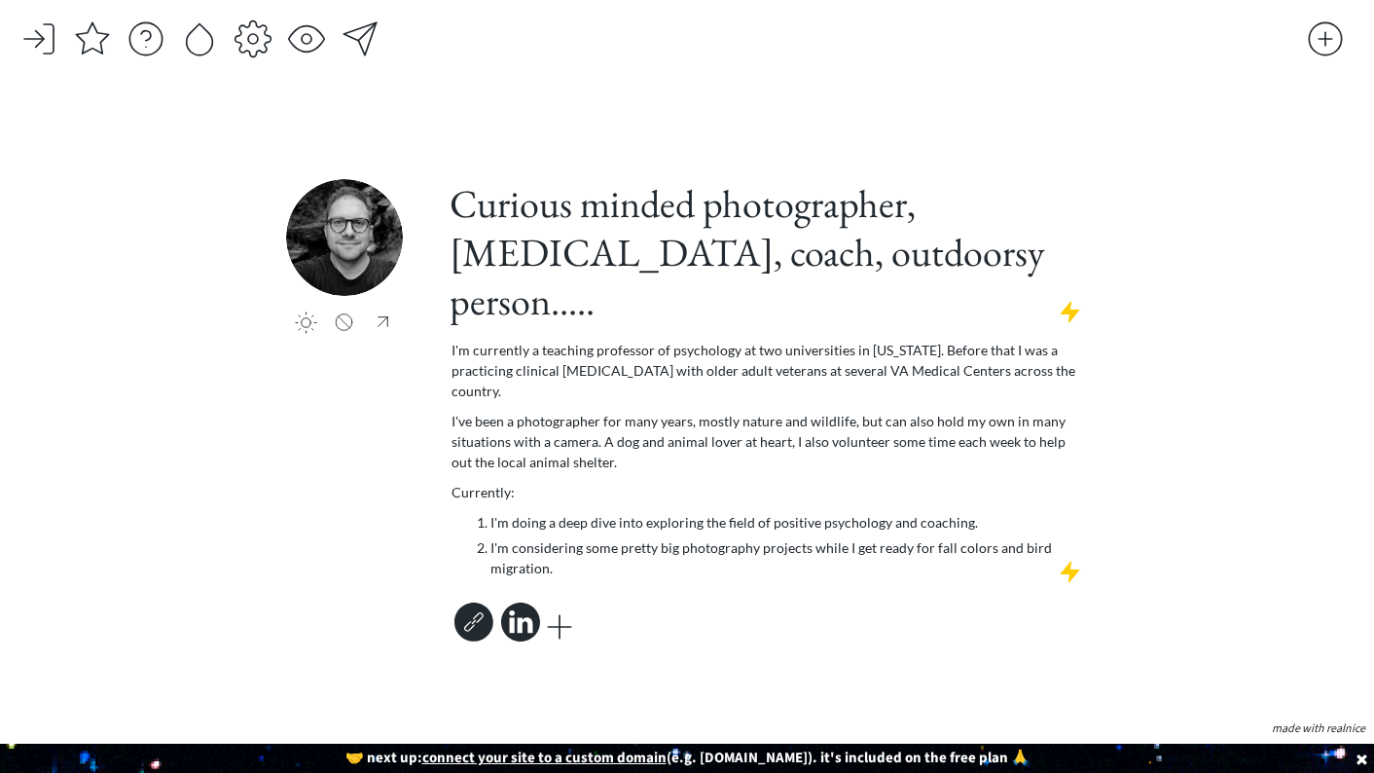
click at [1285, 395] on div "saving... click to upload a picture Curious minded photographer, [MEDICAL_DATA]…" at bounding box center [687, 386] width 1374 height 773
